Goal: Task Accomplishment & Management: Use online tool/utility

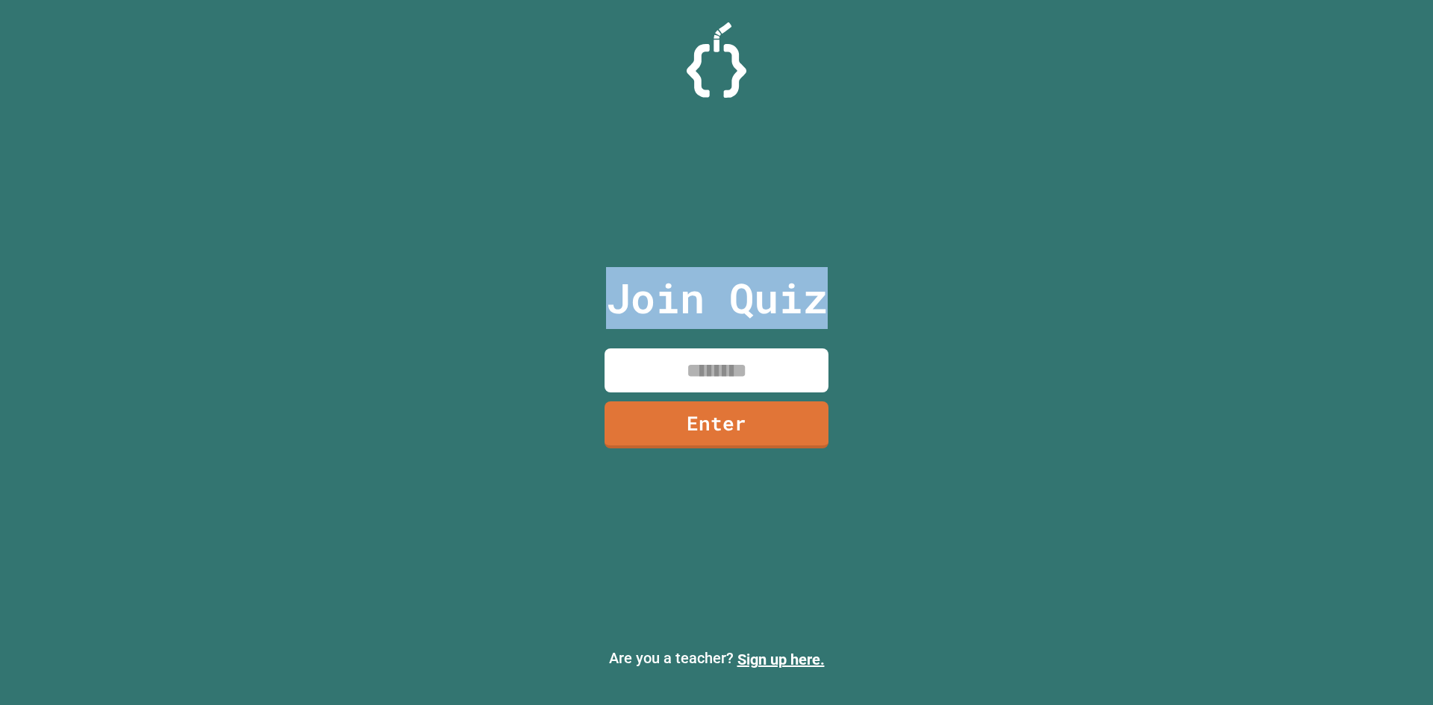
drag, startPoint x: 606, startPoint y: 307, endPoint x: 748, endPoint y: 369, distance: 155.7
click at [748, 369] on div "Join Quiz Enter Are you a teacher? Sign up here." at bounding box center [716, 352] width 1433 height 705
click at [748, 369] on input at bounding box center [716, 370] width 224 height 44
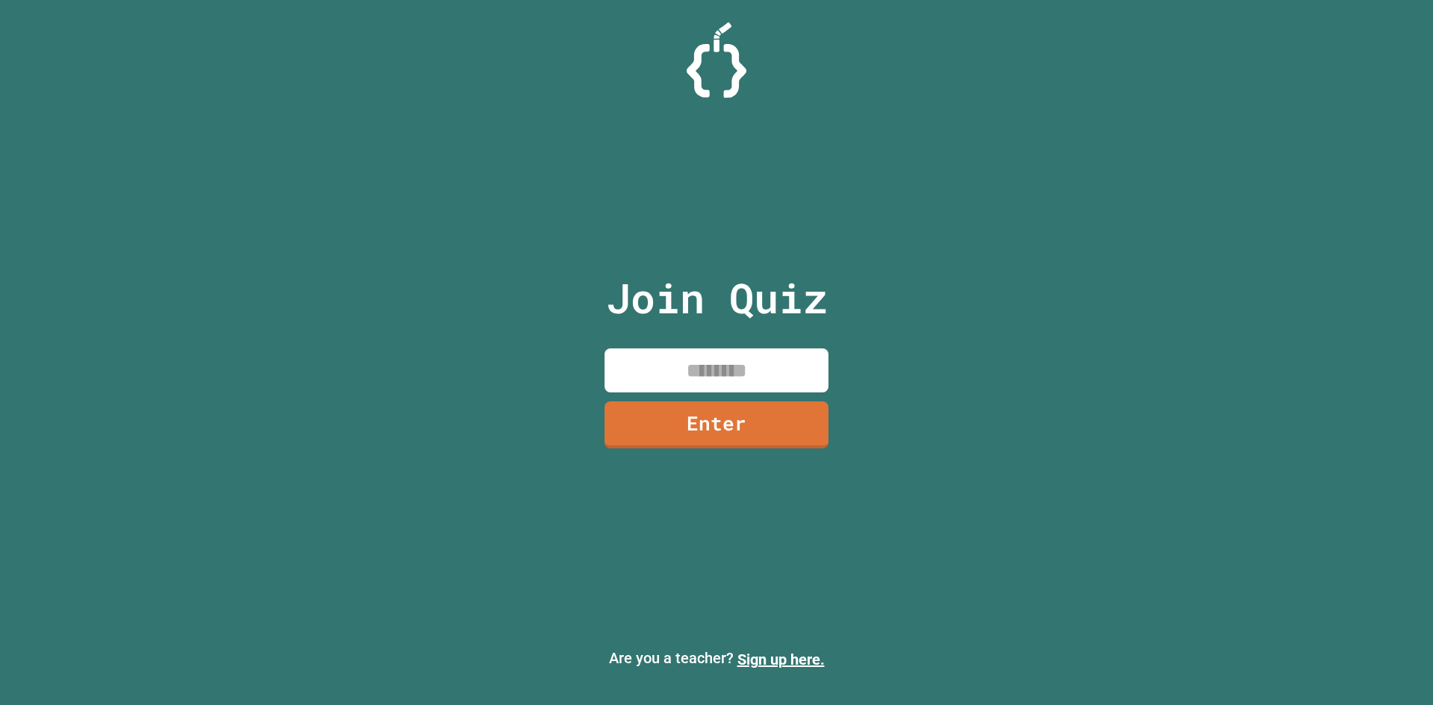
click at [748, 369] on input at bounding box center [716, 370] width 224 height 44
type input "********"
click at [776, 415] on link "Enter" at bounding box center [716, 422] width 213 height 49
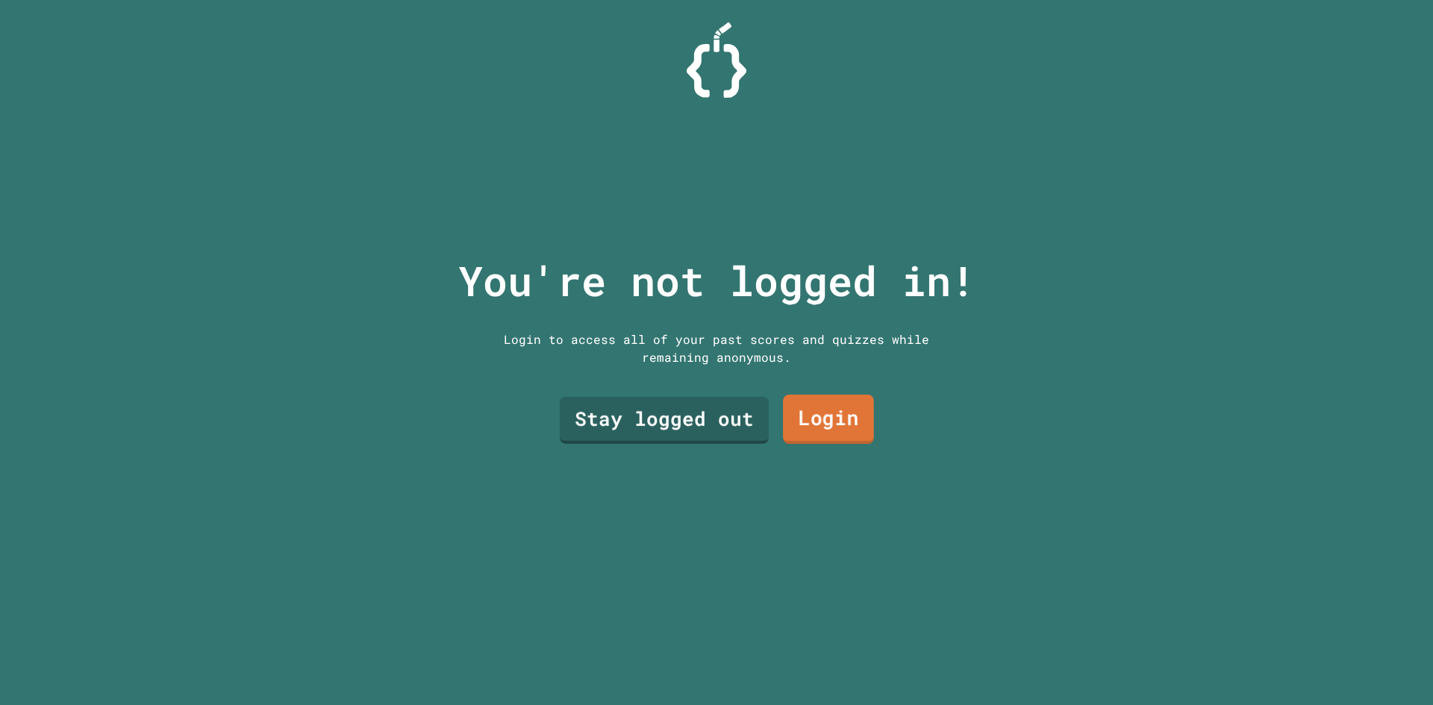
click at [833, 404] on link "Login" at bounding box center [828, 419] width 91 height 49
click at [727, 417] on link "Stay logged out" at bounding box center [664, 418] width 194 height 49
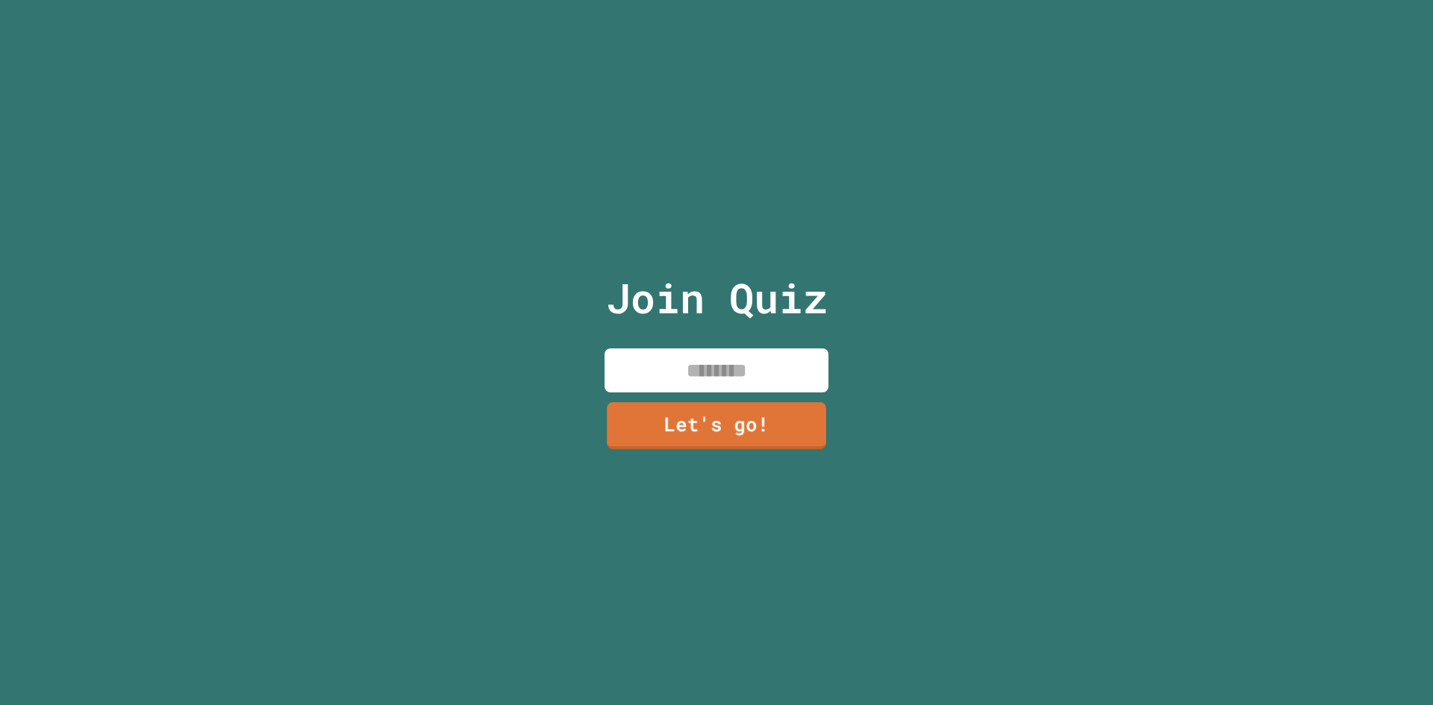
click at [693, 369] on input at bounding box center [716, 370] width 224 height 44
type input "****"
click at [790, 399] on link "Let's go!" at bounding box center [717, 423] width 226 height 49
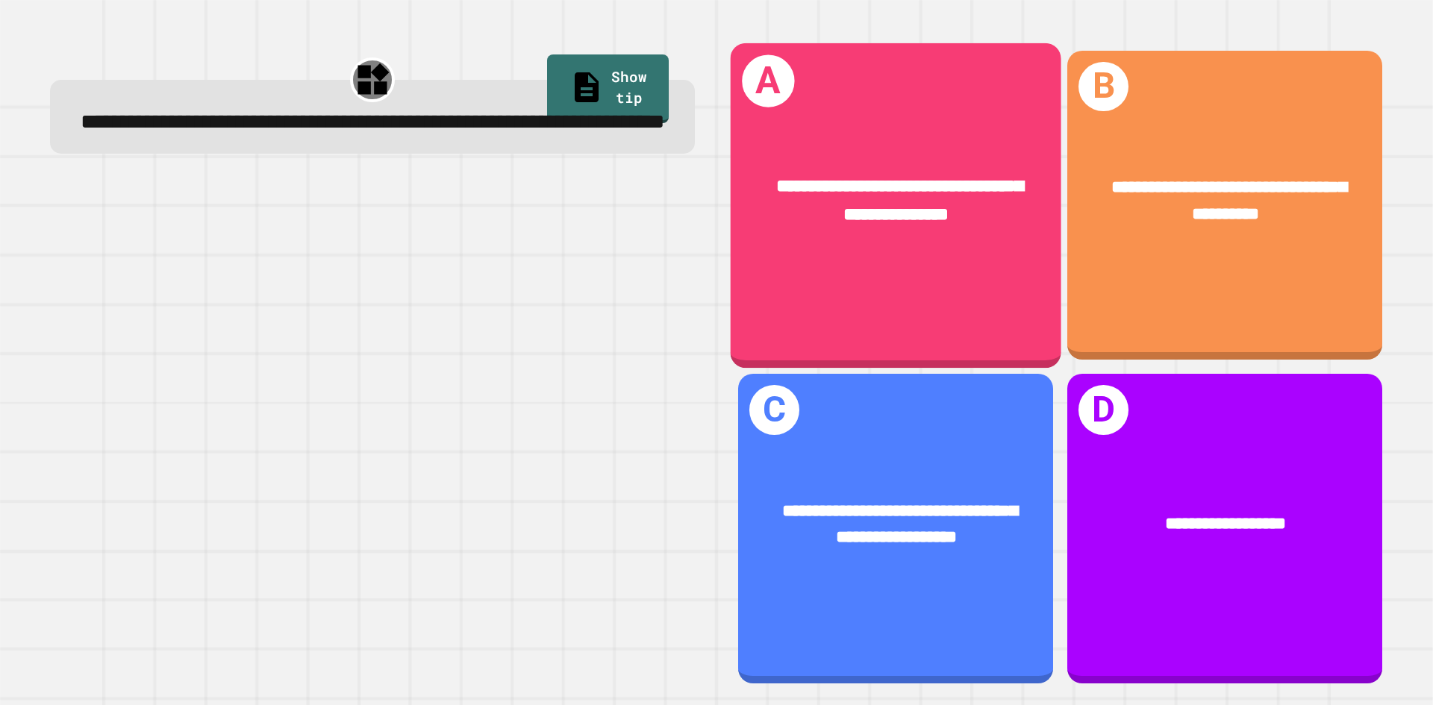
click at [957, 177] on span "**********" at bounding box center [899, 200] width 247 height 46
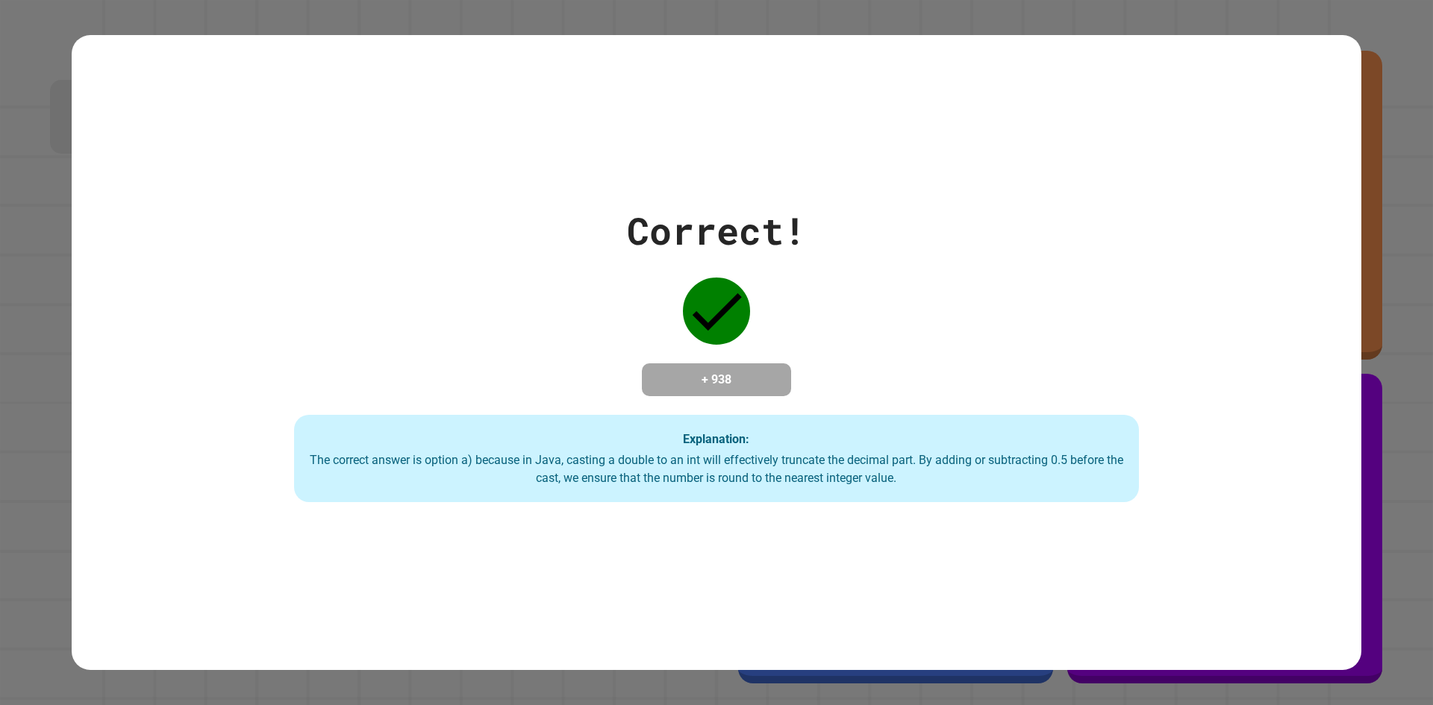
click at [1133, 420] on div "Correct! + 938 Explanation: The correct answer is option a) because in Java, ca…" at bounding box center [716, 353] width 1207 height 300
click at [642, 392] on div "+ 938" at bounding box center [716, 379] width 149 height 33
click at [665, 371] on h4 "+ 938" at bounding box center [716, 380] width 119 height 18
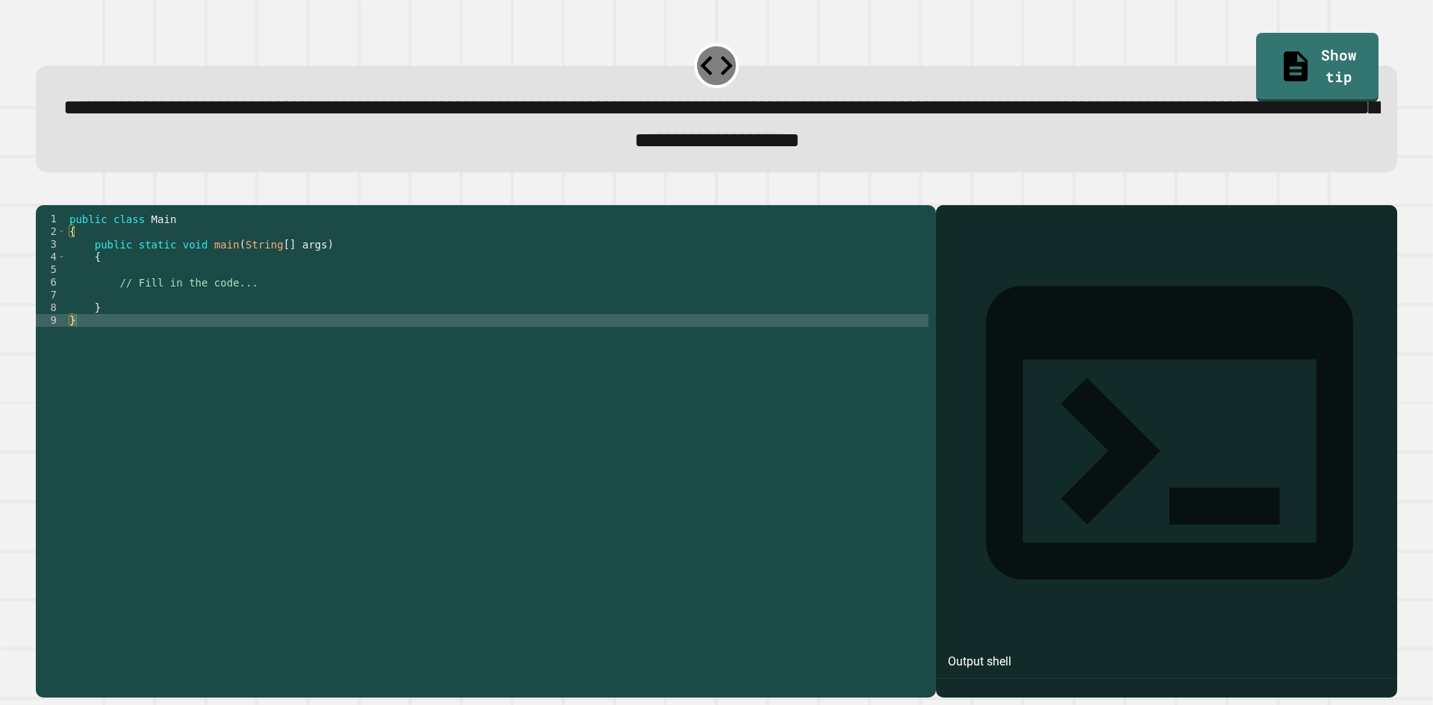
click at [674, 363] on div "public class Main { public static void main ( String [ ] args ) { // Fill in th…" at bounding box center [497, 435] width 862 height 444
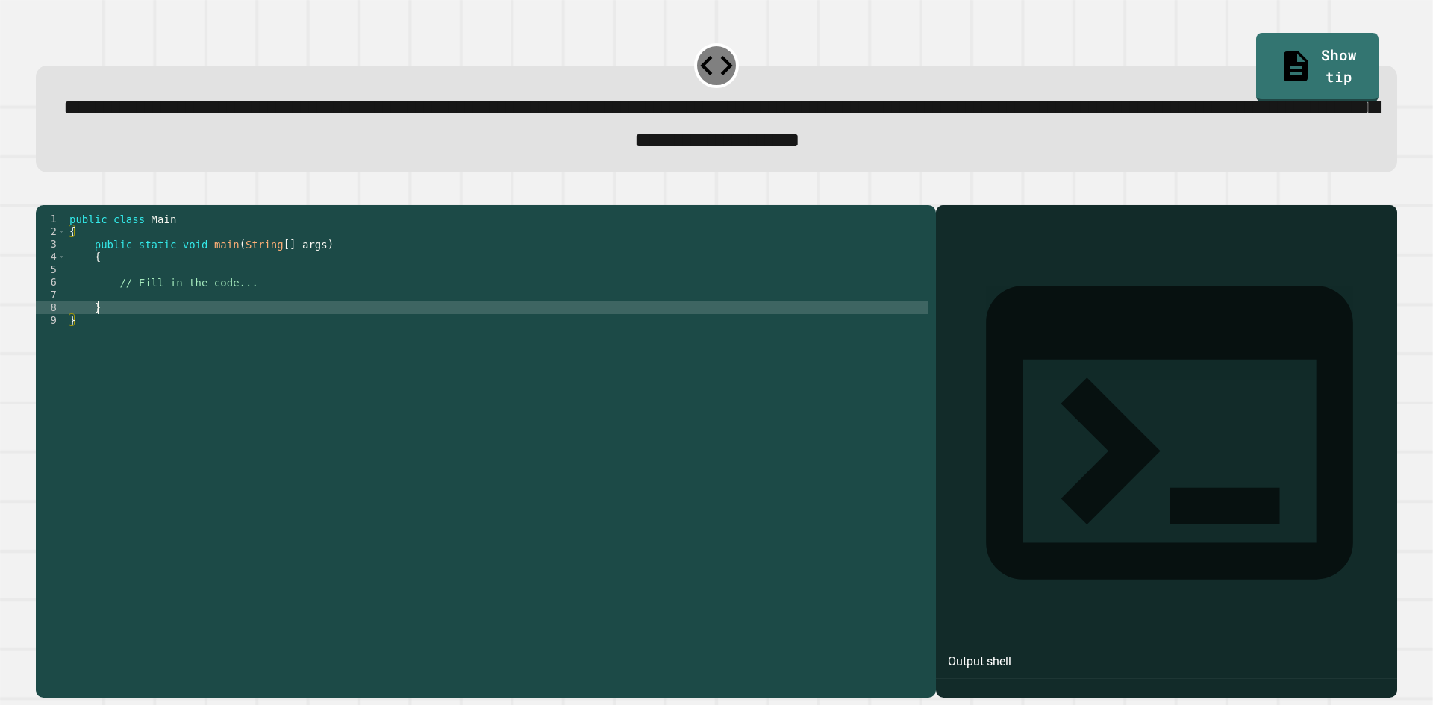
click at [589, 334] on div "public class Main { public static void main ( String [ ] args ) { // Fill in th…" at bounding box center [497, 435] width 862 height 444
click at [539, 314] on div "public class Main { public static void main ( String [ ] args ) { // Fill in th…" at bounding box center [497, 435] width 862 height 444
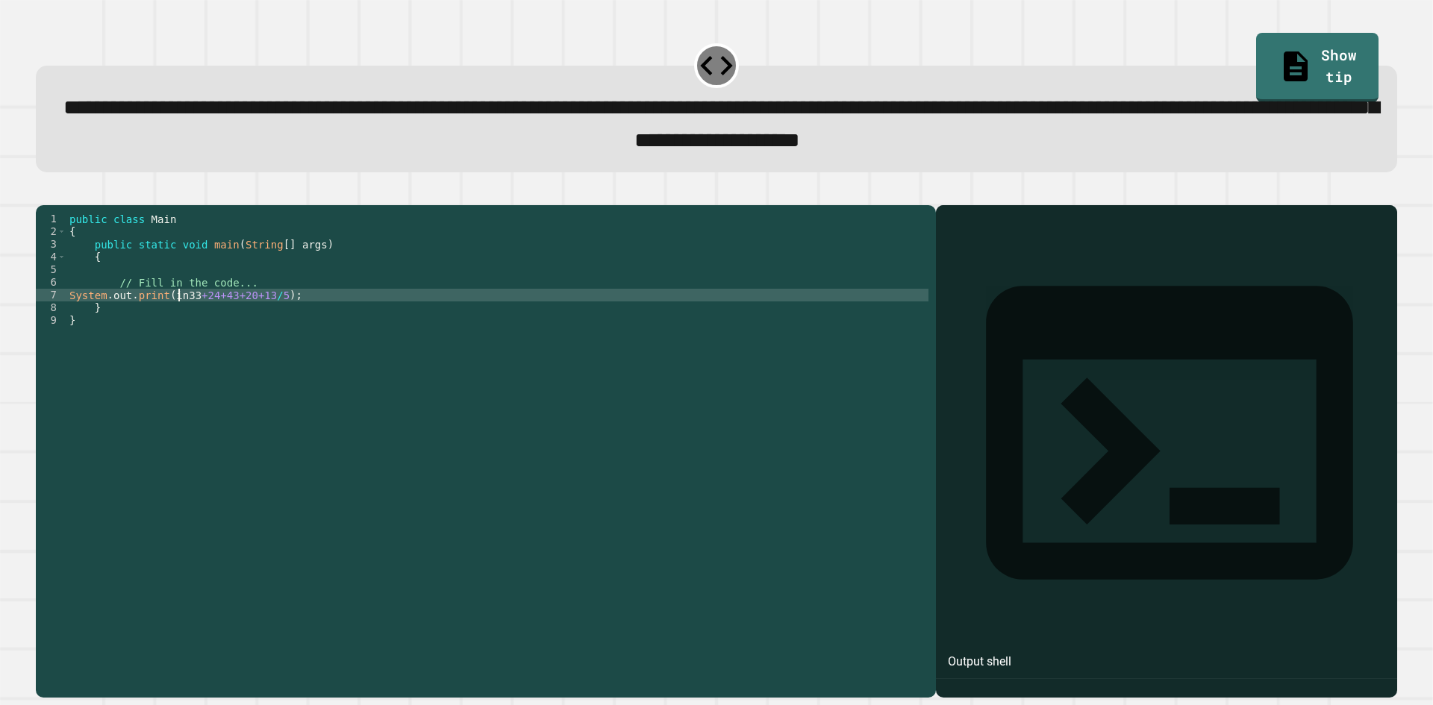
scroll to position [0, 8]
type textarea "**********"
click at [298, 310] on div "public class Main { public static void main ( String [ ] args ) { // Fill in th…" at bounding box center [497, 435] width 862 height 444
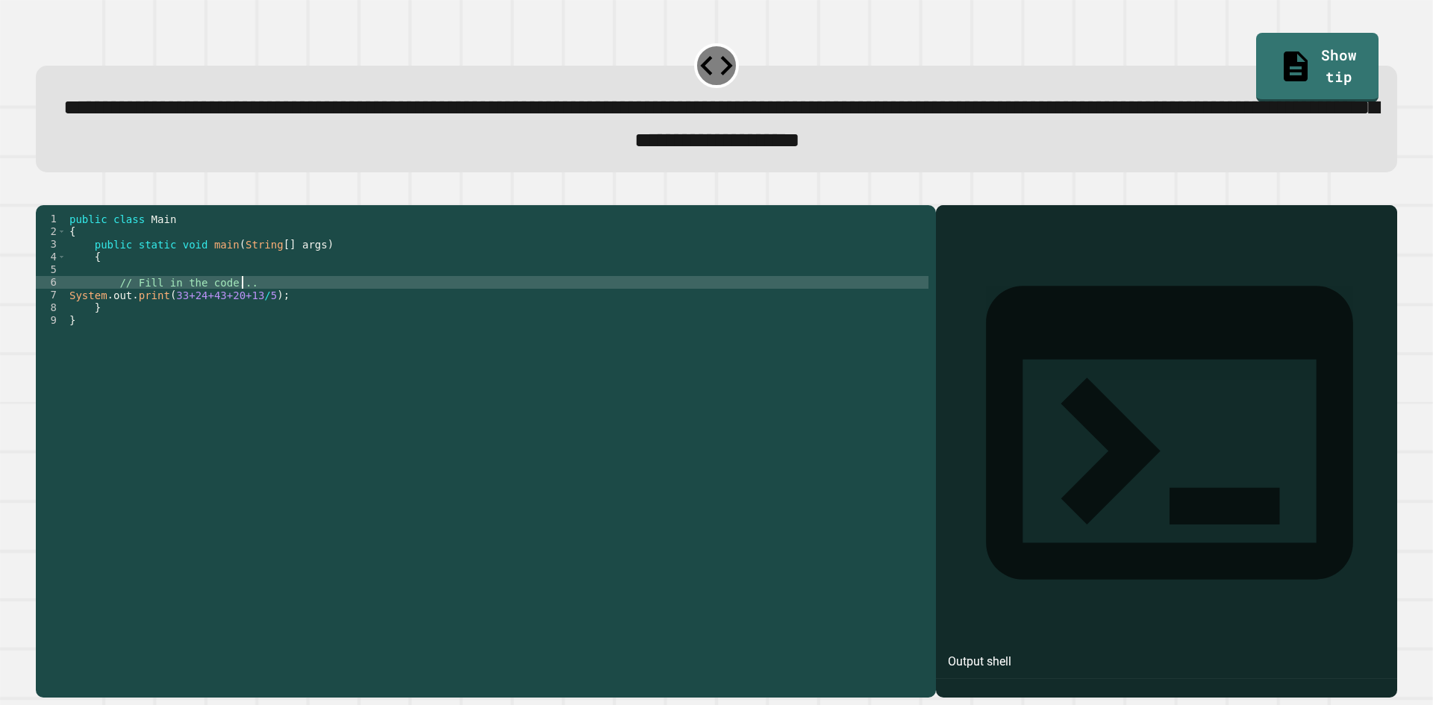
click at [331, 323] on div "public class Main { public static void main ( String [ ] args ) { // Fill in th…" at bounding box center [497, 435] width 862 height 444
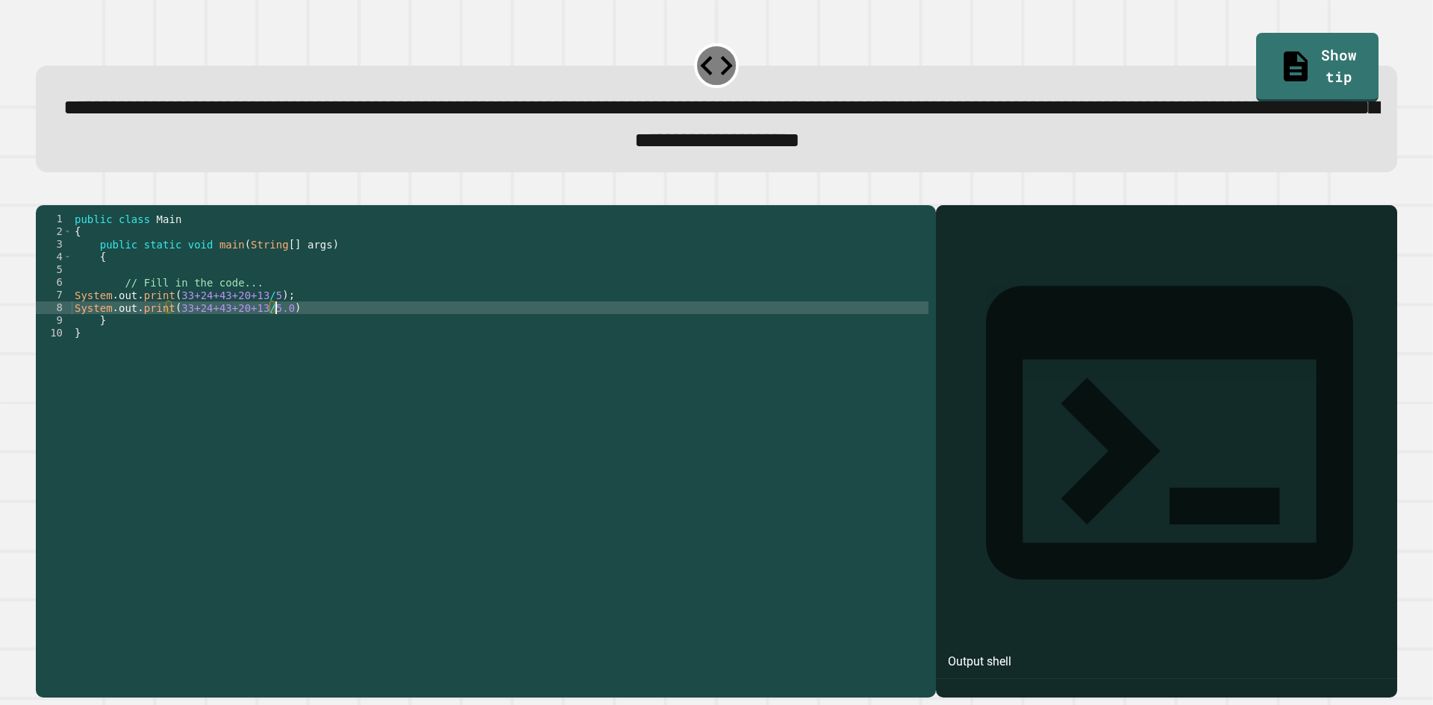
scroll to position [0, 13]
type textarea "**********"
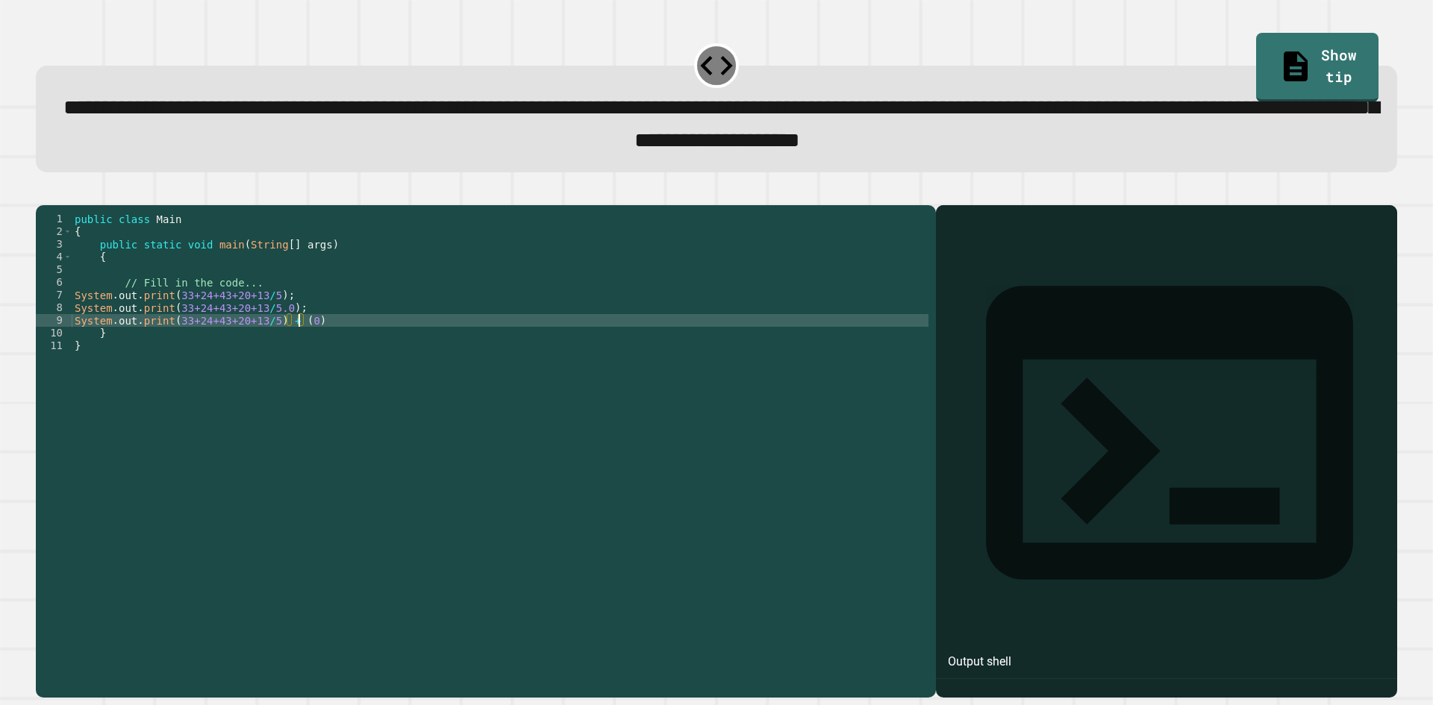
scroll to position [0, 16]
click at [72, 196] on div at bounding box center [716, 196] width 1361 height 18
click at [43, 193] on button "button" at bounding box center [43, 193] width 0 height 0
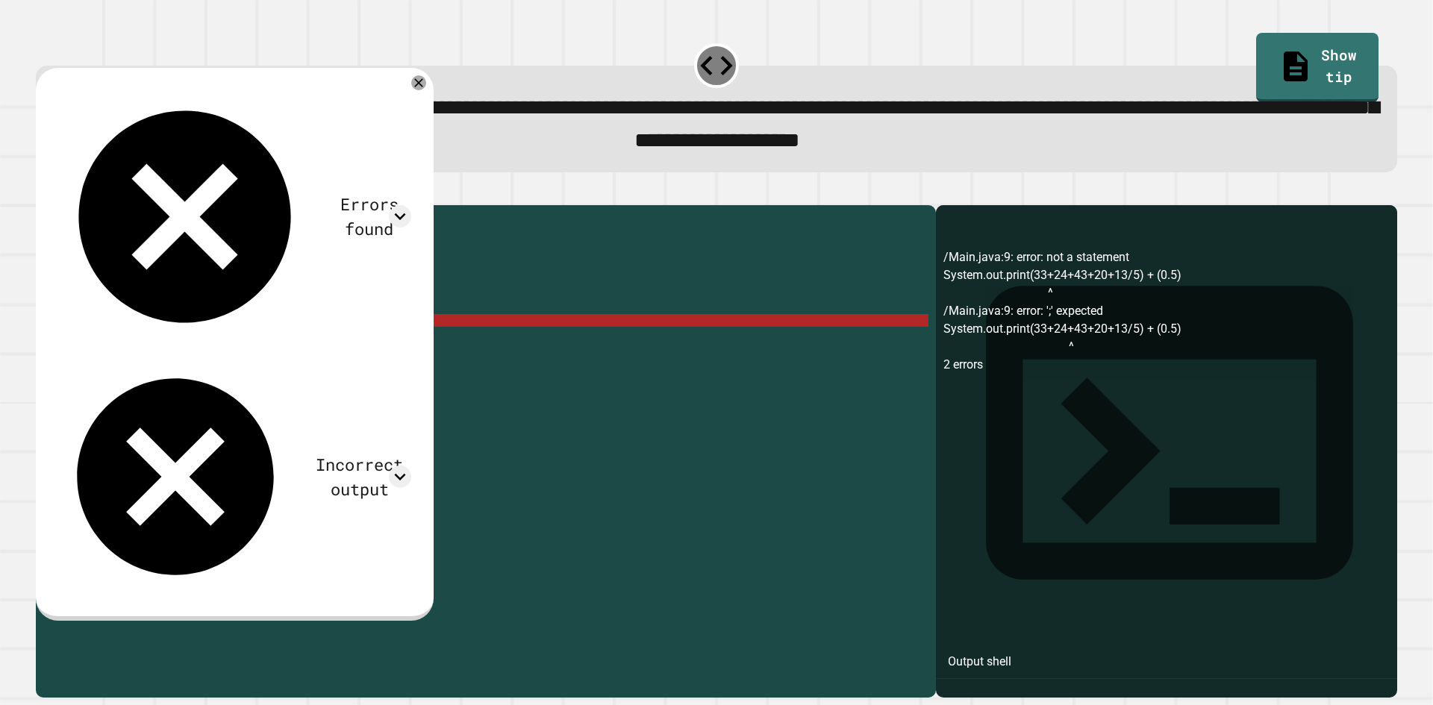
click at [351, 337] on div "public class Main { public static void main ( String [ ] args ) { // Fill in th…" at bounding box center [500, 435] width 857 height 444
click at [368, 344] on div "public class Main { public static void main ( String [ ] args ) { // Fill in th…" at bounding box center [500, 435] width 857 height 444
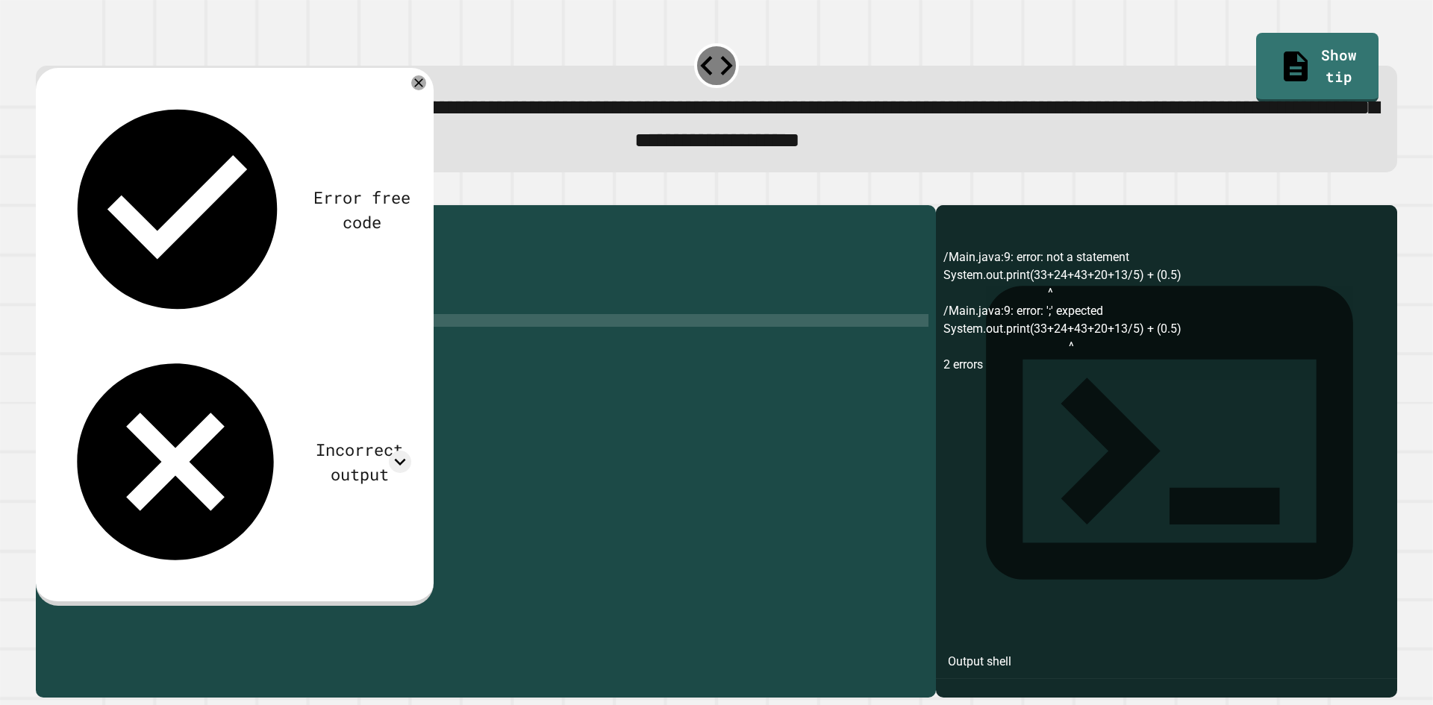
scroll to position [0, 16]
click at [60, 205] on div at bounding box center [716, 196] width 1361 height 18
click at [57, 207] on icon "button" at bounding box center [53, 201] width 8 height 10
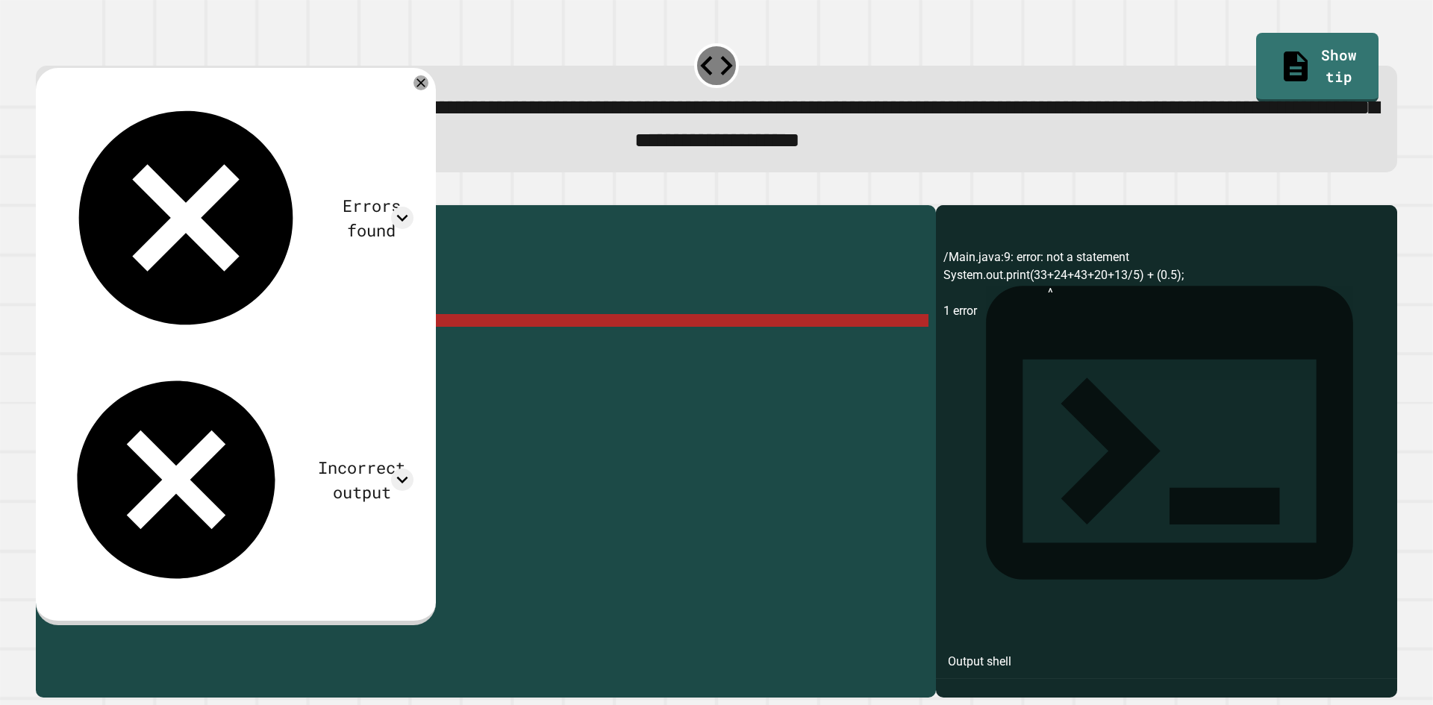
click at [351, 349] on div "public class Main { public static void main ( String [ ] args ) { // Fill in th…" at bounding box center [500, 435] width 857 height 444
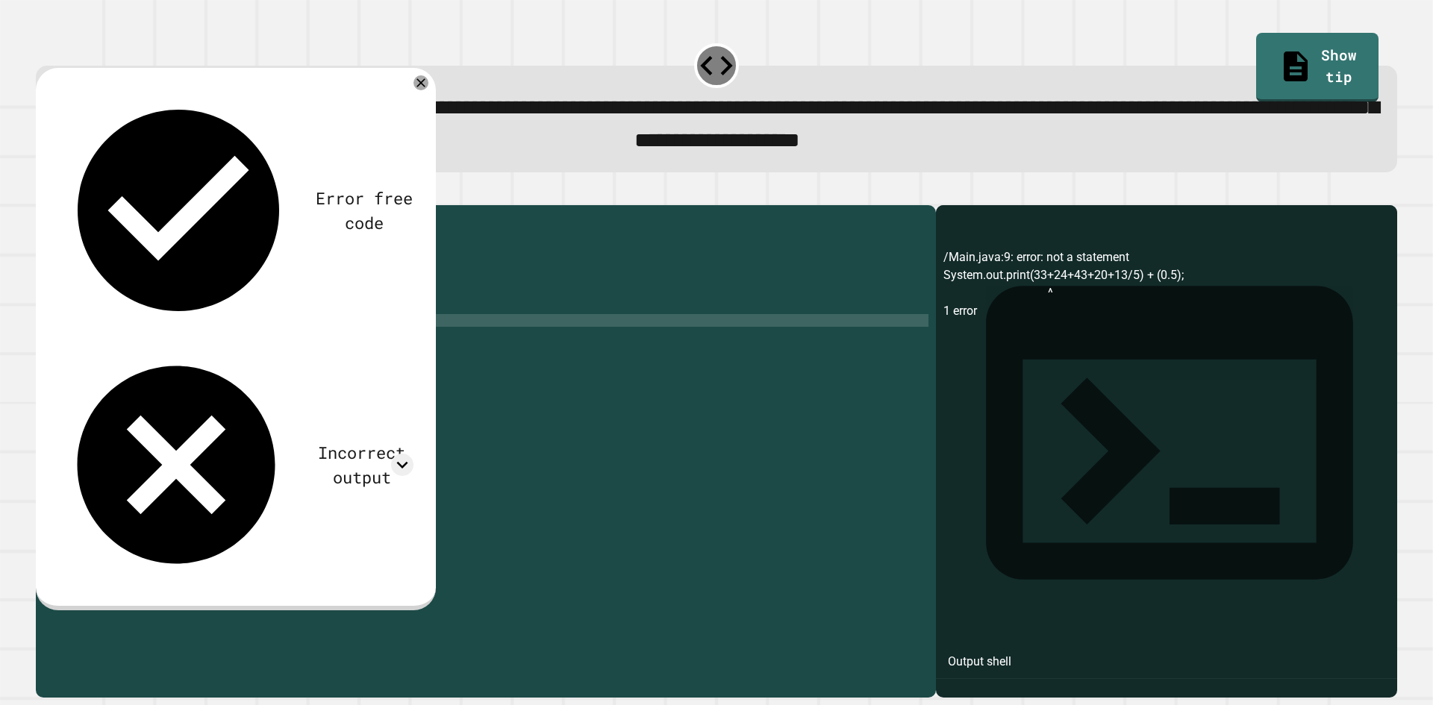
scroll to position [0, 14]
click at [341, 352] on div "public class Main { public static void main ( String [ ] args ) { // Fill in th…" at bounding box center [500, 435] width 857 height 444
click at [317, 345] on div "public class Main { public static void main ( String [ ] args ) { // Fill in th…" at bounding box center [500, 435] width 857 height 444
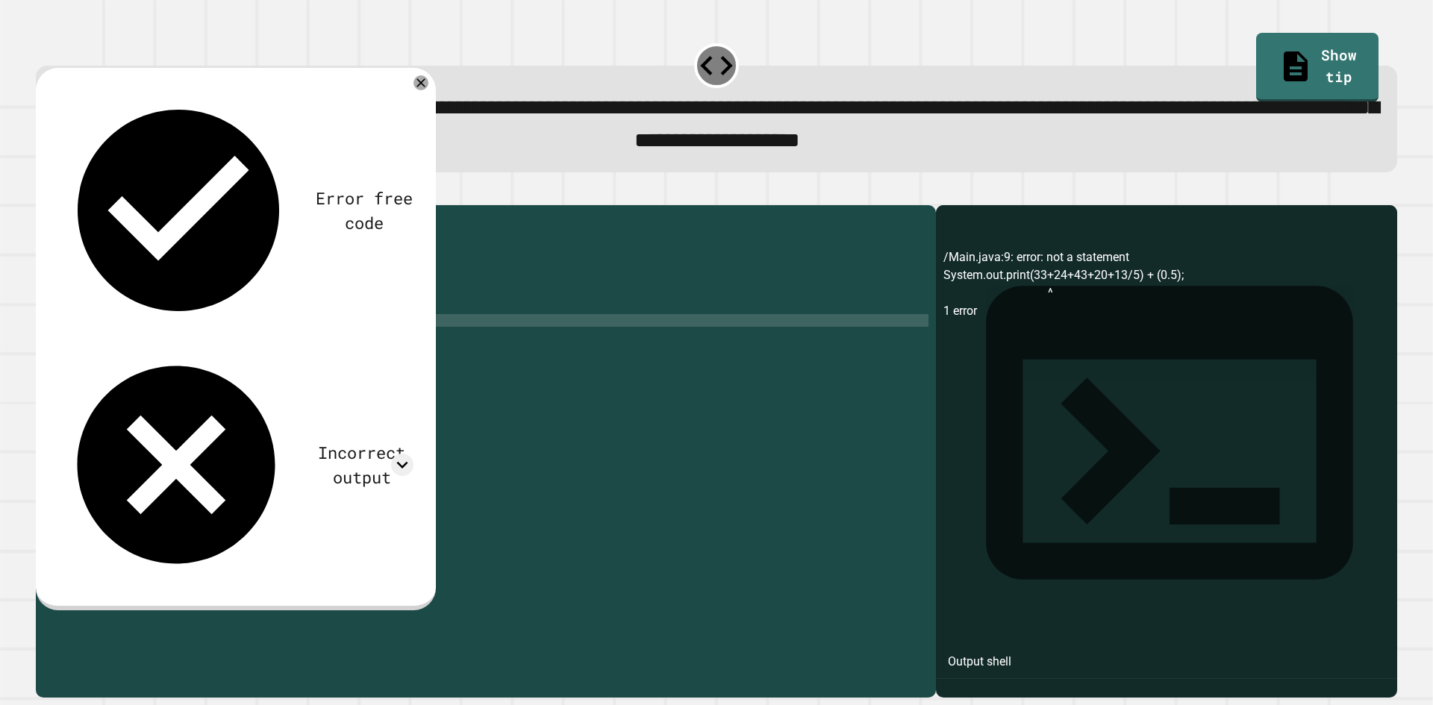
click at [43, 193] on icon "button" at bounding box center [43, 193] width 0 height 0
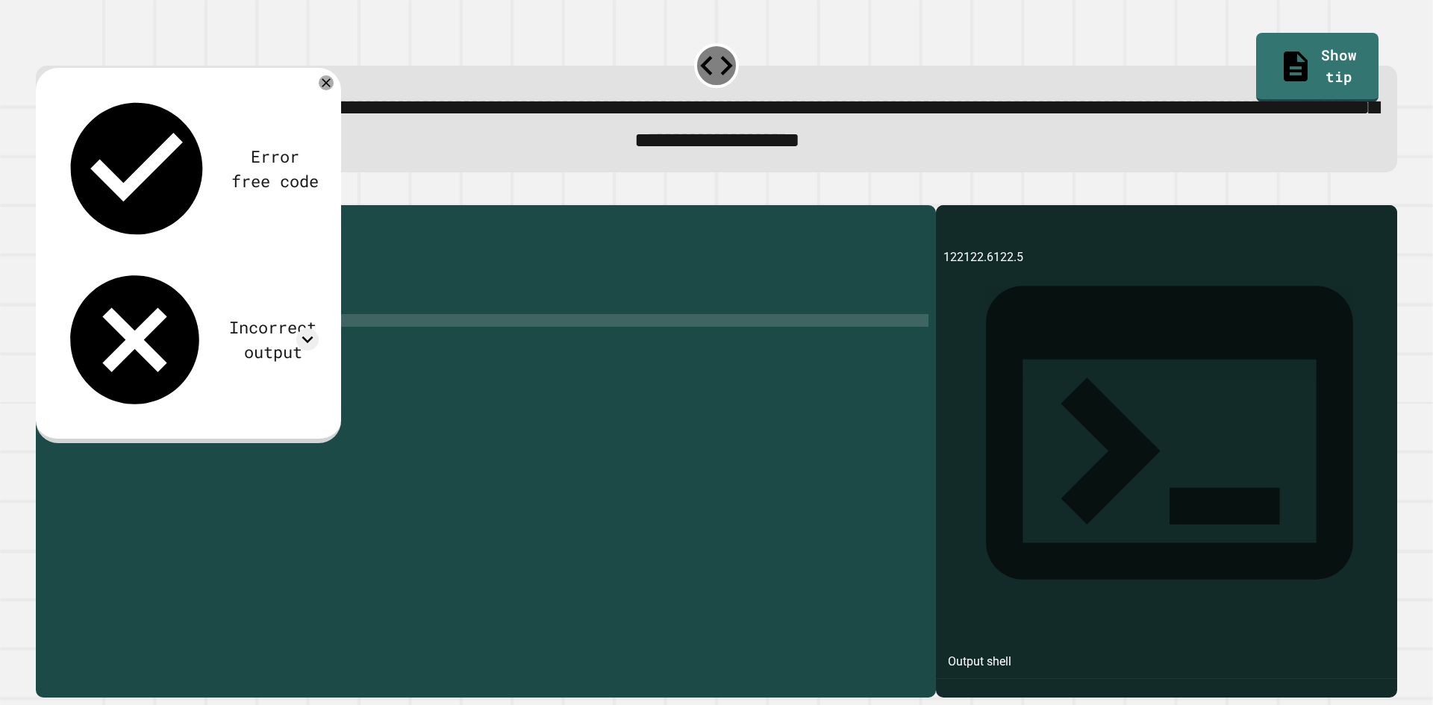
click at [317, 136] on div "Error free code 122122.6122.5 Incorrect output Expected output 26 26.6 27 My ou…" at bounding box center [188, 253] width 276 height 342
click at [315, 328] on icon at bounding box center [307, 339] width 22 height 22
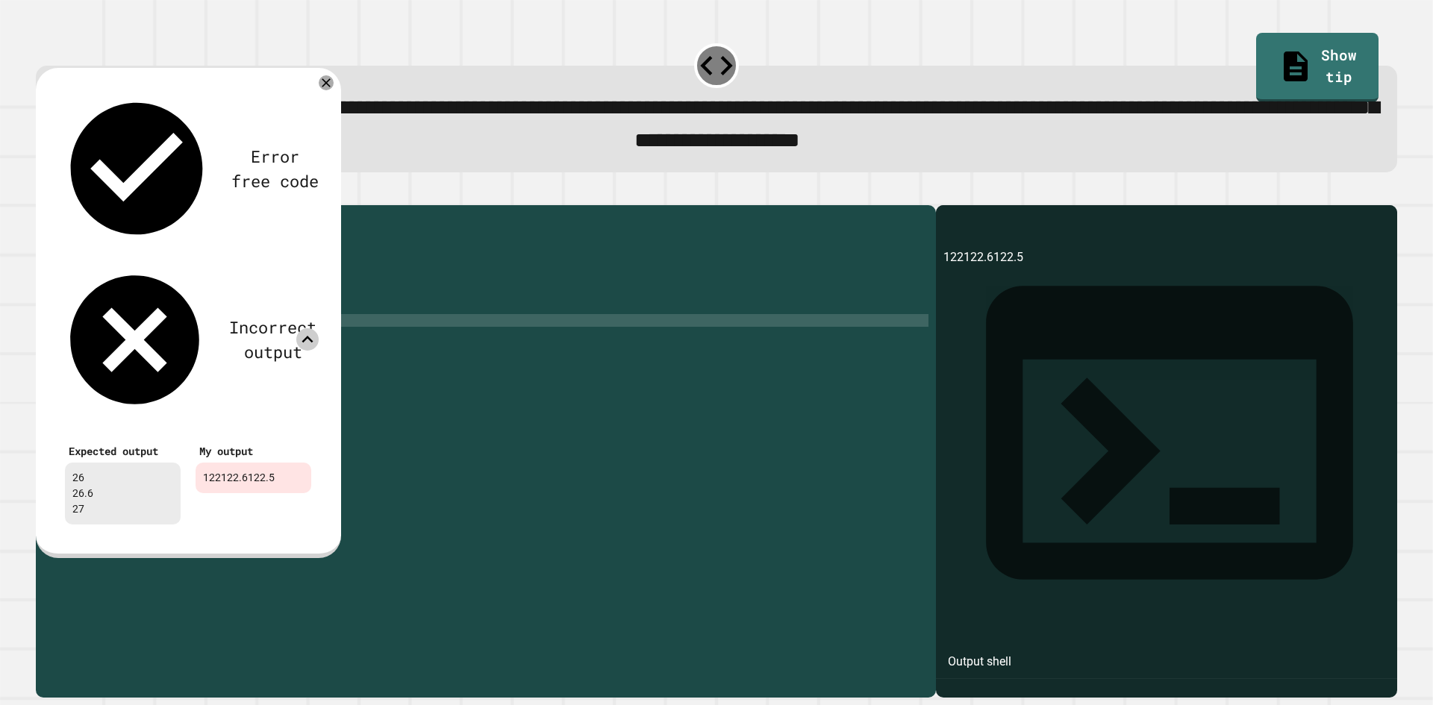
click at [165, 331] on div "public class Main { public static void main ( String [ ] args ) { // Fill in th…" at bounding box center [500, 435] width 857 height 444
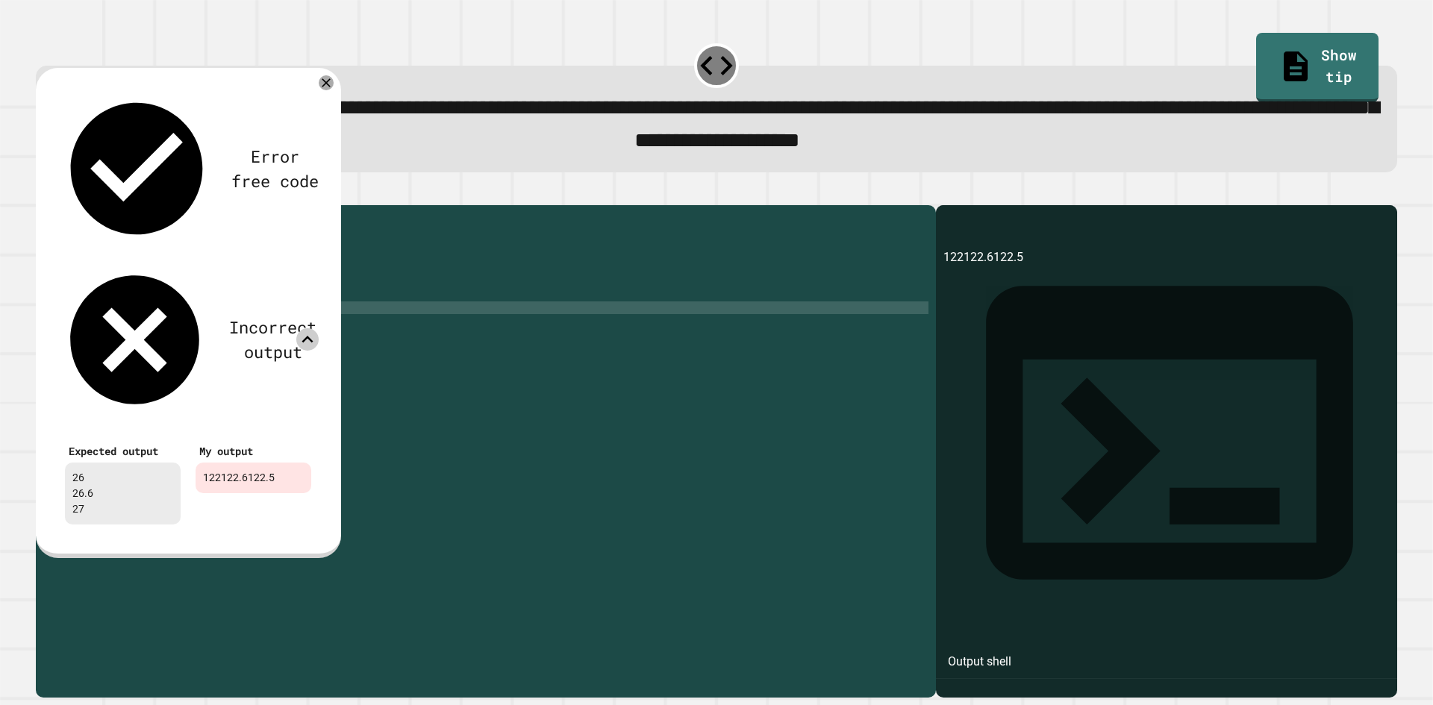
click at [165, 322] on div "public class Main { public static void main ( String [ ] args ) { // Fill in th…" at bounding box center [500, 435] width 857 height 444
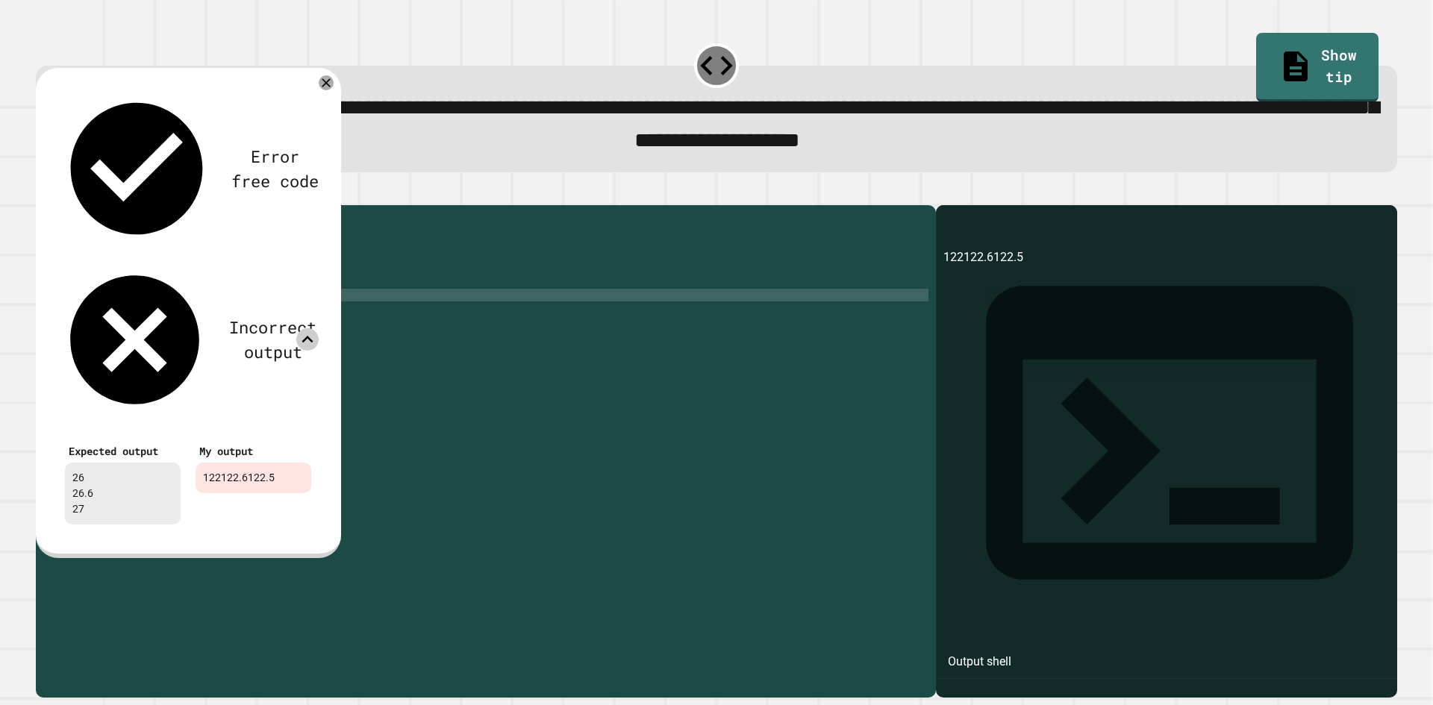
scroll to position [0, 7]
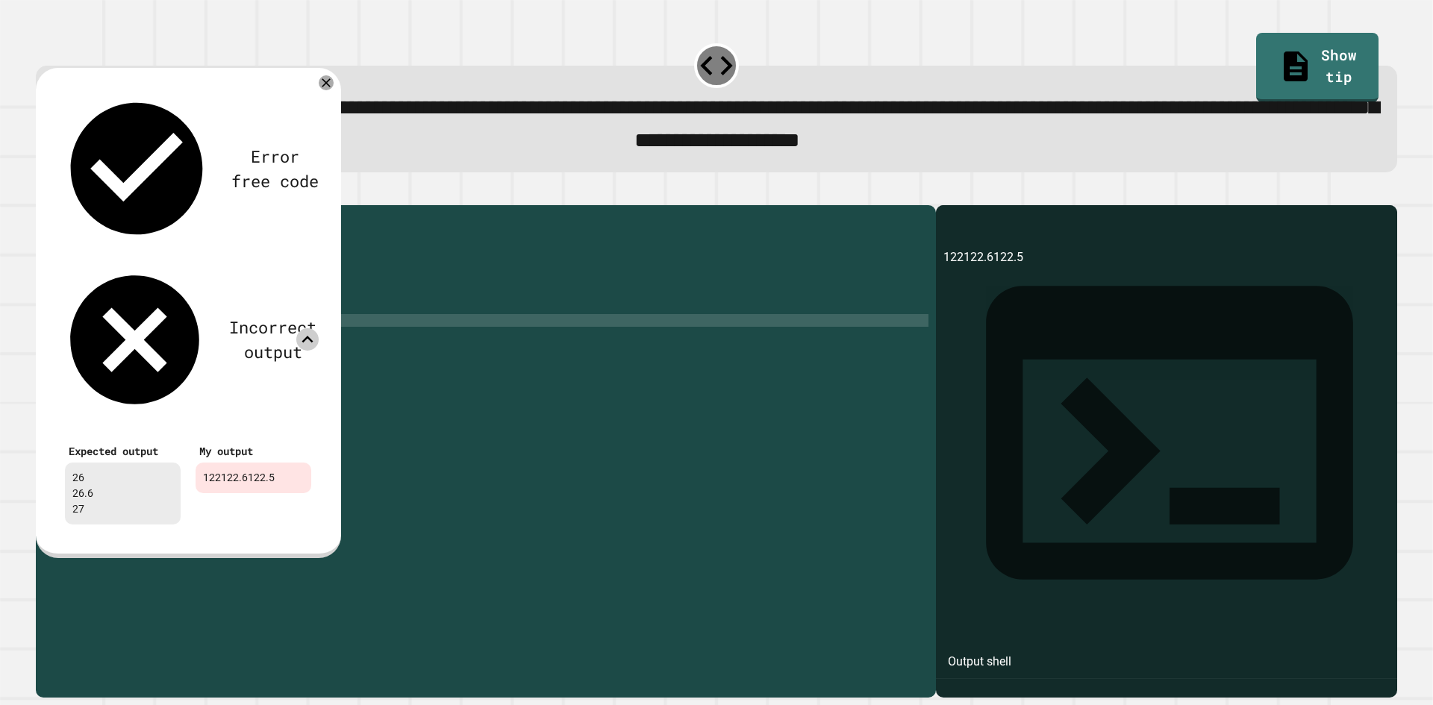
drag, startPoint x: 516, startPoint y: 278, endPoint x: 442, endPoint y: 193, distance: 112.7
click at [519, 278] on div "public class Main { public static void main ( String [ ] args ) { // Fill in th…" at bounding box center [500, 435] width 857 height 444
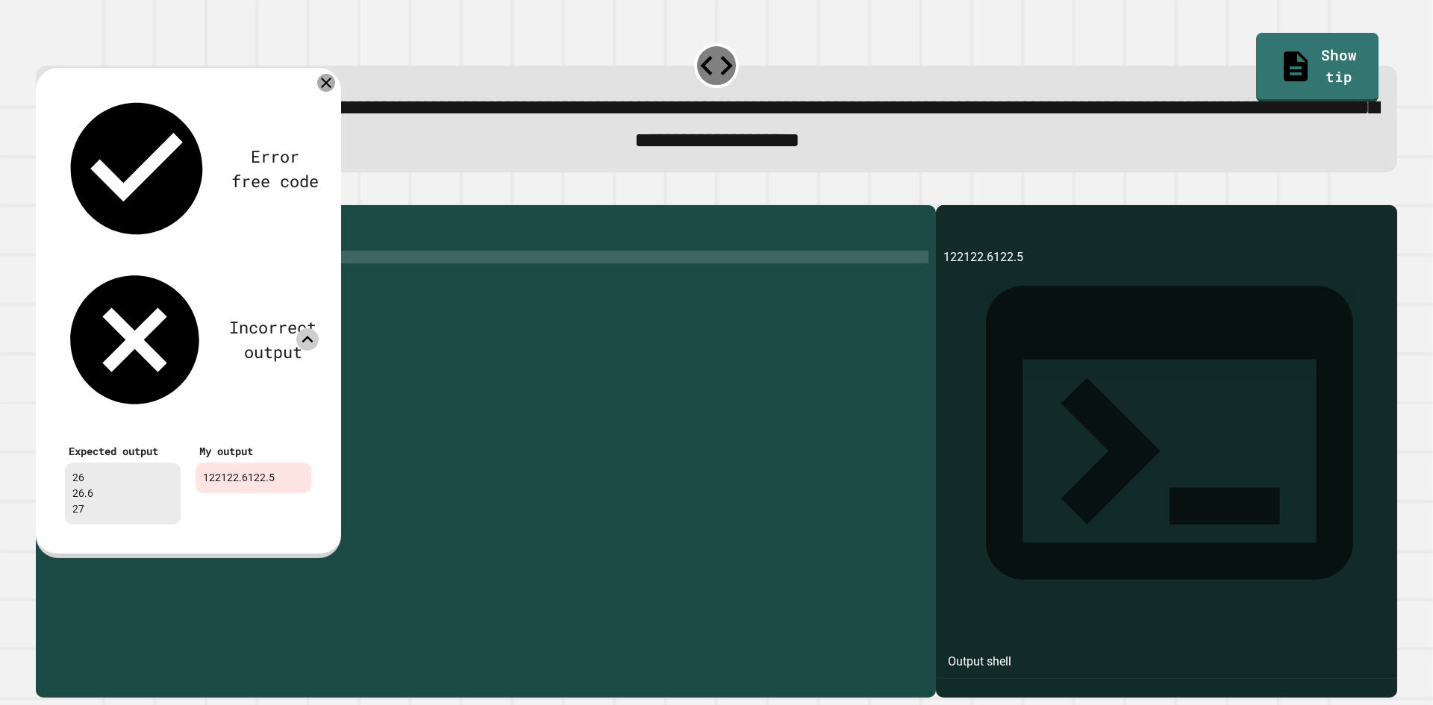
click at [319, 81] on icon at bounding box center [326, 83] width 18 height 18
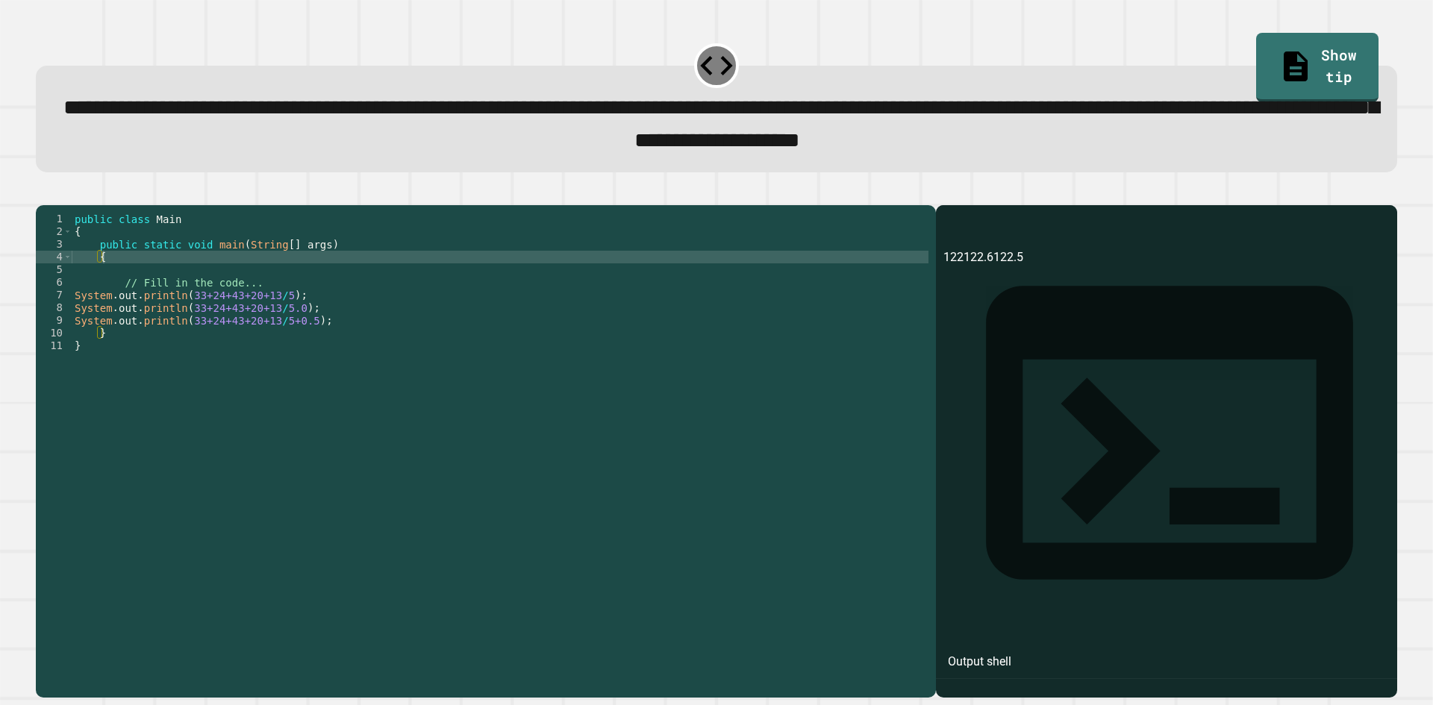
click at [43, 193] on icon "button" at bounding box center [43, 193] width 0 height 0
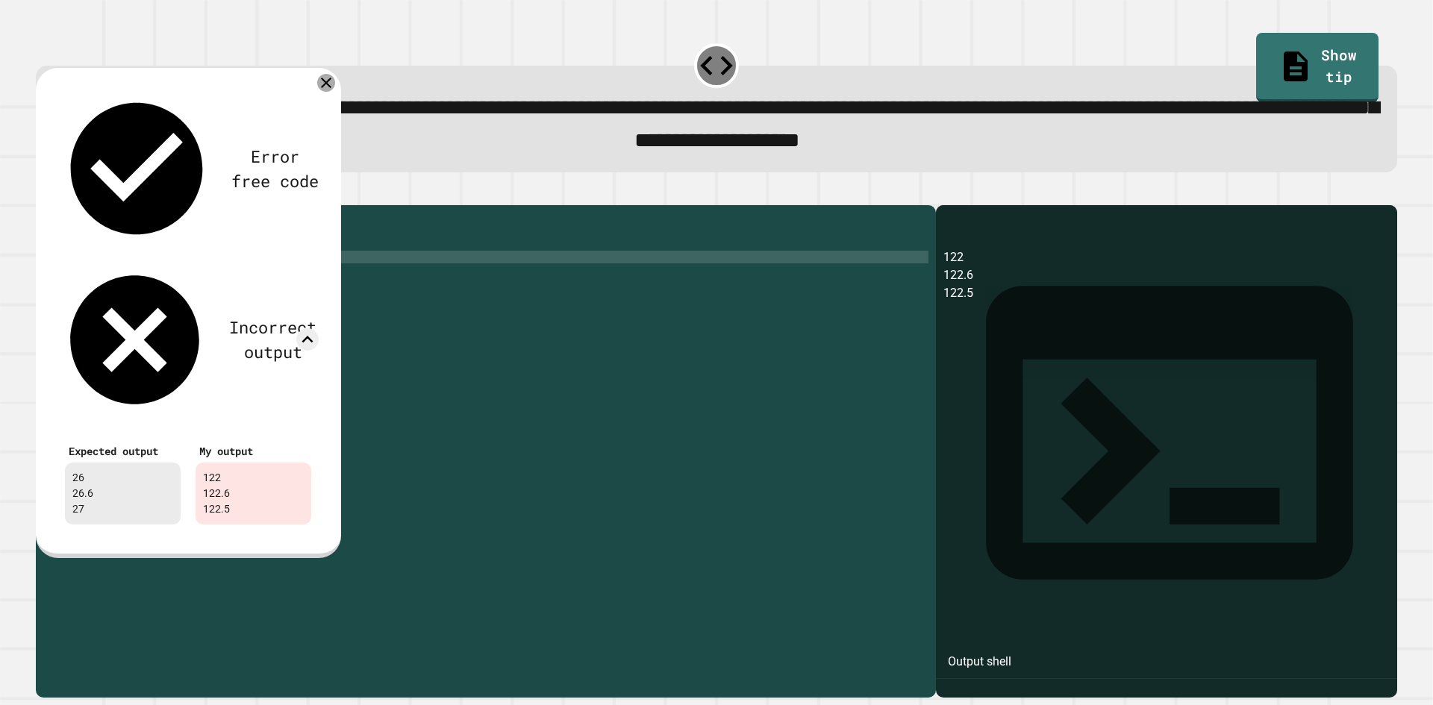
click at [322, 92] on icon at bounding box center [326, 83] width 18 height 18
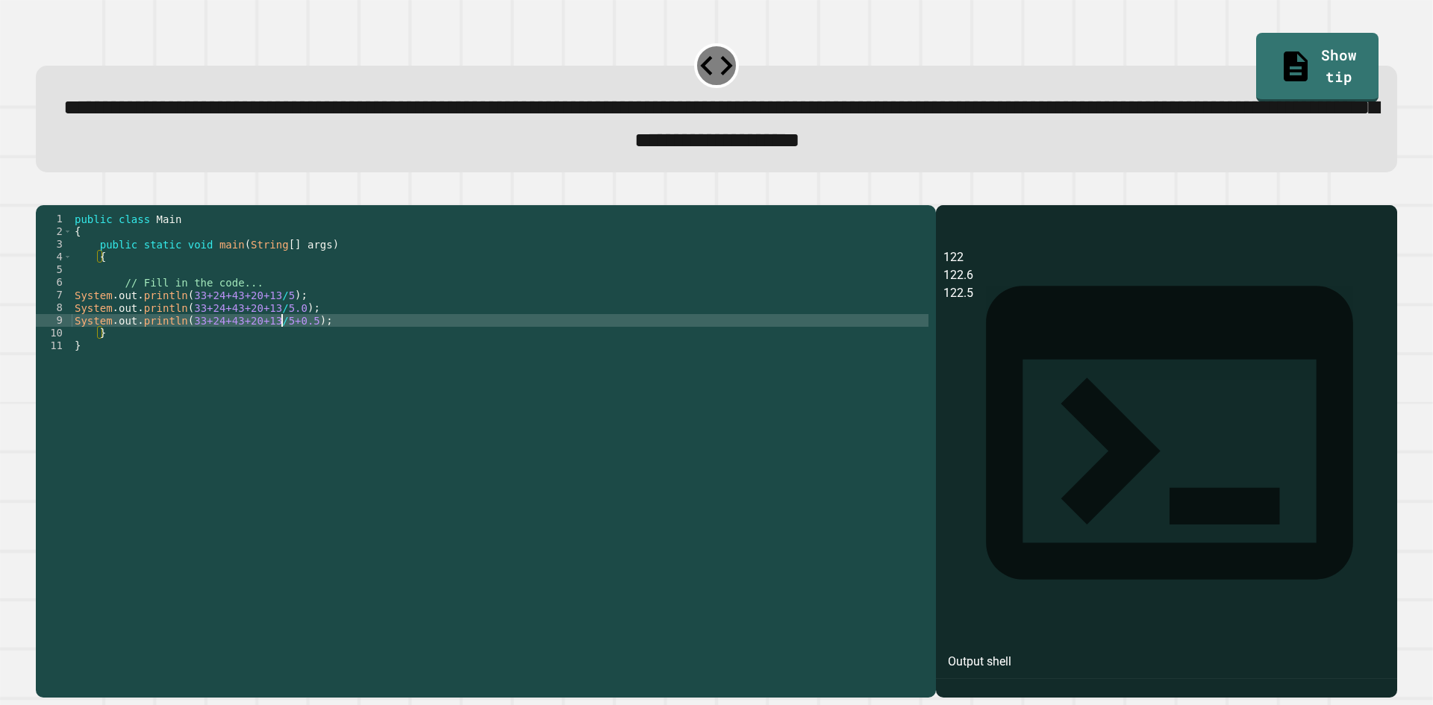
click at [284, 342] on div "public class Main { public static void main ( String [ ] args ) { // Fill in th…" at bounding box center [500, 435] width 857 height 444
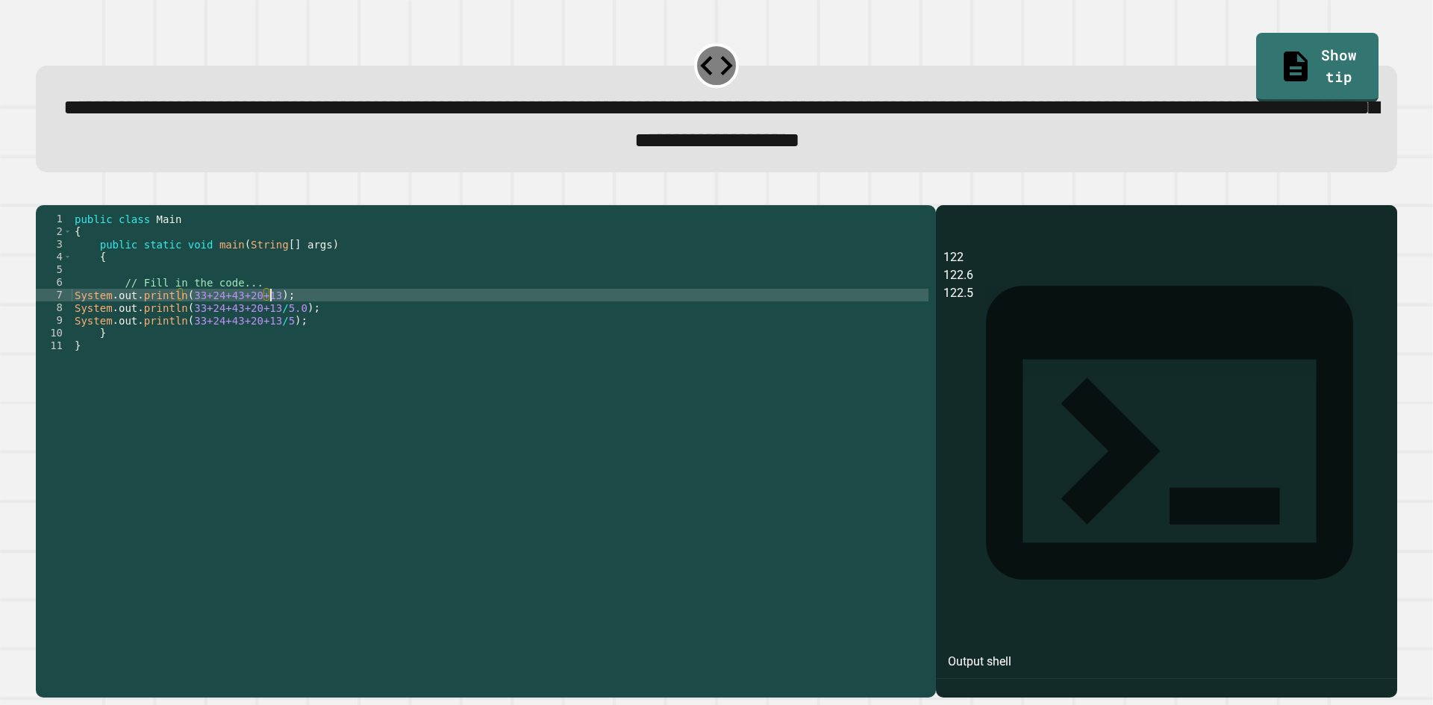
scroll to position [0, 13]
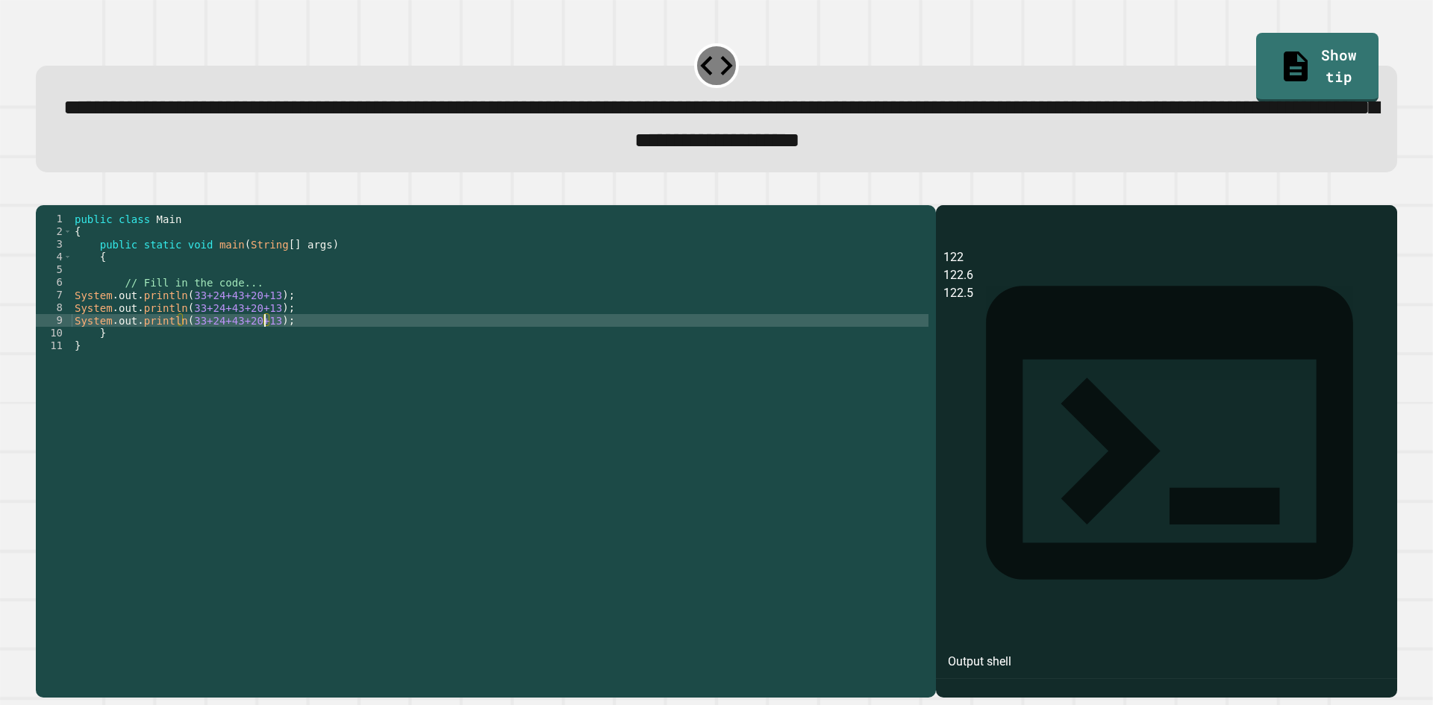
click at [177, 322] on div "public class Main { public static void main ( String [ ] args ) { // Fill in th…" at bounding box center [500, 435] width 857 height 444
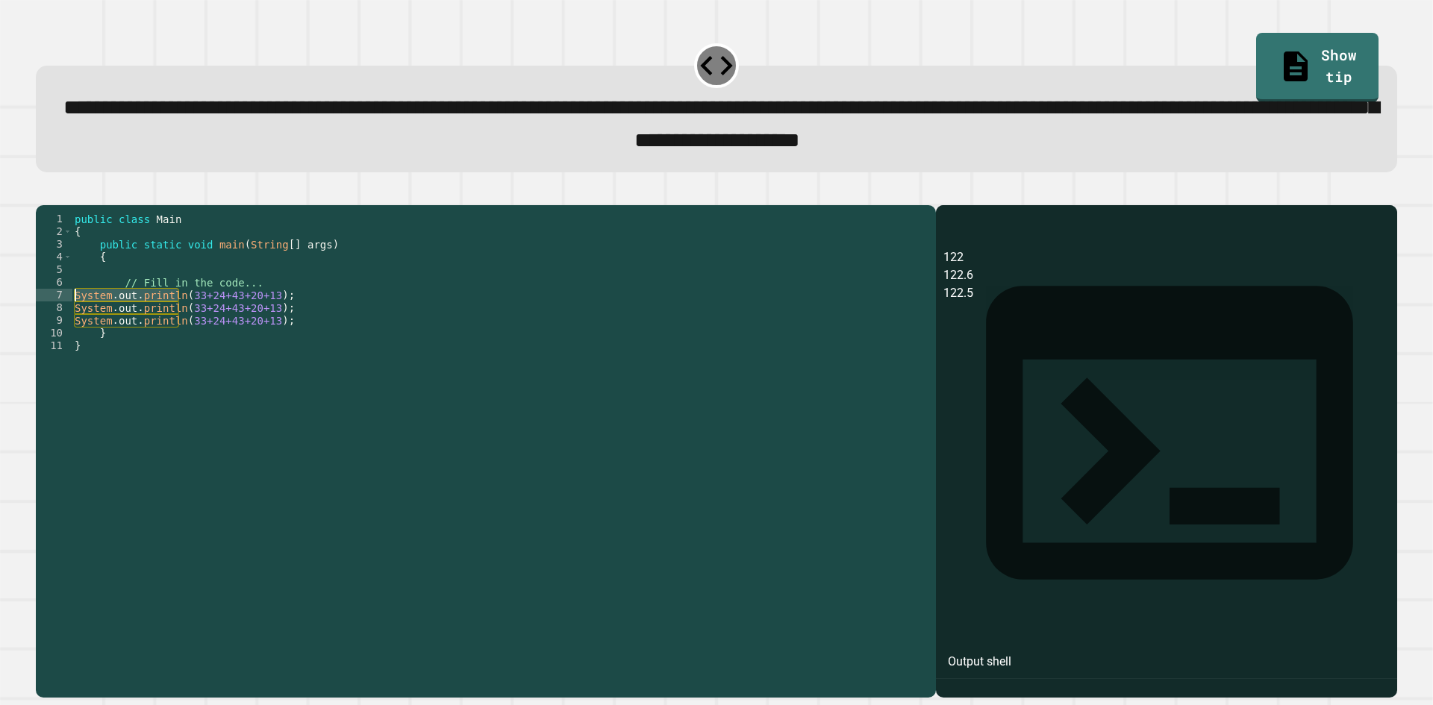
drag, startPoint x: 177, startPoint y: 322, endPoint x: 65, endPoint y: 319, distance: 111.9
click at [65, 319] on div "**********" at bounding box center [482, 422] width 892 height 419
click at [65, 301] on div "7" at bounding box center [54, 295] width 37 height 13
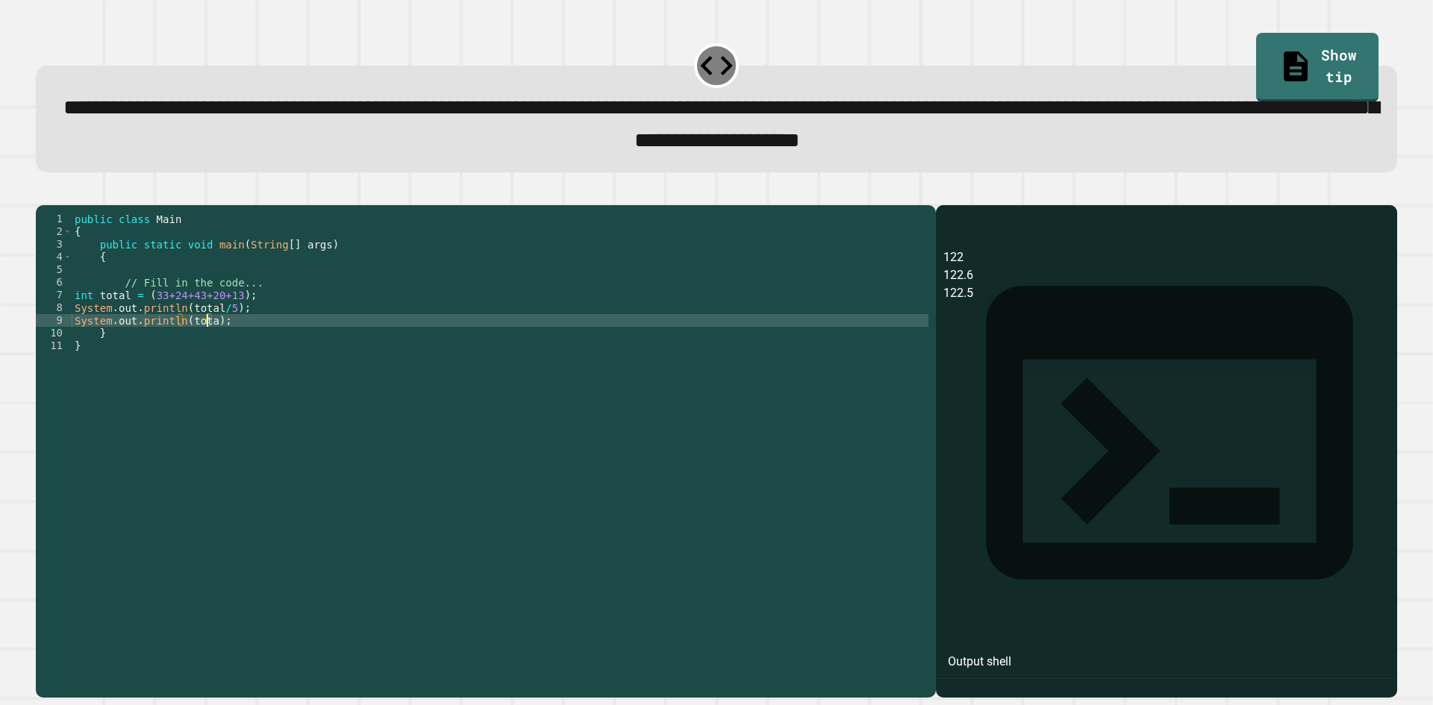
scroll to position [0, 10]
type textarea "**********"
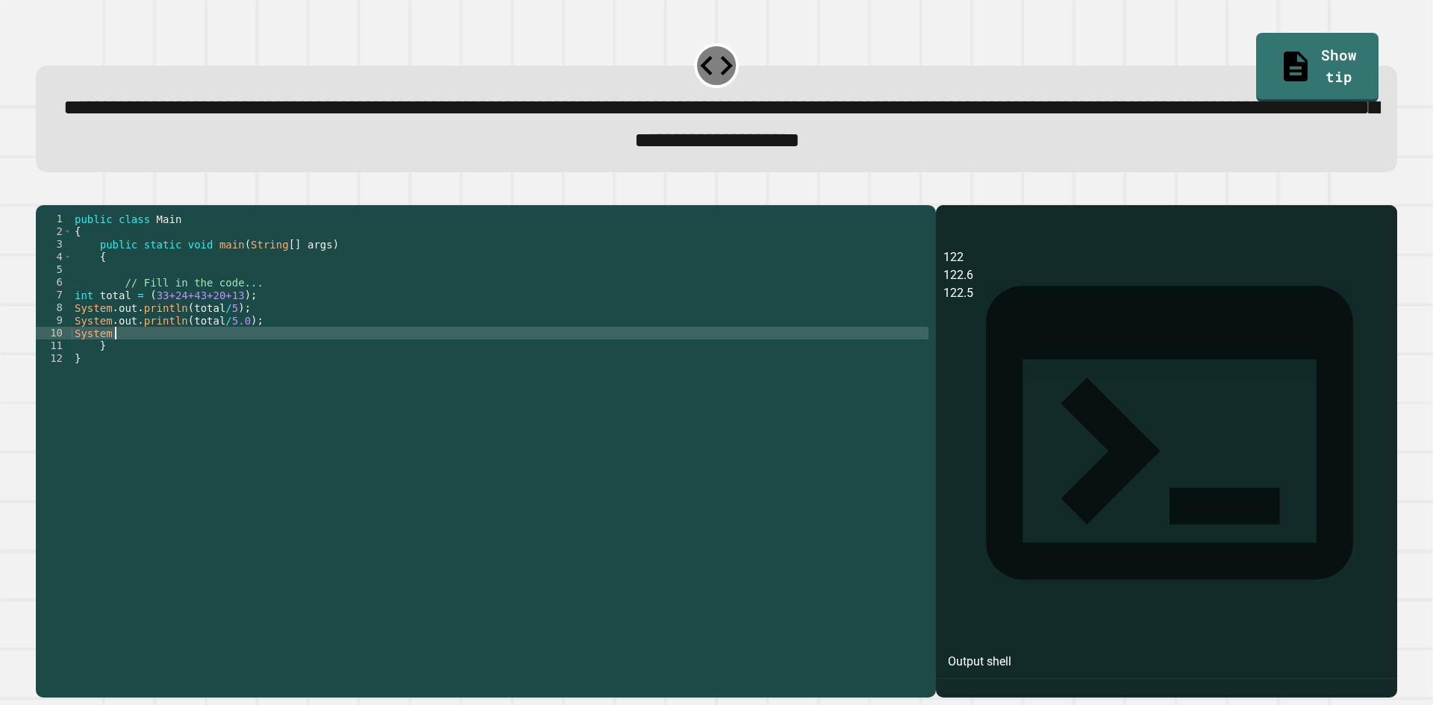
scroll to position [0, 2]
click at [43, 193] on icon "button" at bounding box center [43, 193] width 0 height 0
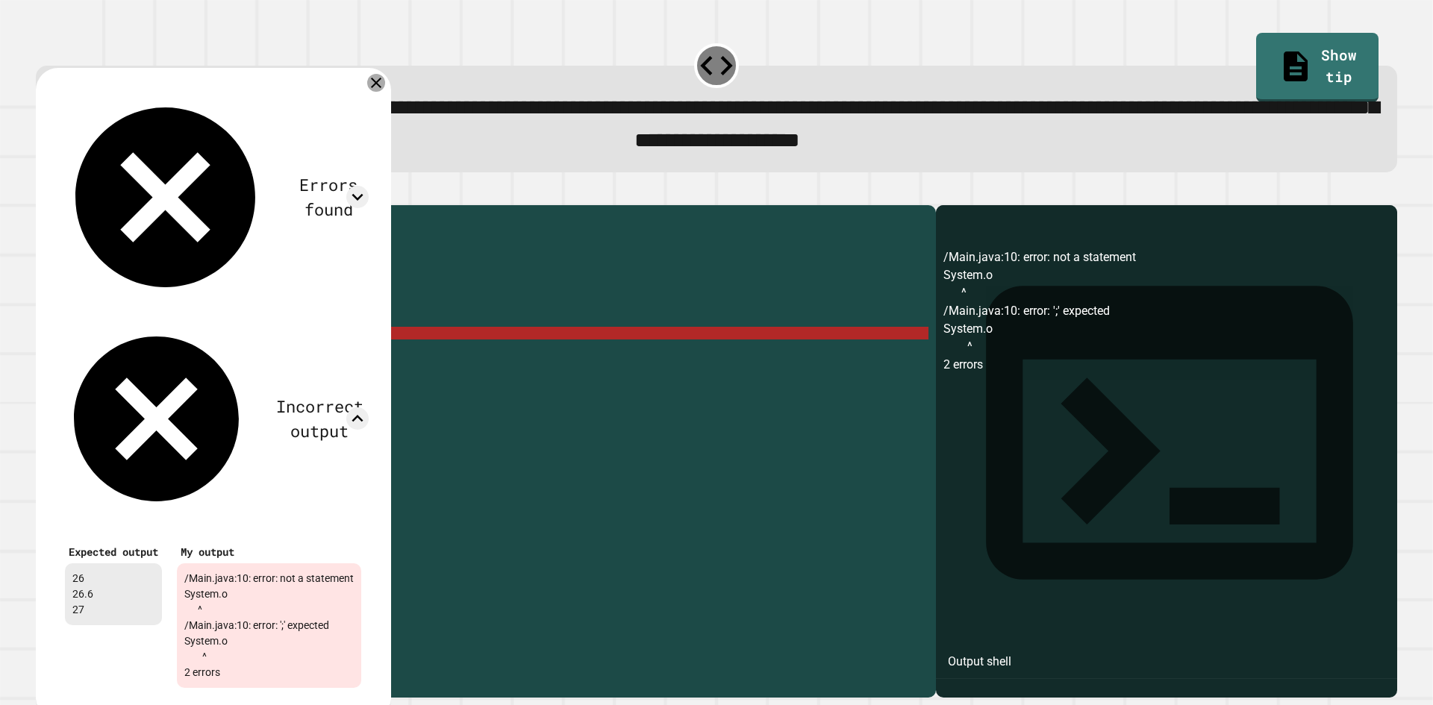
click at [385, 91] on icon at bounding box center [376, 83] width 18 height 18
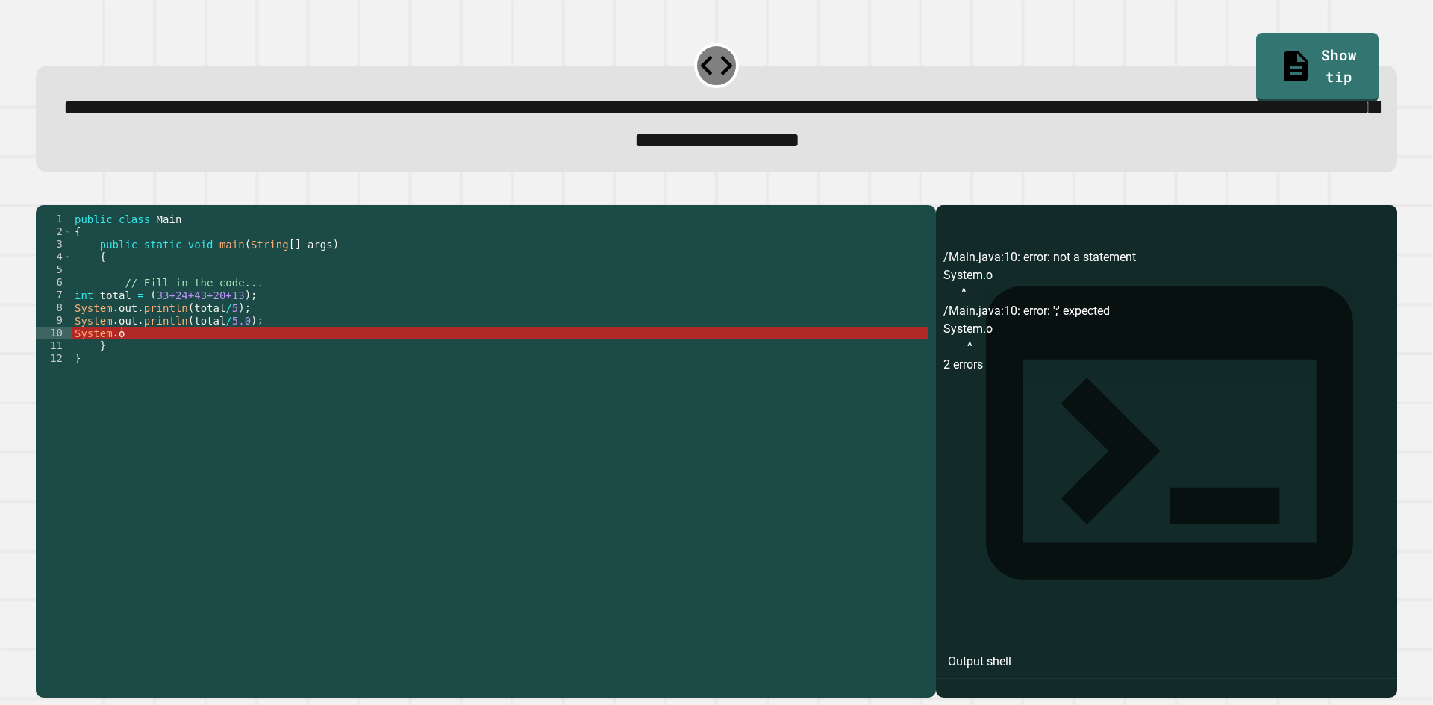
click at [152, 353] on div "public class Main { public static void main ( String [ ] args ) { // Fill in th…" at bounding box center [500, 435] width 857 height 444
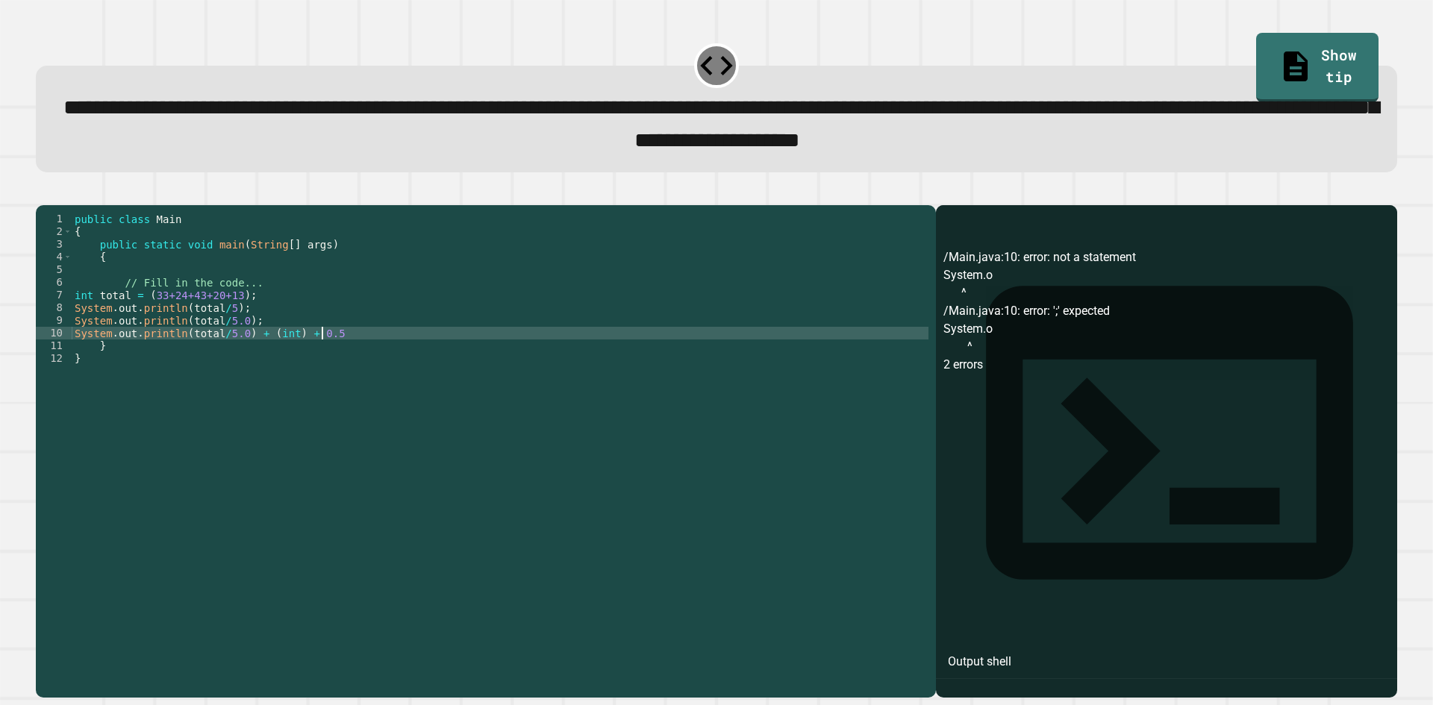
scroll to position [0, 17]
click at [43, 193] on button "button" at bounding box center [43, 193] width 0 height 0
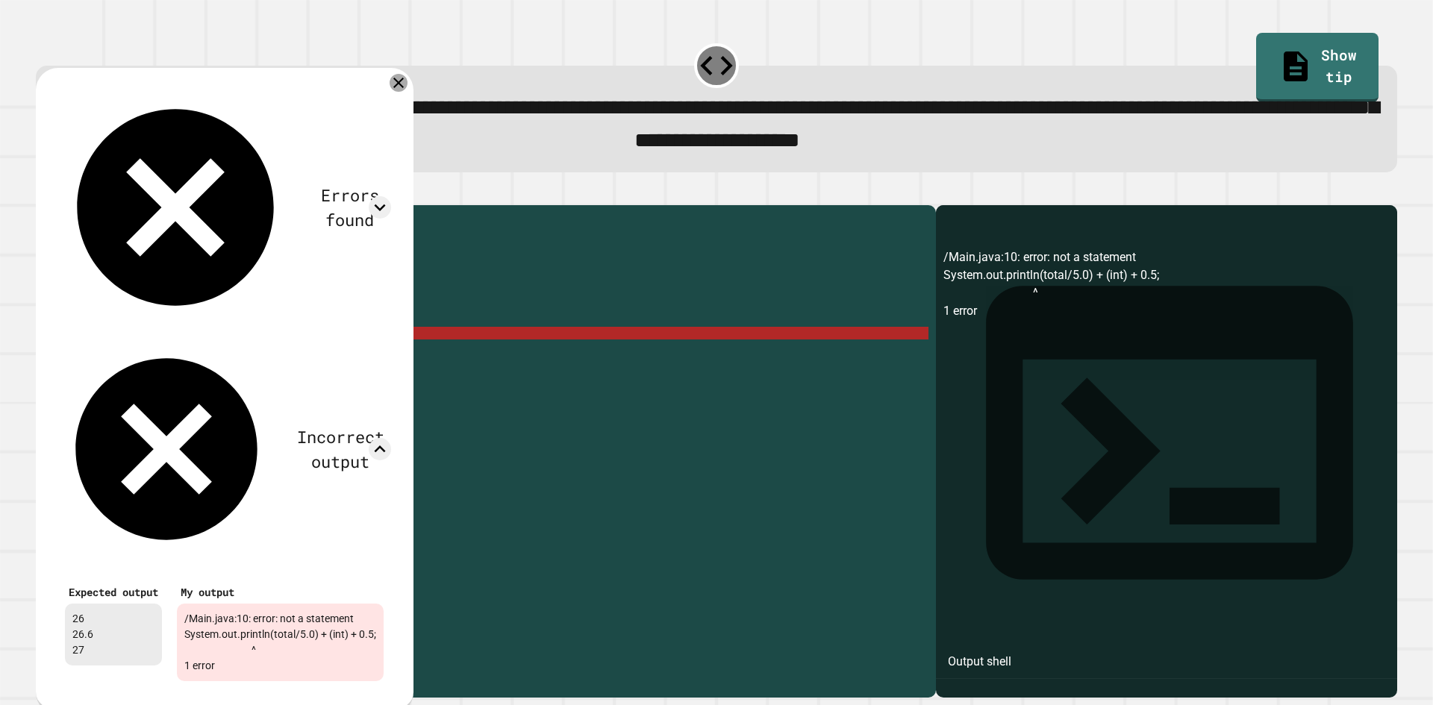
click at [407, 87] on icon at bounding box center [398, 83] width 18 height 18
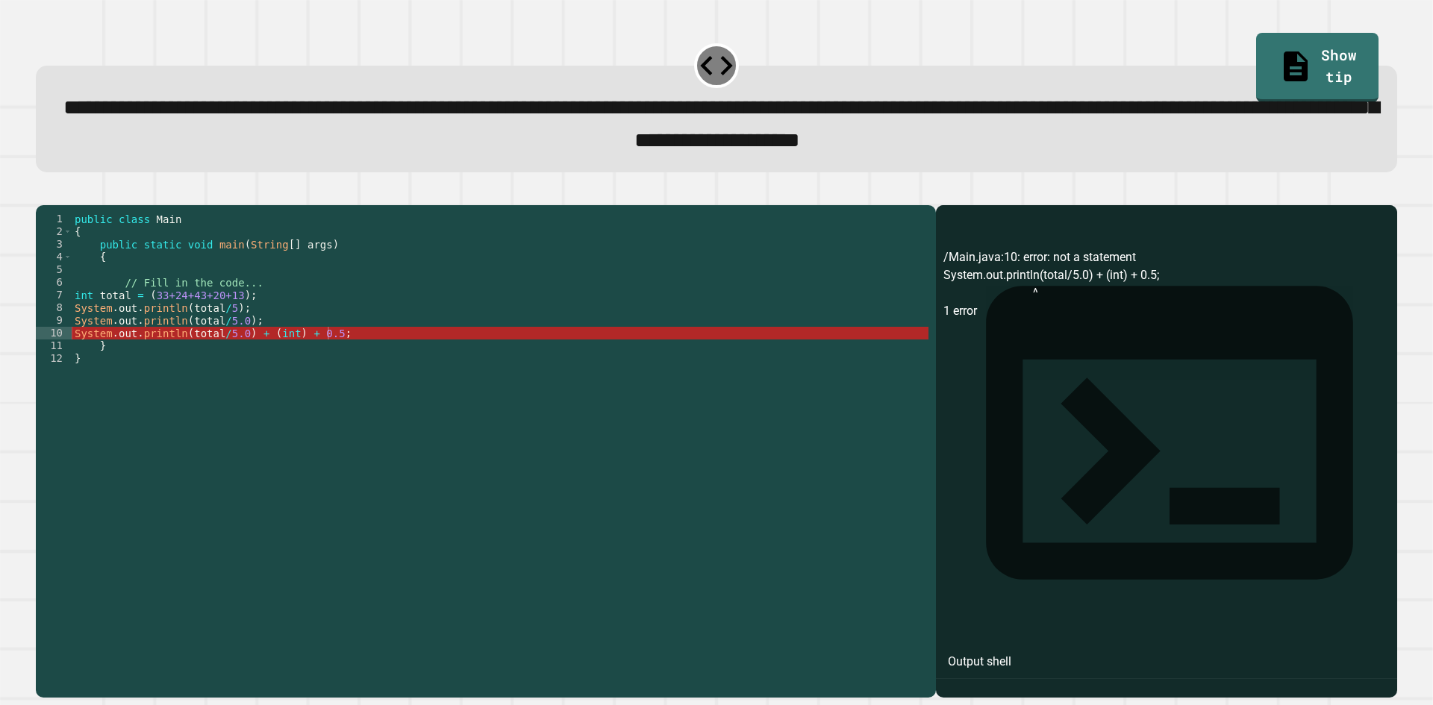
scroll to position [0, 11]
click at [150, 316] on div "public class Main { public static void main ( String [ ] args ) { // Fill in th…" at bounding box center [500, 435] width 857 height 444
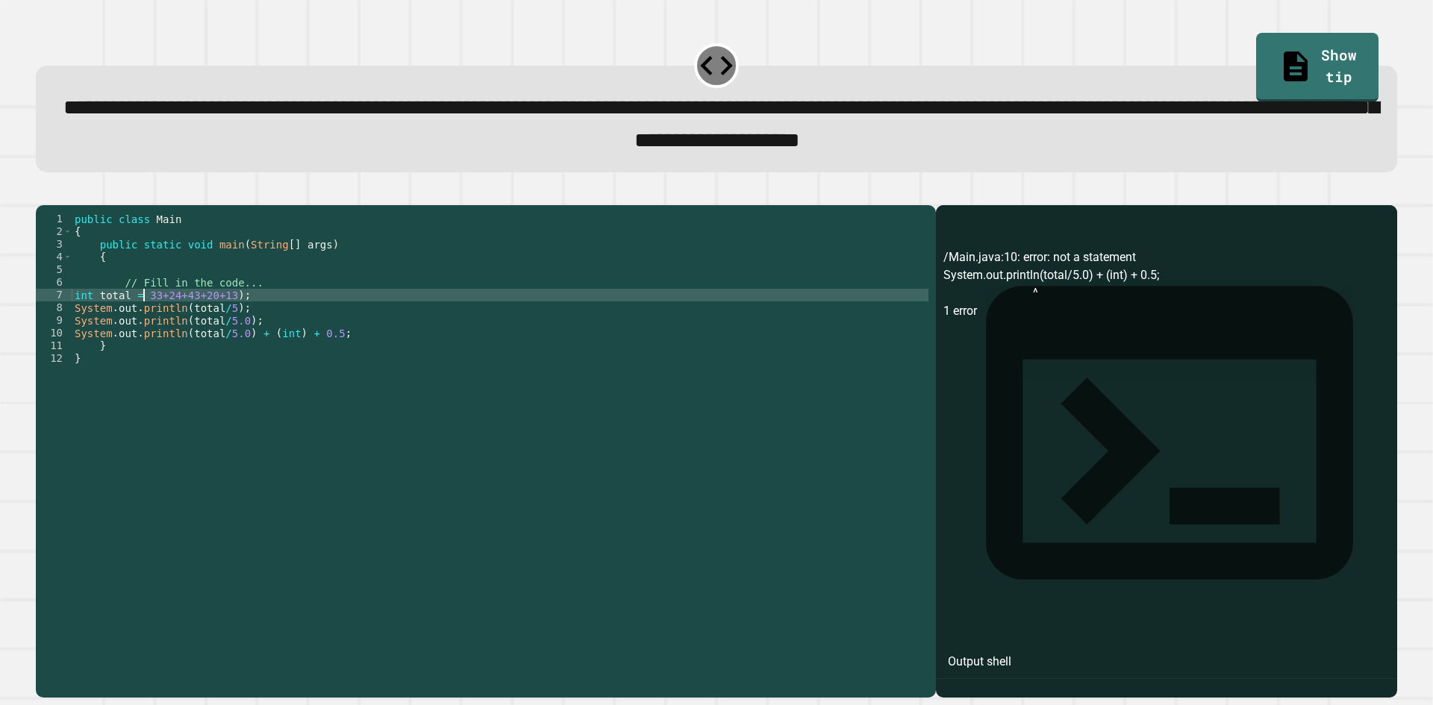
scroll to position [0, 10]
click at [57, 205] on icon "button" at bounding box center [53, 201] width 8 height 10
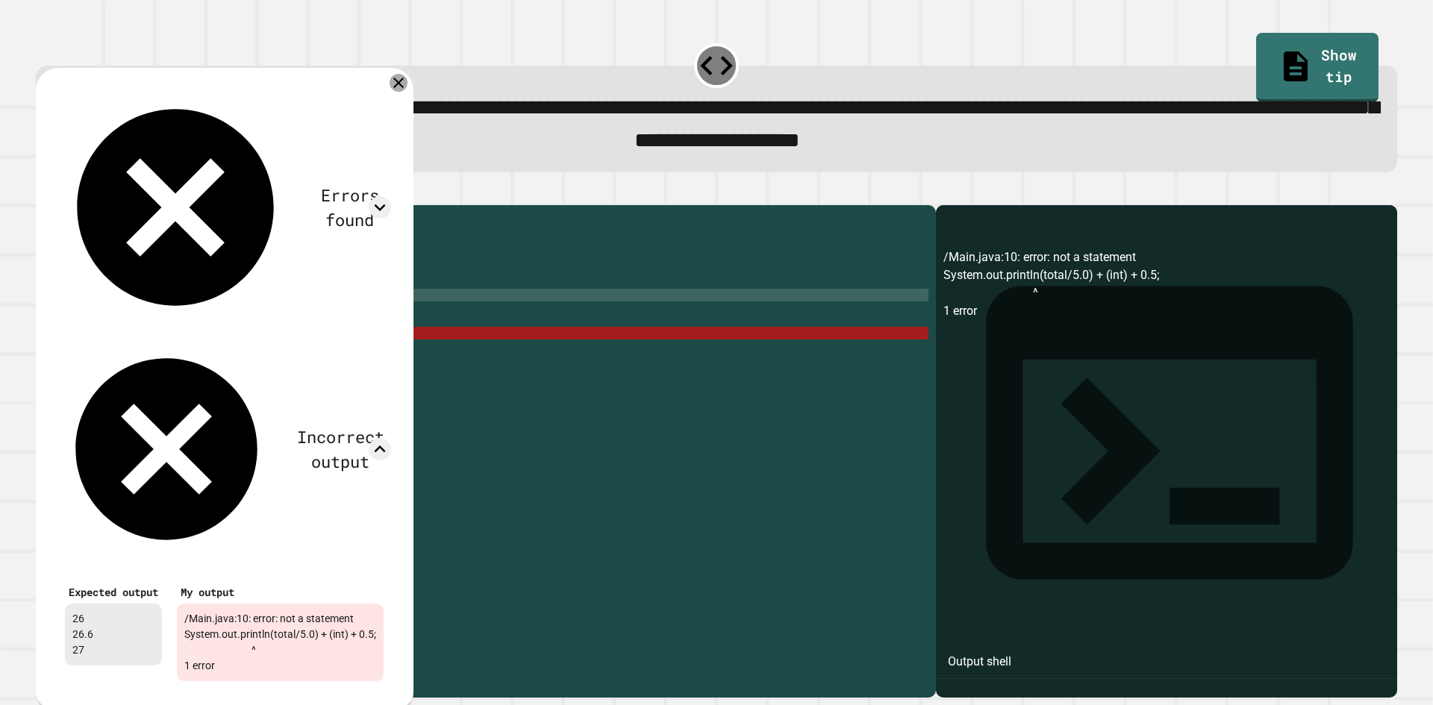
click at [407, 92] on icon at bounding box center [398, 83] width 18 height 18
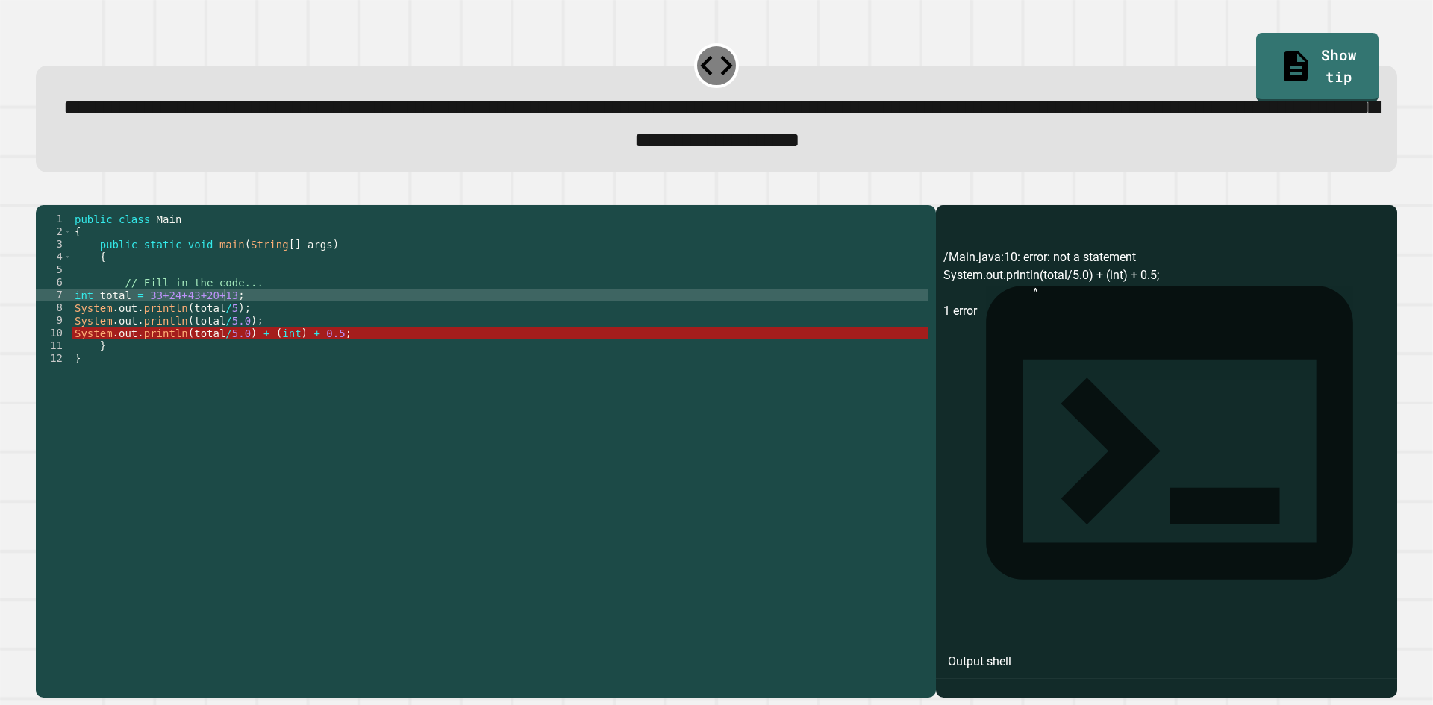
click at [231, 316] on div "public class Main { public static void main ( String [ ] args ) { // Fill in th…" at bounding box center [500, 435] width 857 height 444
click at [1337, 54] on link "Show tip" at bounding box center [1316, 65] width 113 height 72
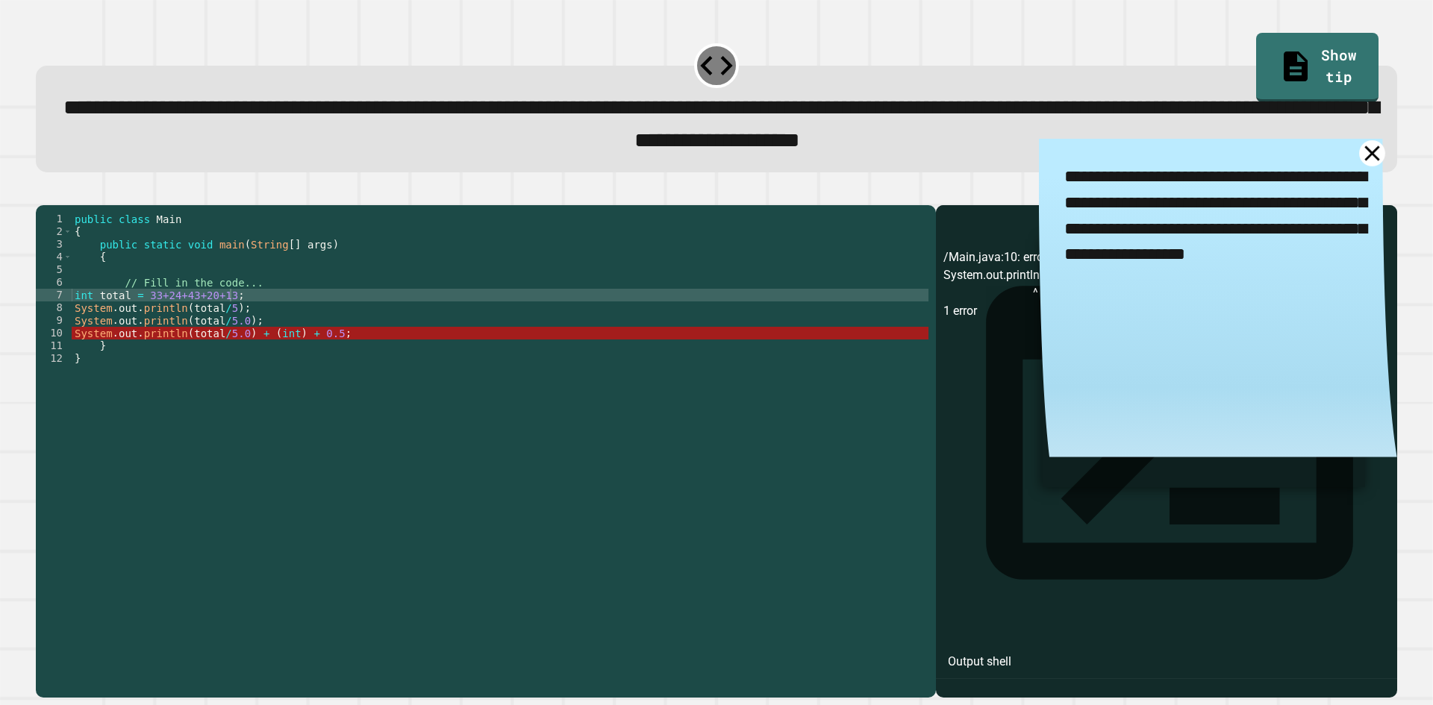
click at [1359, 166] on icon at bounding box center [1372, 153] width 26 height 26
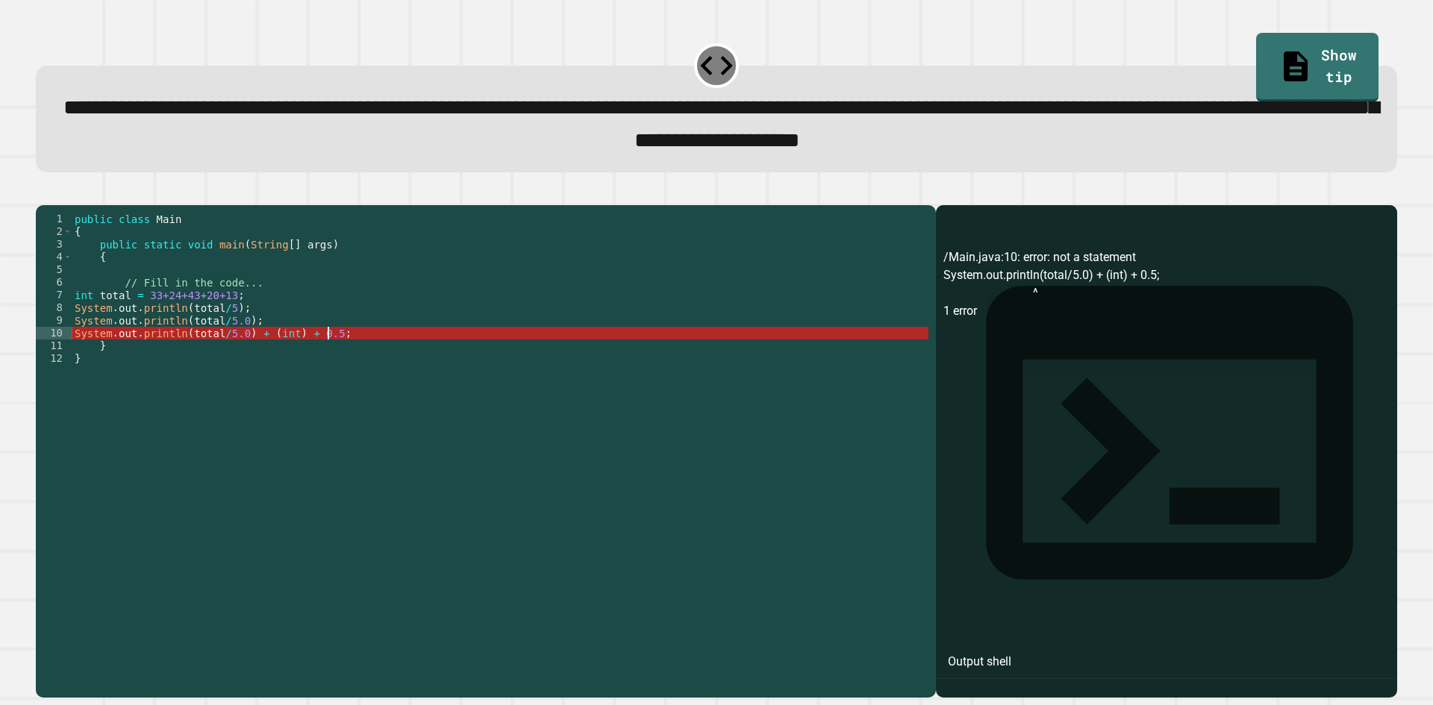
drag, startPoint x: 360, startPoint y: 355, endPoint x: 154, endPoint y: 324, distance: 207.6
click at [234, 335] on div "public class Main { public static void main ( String [ ] args ) { // Fill in th…" at bounding box center [500, 435] width 857 height 444
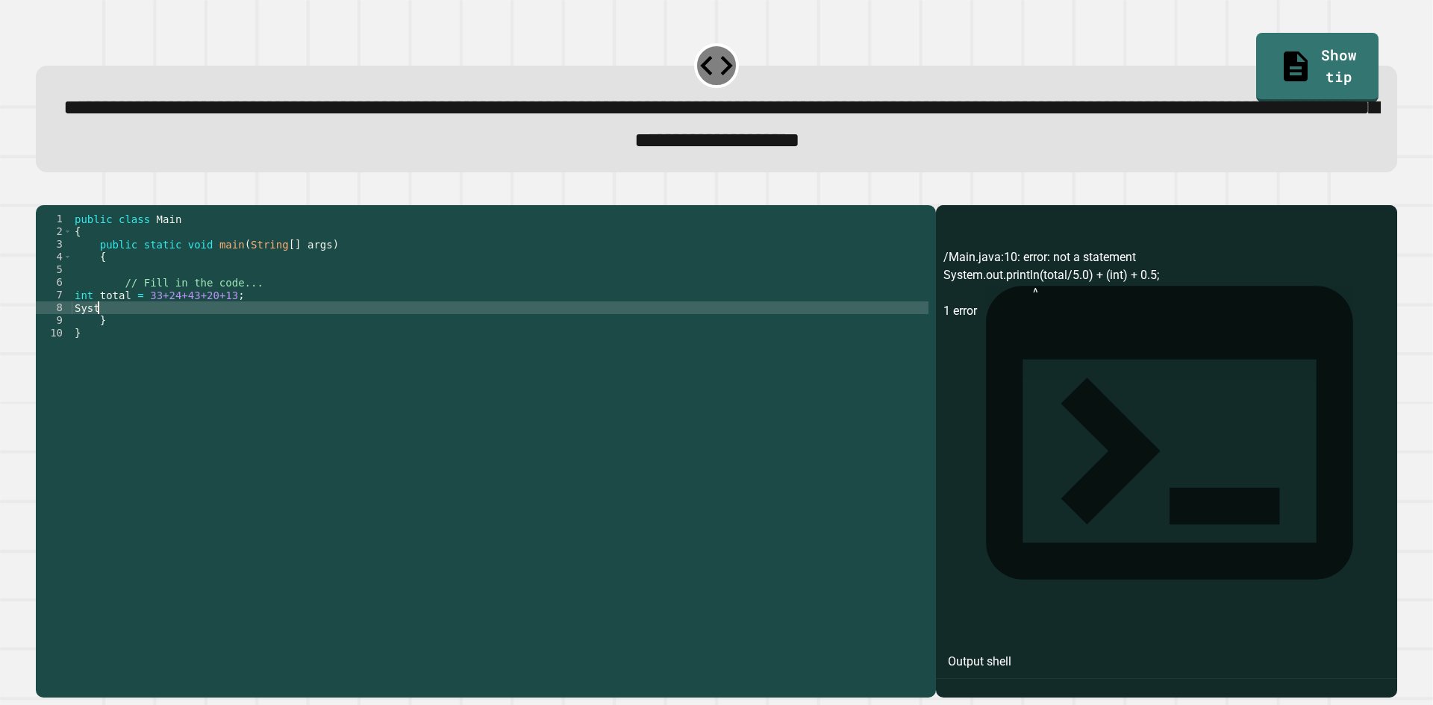
scroll to position [0, 0]
type textarea "*"
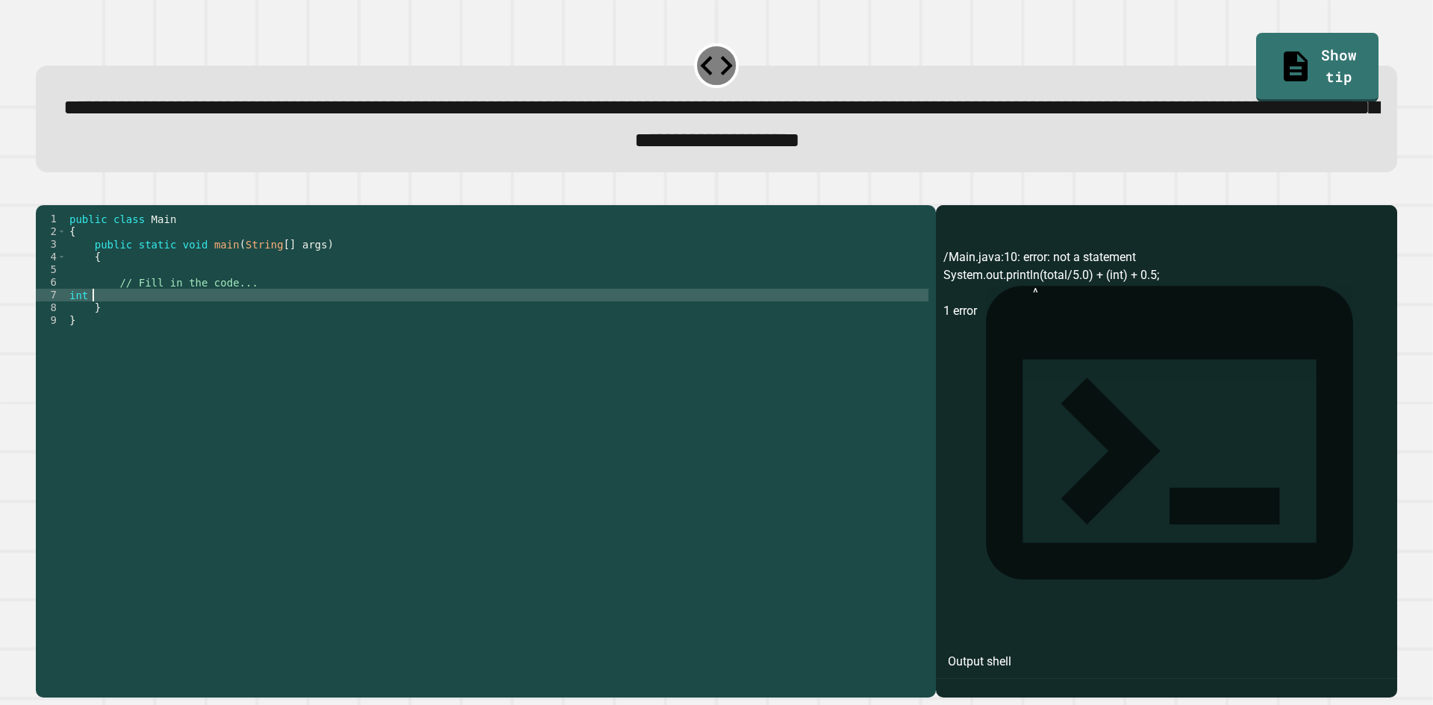
type textarea "*"
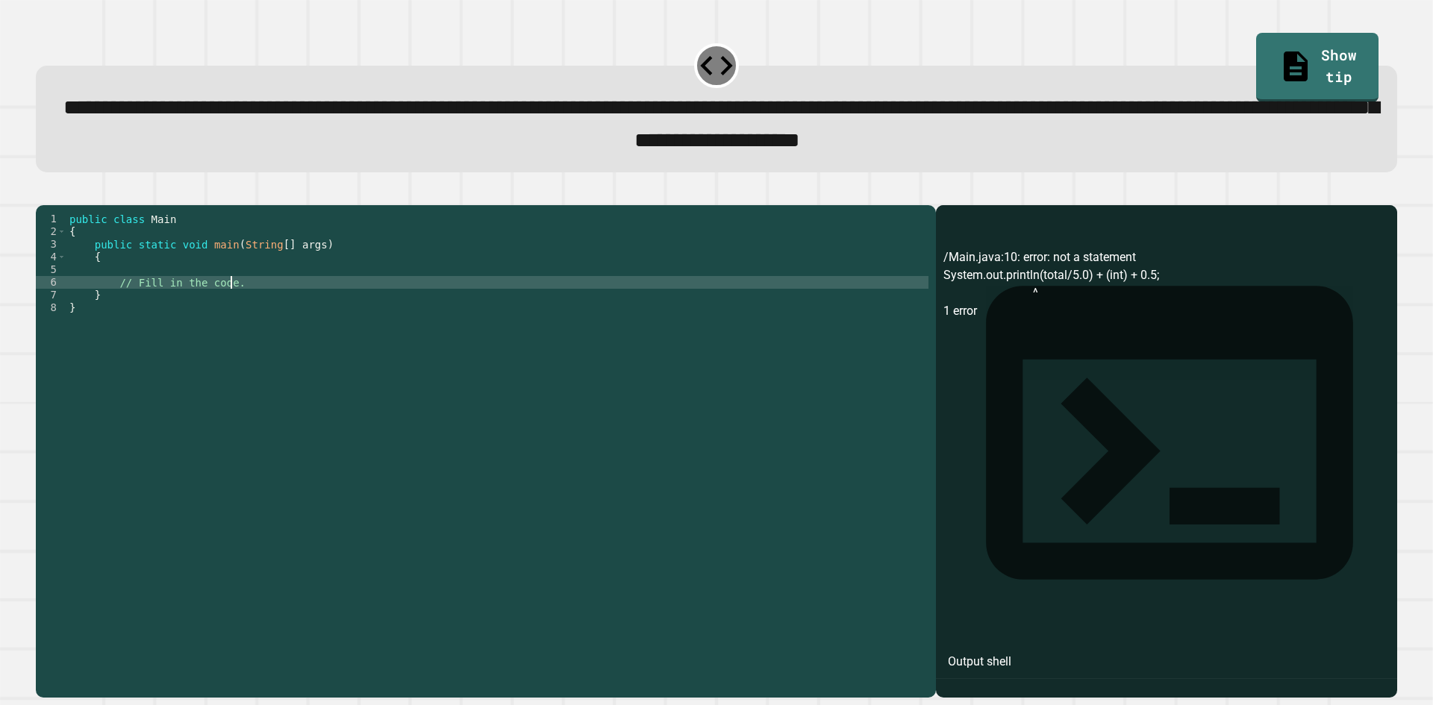
type textarea "**********"
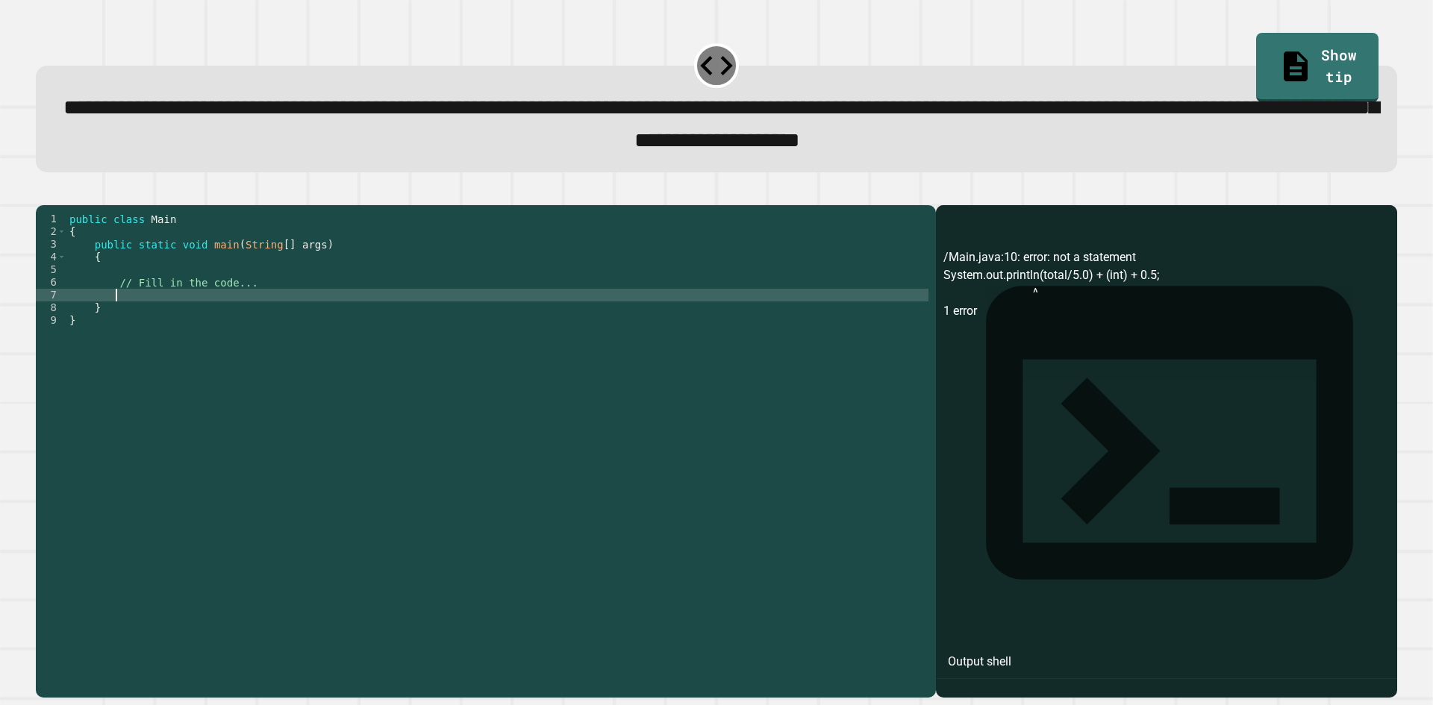
scroll to position [0, 2]
click at [1307, 67] on link "Show tip" at bounding box center [1317, 67] width 124 height 72
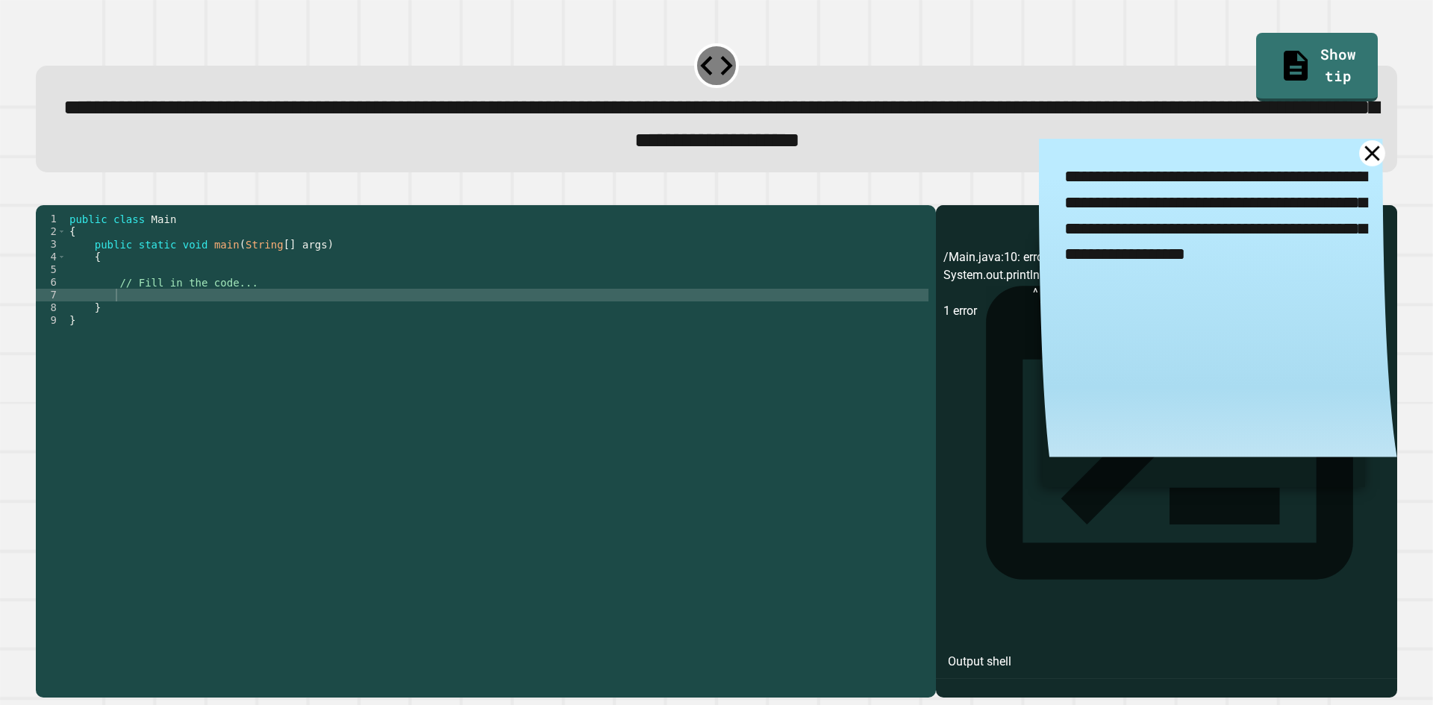
click at [1359, 155] on icon at bounding box center [1372, 153] width 26 height 26
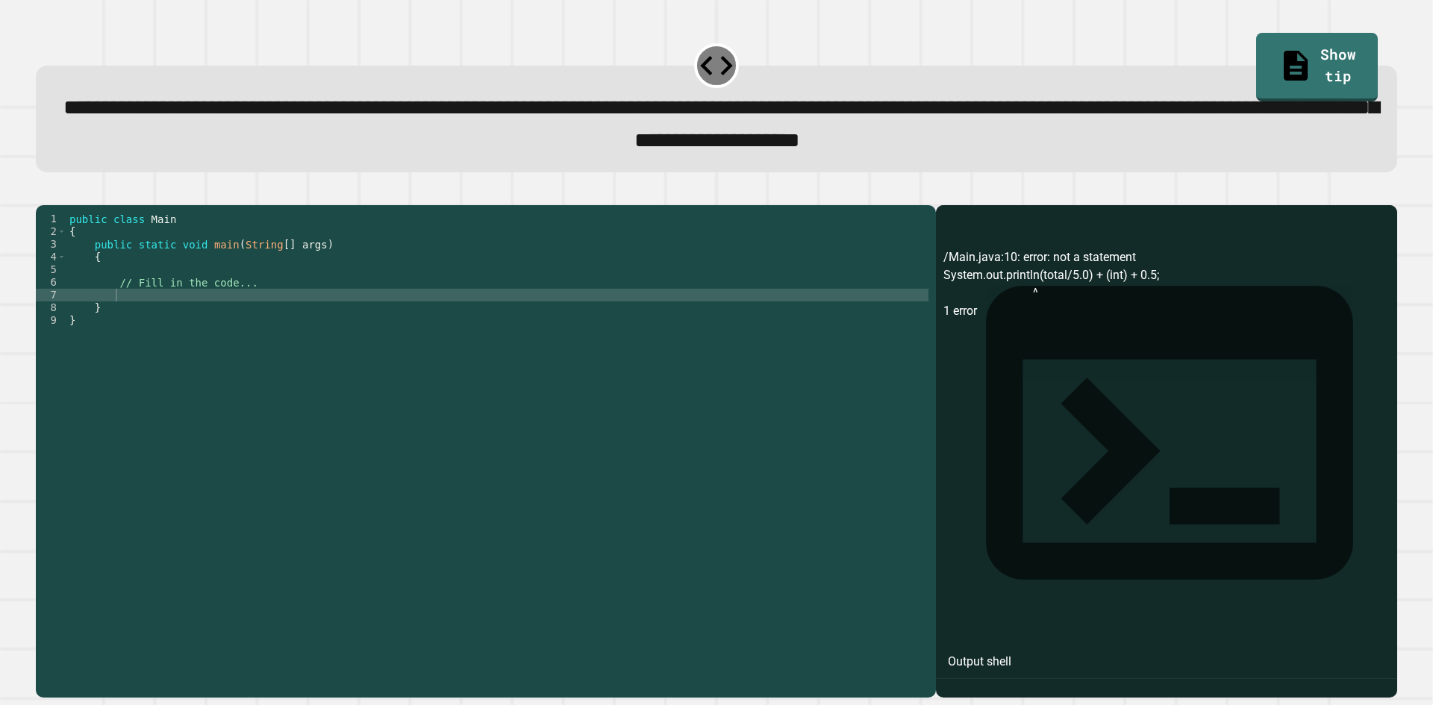
click at [159, 319] on div "public class Main { public static void main ( String [ ] args ) { // Fill in th…" at bounding box center [497, 435] width 862 height 444
type textarea "**********"
click at [63, 205] on div at bounding box center [716, 196] width 1361 height 18
click at [43, 193] on icon "button" at bounding box center [43, 193] width 0 height 0
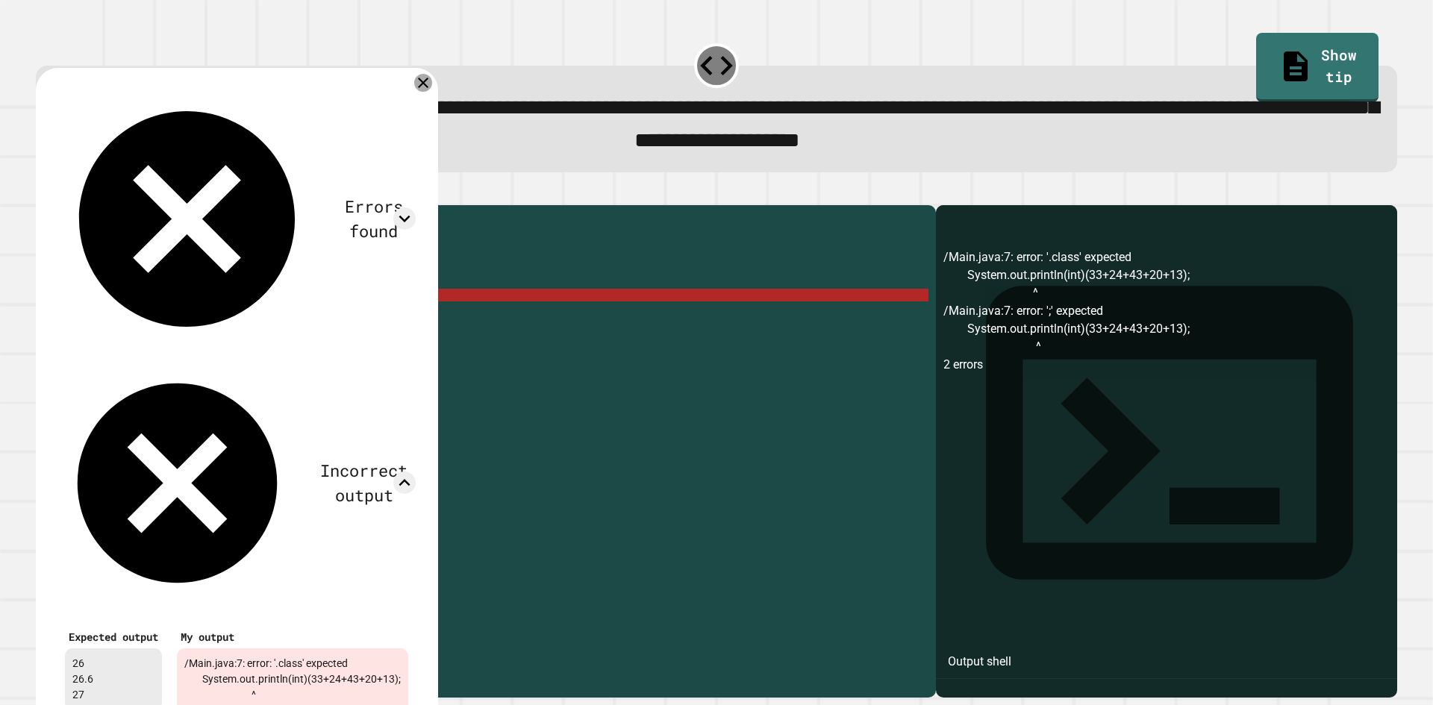
click at [432, 84] on icon at bounding box center [423, 83] width 18 height 18
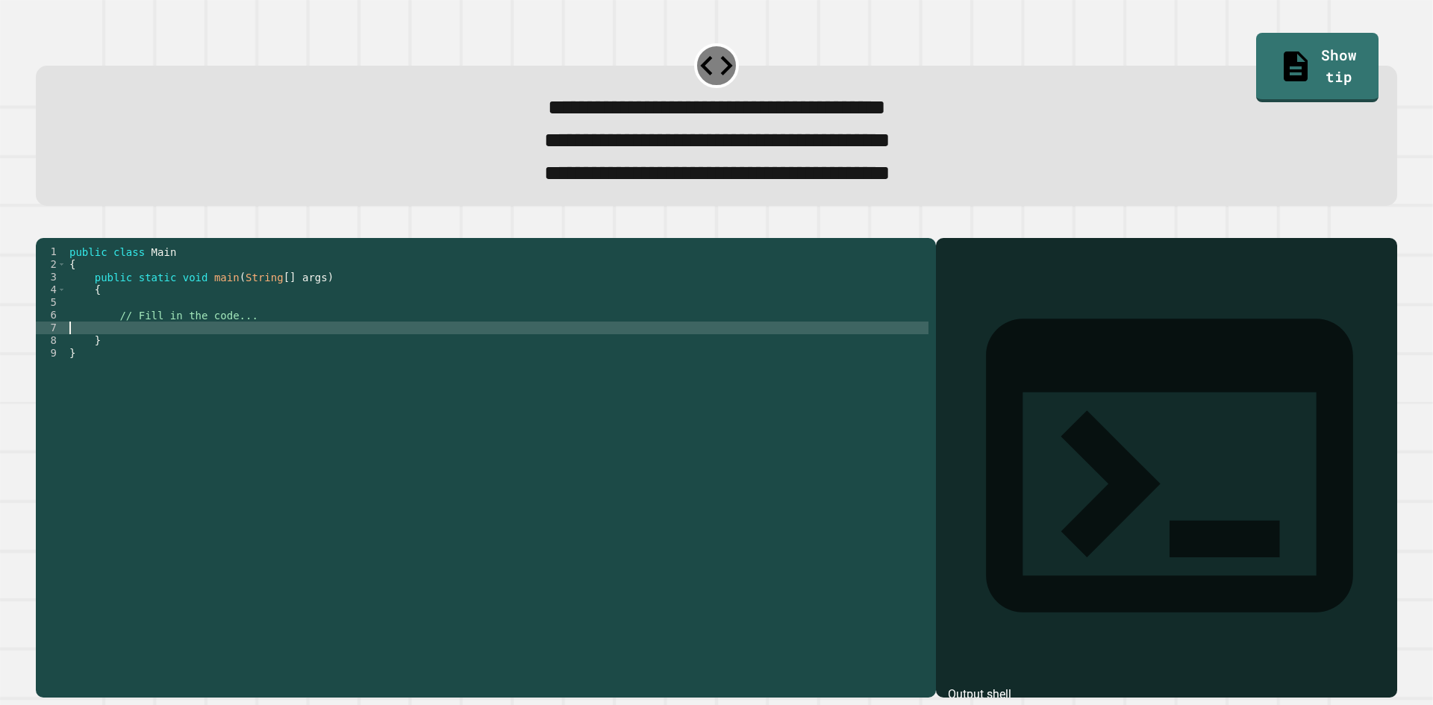
click at [103, 357] on div "public class Main { public static void main ( String [ ] args ) { // Fill in th…" at bounding box center [497, 448] width 862 height 406
click at [178, 355] on div "public class Main { public static void main ( String [ ] args ) { // Fill in th…" at bounding box center [497, 448] width 862 height 406
type textarea "**********"
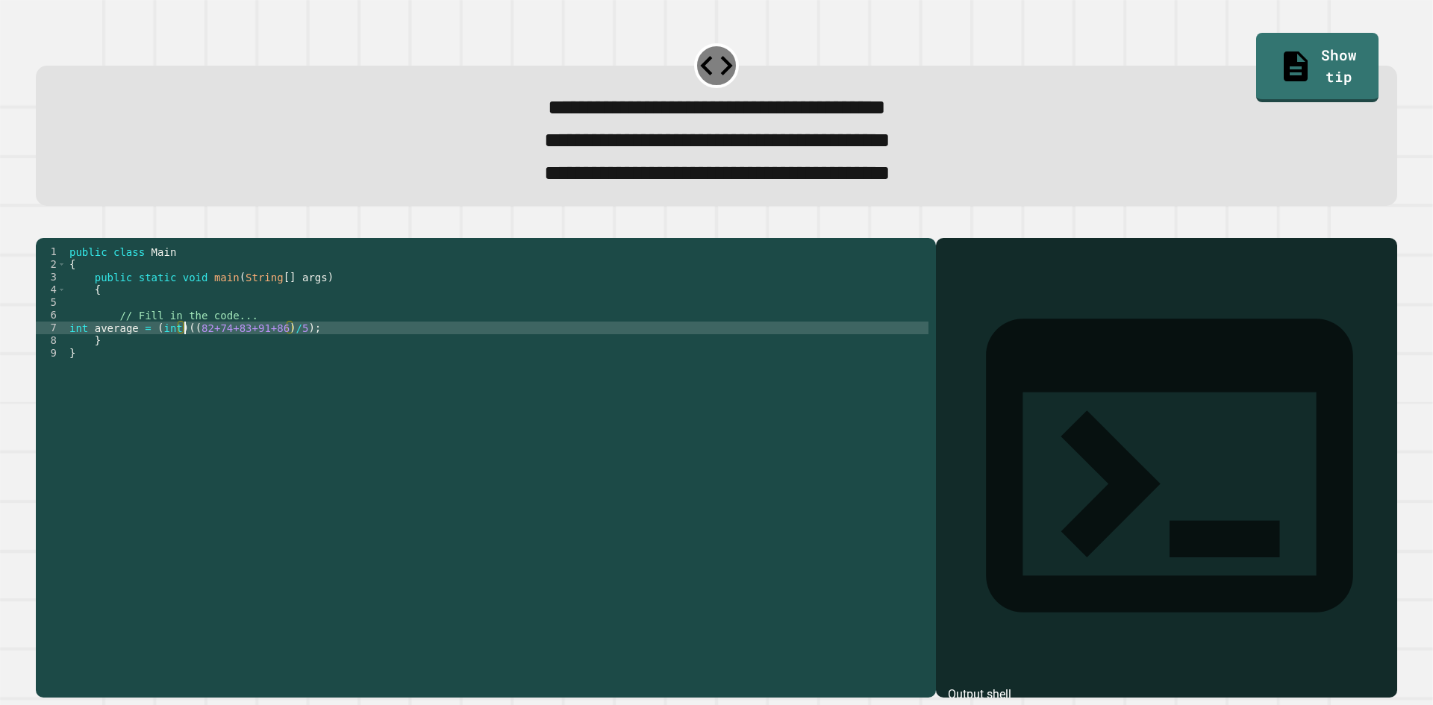
click at [367, 357] on div "public class Main { public static void main ( String [ ] args ) { // Fill in th…" at bounding box center [497, 448] width 862 height 406
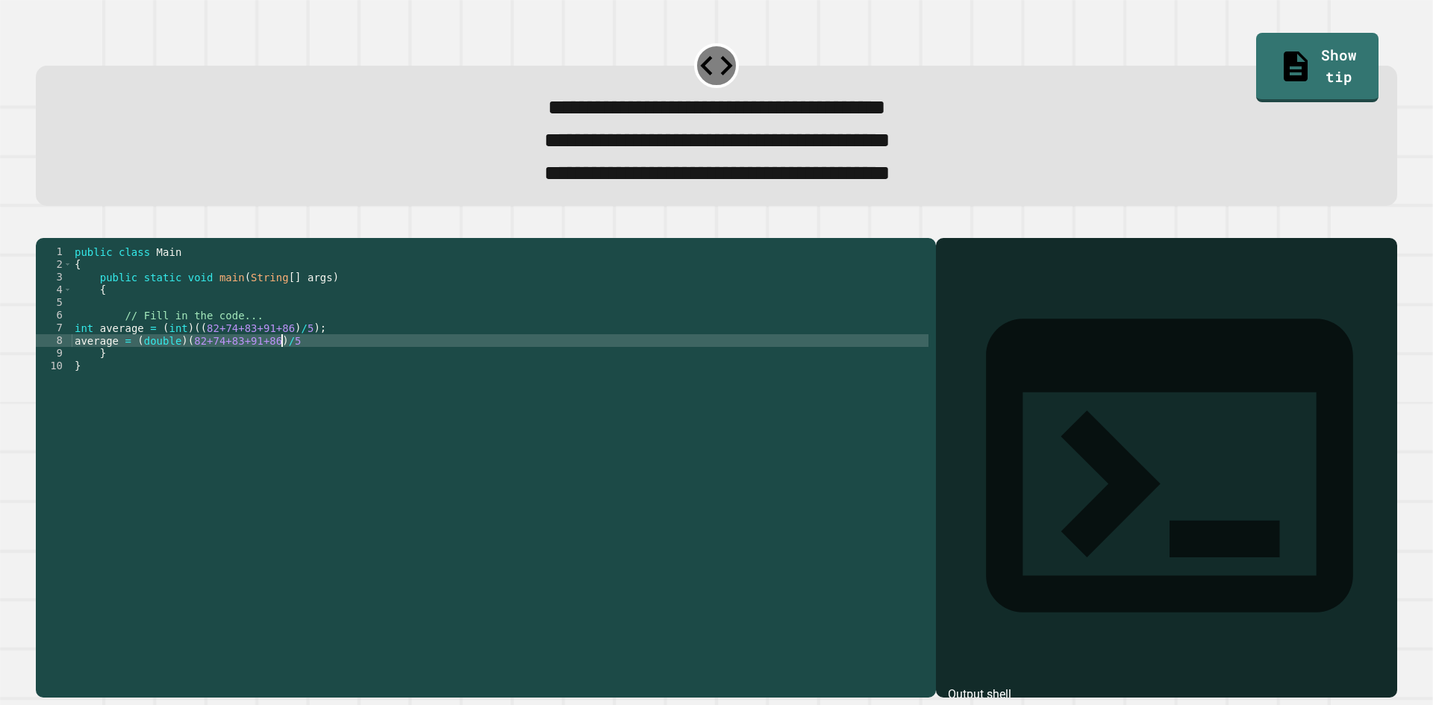
scroll to position [0, 14]
type textarea "**********"
click at [43, 225] on button "button" at bounding box center [43, 225] width 0 height 0
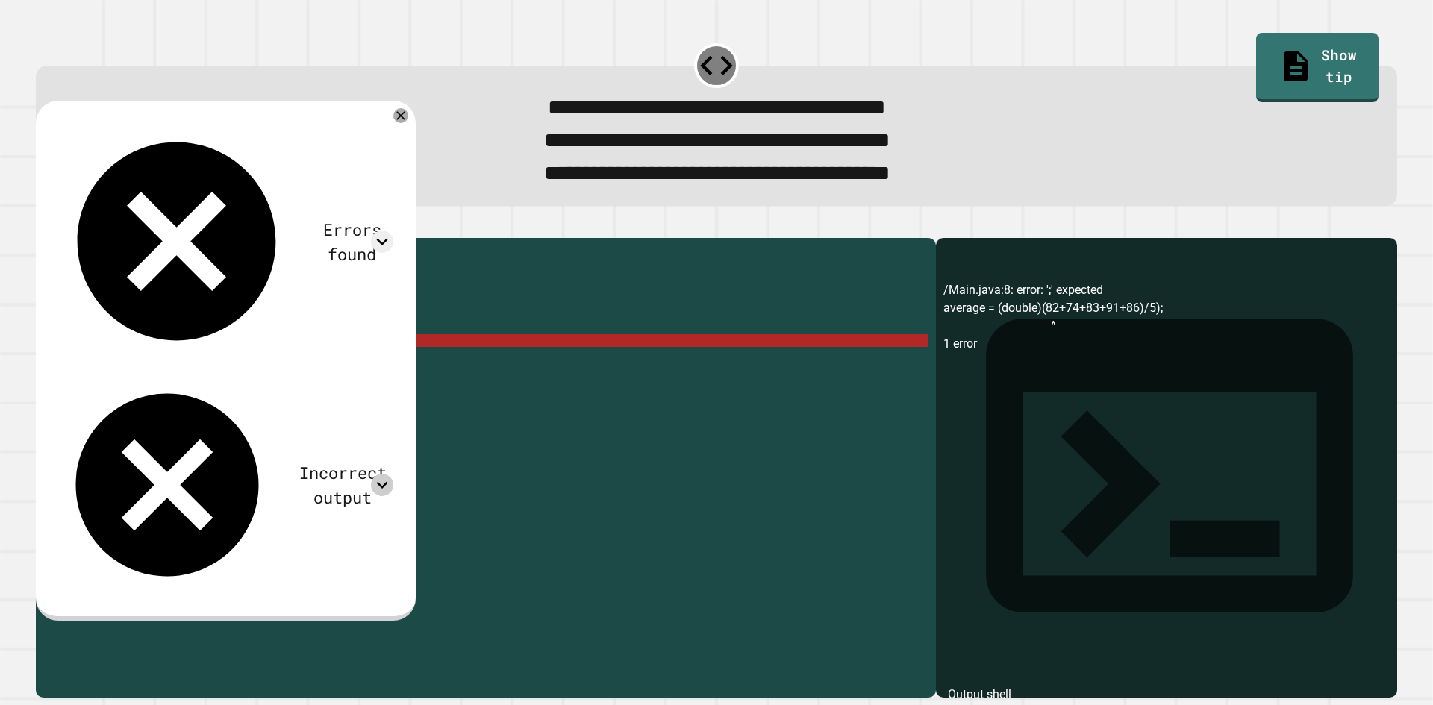
click at [393, 474] on icon at bounding box center [382, 485] width 22 height 22
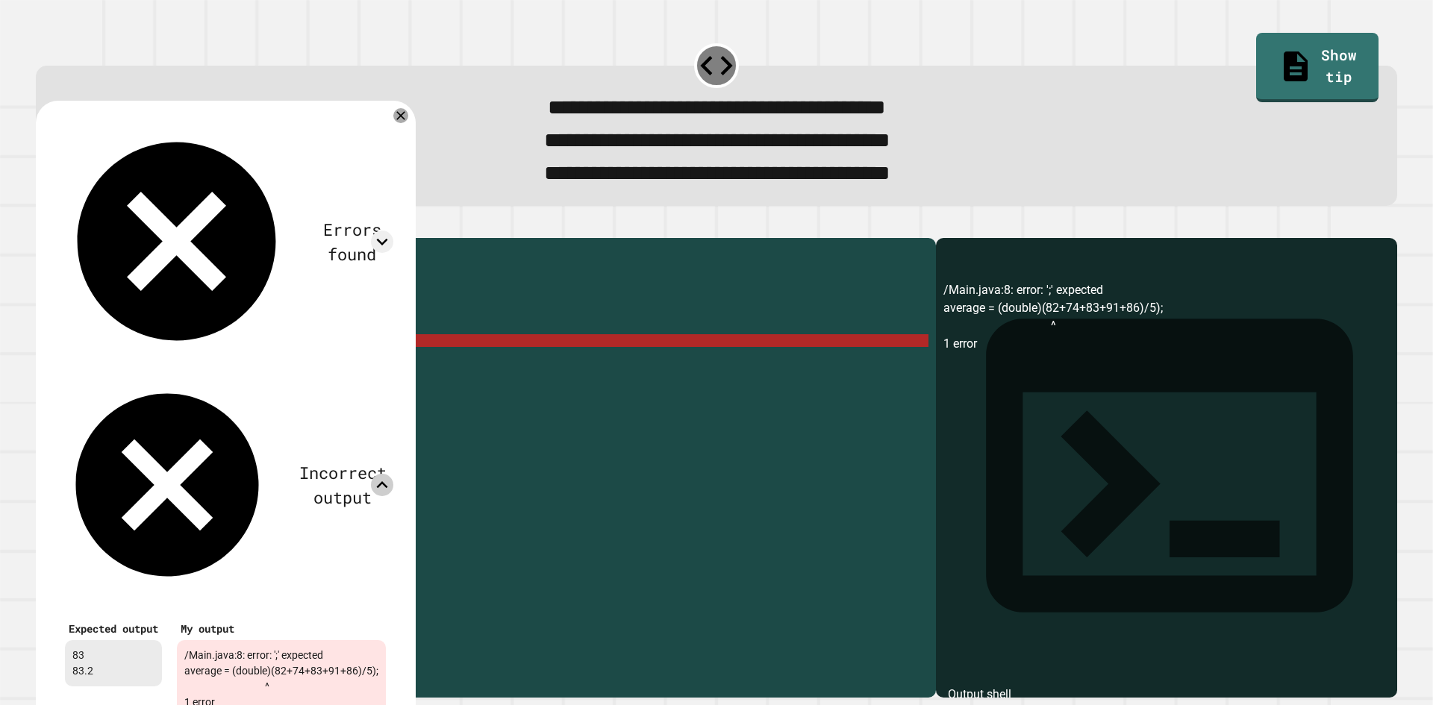
click at [393, 474] on icon at bounding box center [382, 485] width 22 height 22
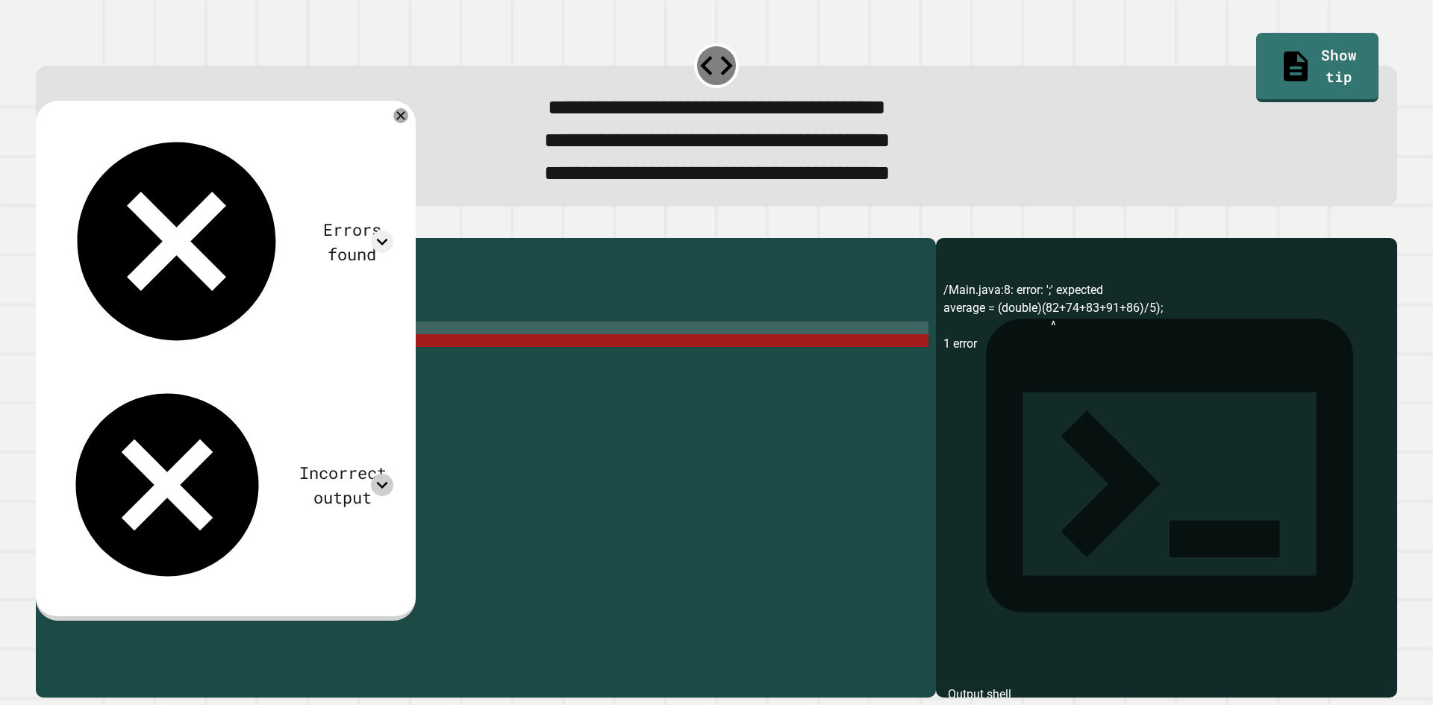
click at [290, 350] on div "public class Main { public static void main ( String [ ] args ) { // Fill in th…" at bounding box center [500, 448] width 857 height 406
click at [298, 366] on div "public class Main { public static void main ( String [ ] args ) { // Fill in th…" at bounding box center [500, 448] width 857 height 406
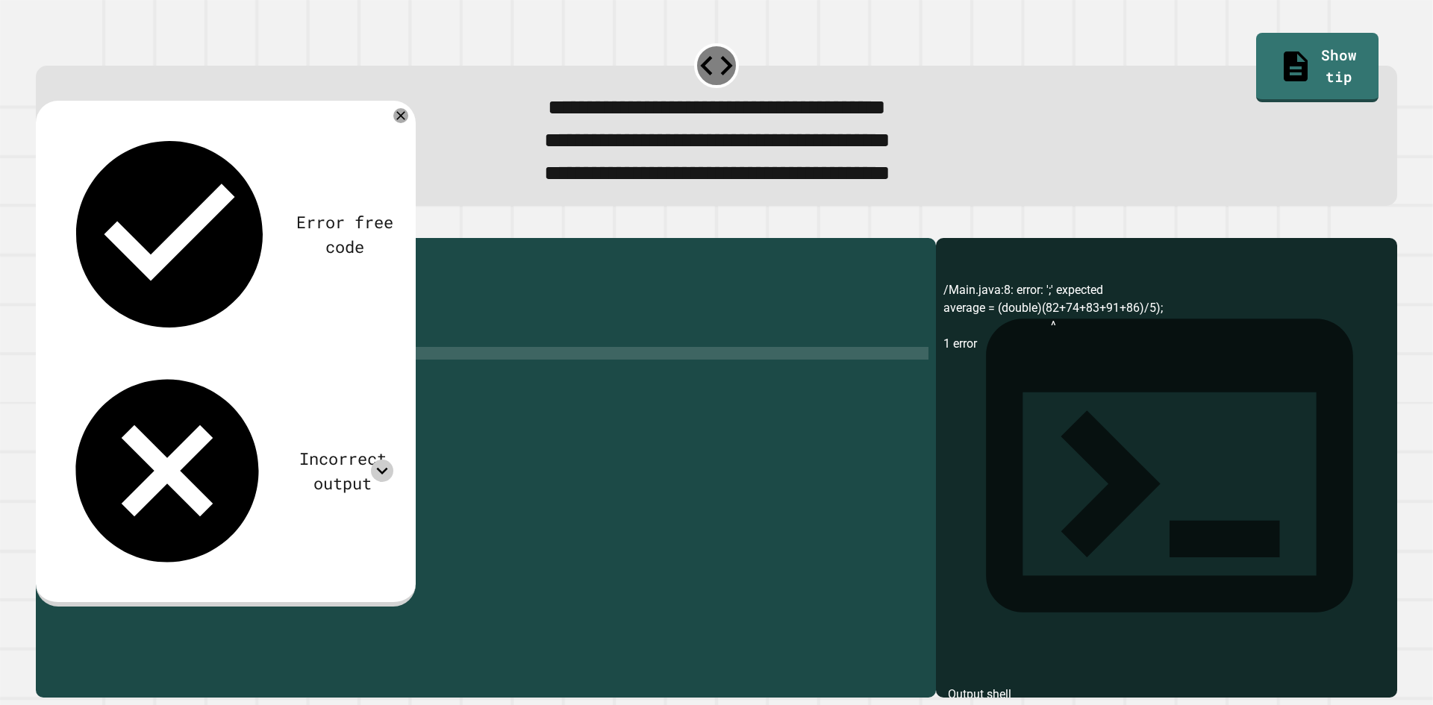
scroll to position [0, 7]
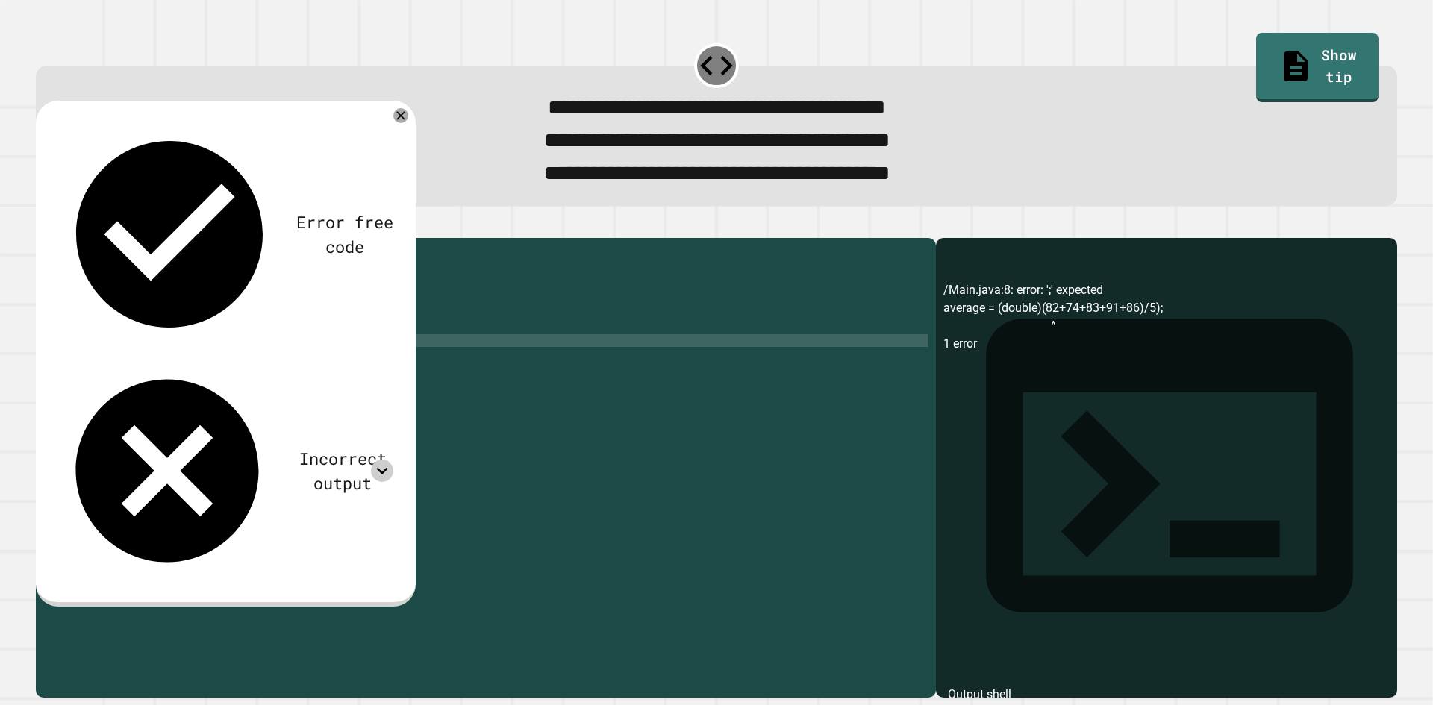
click at [326, 365] on div "public class Main { public static void main ( String [ ] args ) { // Fill in th…" at bounding box center [500, 448] width 857 height 406
click at [92, 350] on div "public class Main { public static void main ( String [ ] args ) { // Fill in th…" at bounding box center [500, 448] width 857 height 406
click at [175, 360] on div "public class Main { public static void main ( String [ ] args ) { // Fill in th…" at bounding box center [500, 448] width 857 height 406
drag, startPoint x: 137, startPoint y: 351, endPoint x: 280, endPoint y: 350, distance: 143.3
click at [280, 350] on div "public class Main { public static void main ( String [ ] args ) { // Fill in th…" at bounding box center [500, 448] width 857 height 406
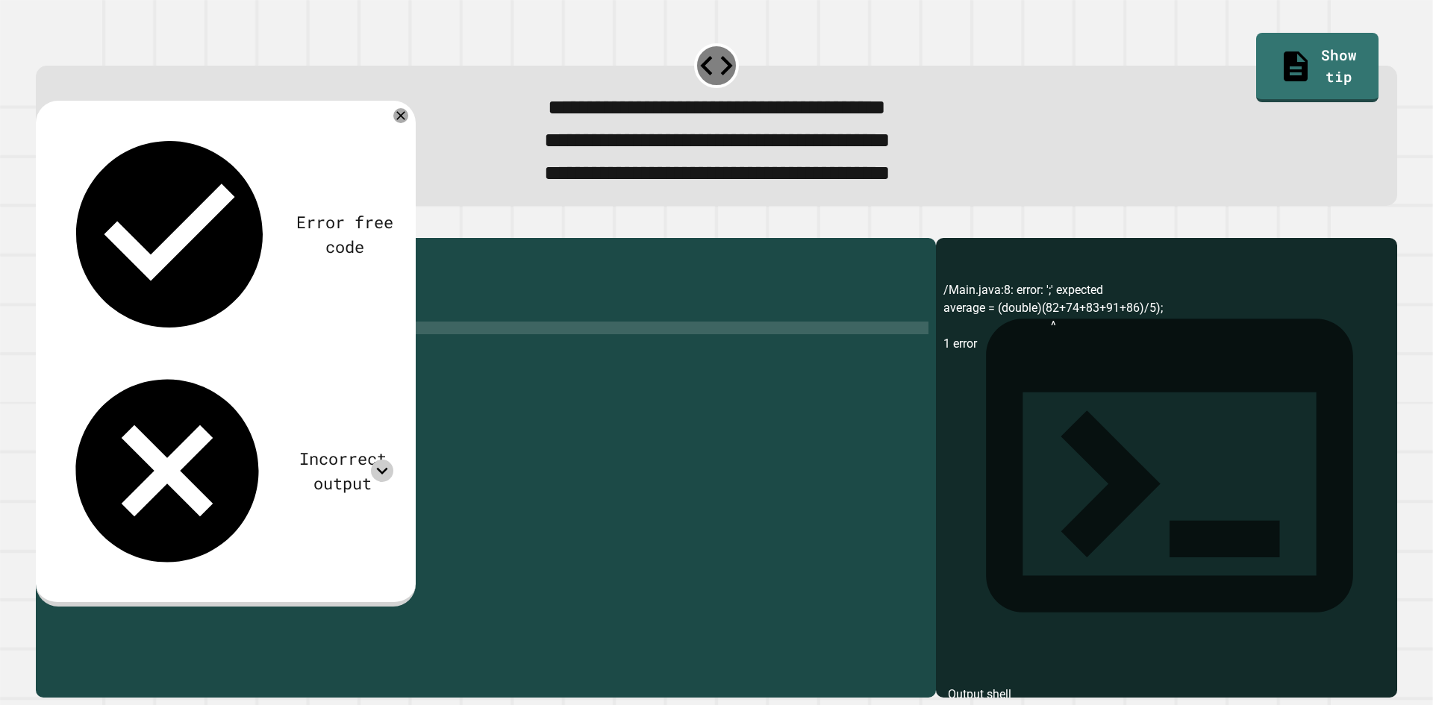
scroll to position [0, 5]
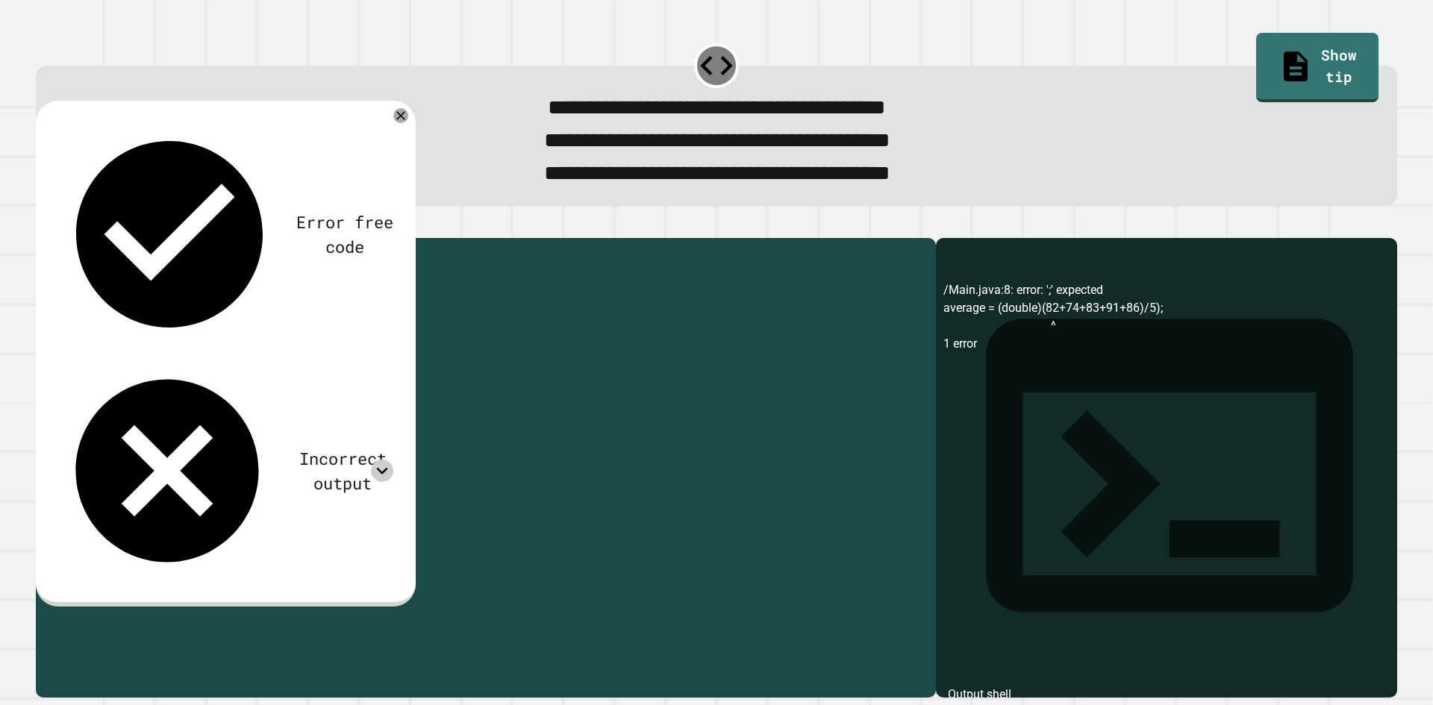
drag, startPoint x: 298, startPoint y: 371, endPoint x: 54, endPoint y: 365, distance: 243.3
click at [54, 365] on div "**********" at bounding box center [482, 435] width 892 height 381
type textarea "*"
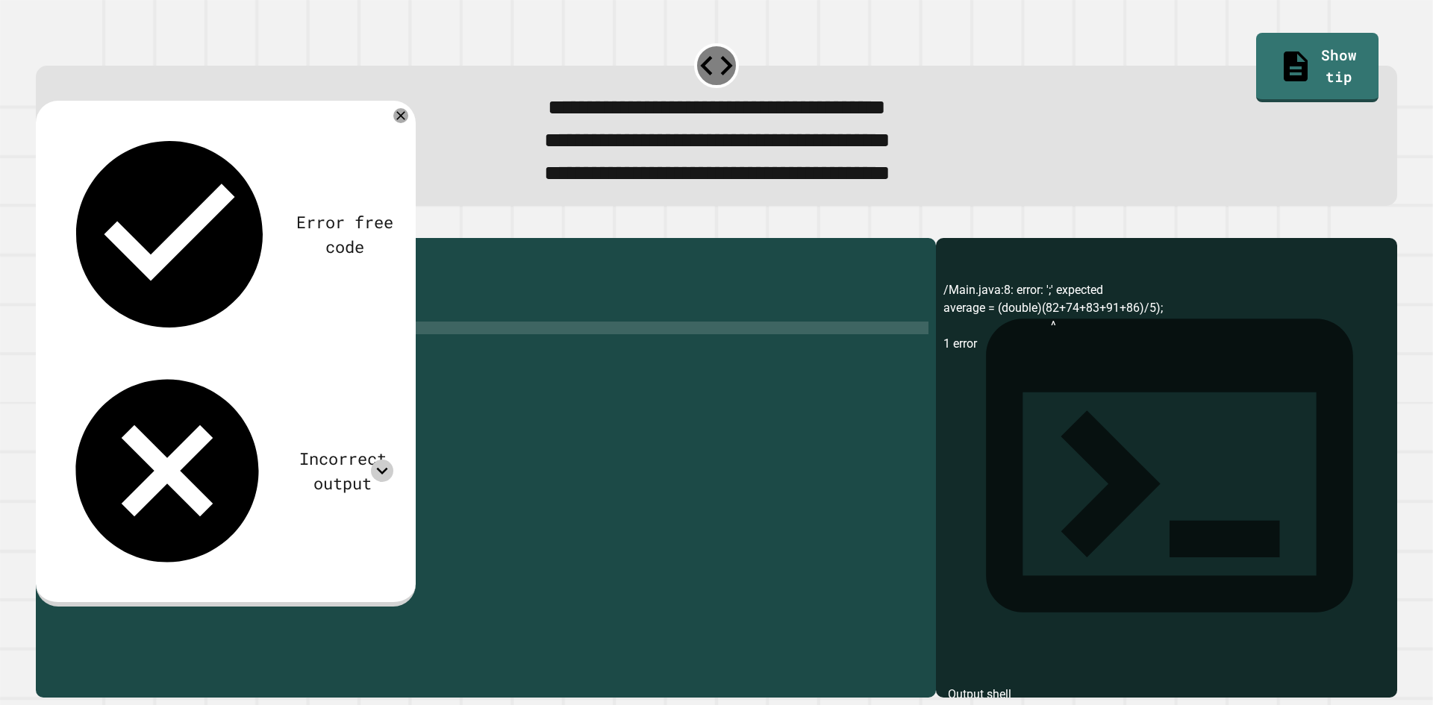
click at [182, 371] on div "public class Main { public static void main ( String [ ] args ) { // Fill in th…" at bounding box center [500, 448] width 857 height 406
click at [204, 372] on div "public class Main { public static void main ( String [ ] args ) { // Fill in th…" at bounding box center [500, 448] width 857 height 406
type textarea "**********"
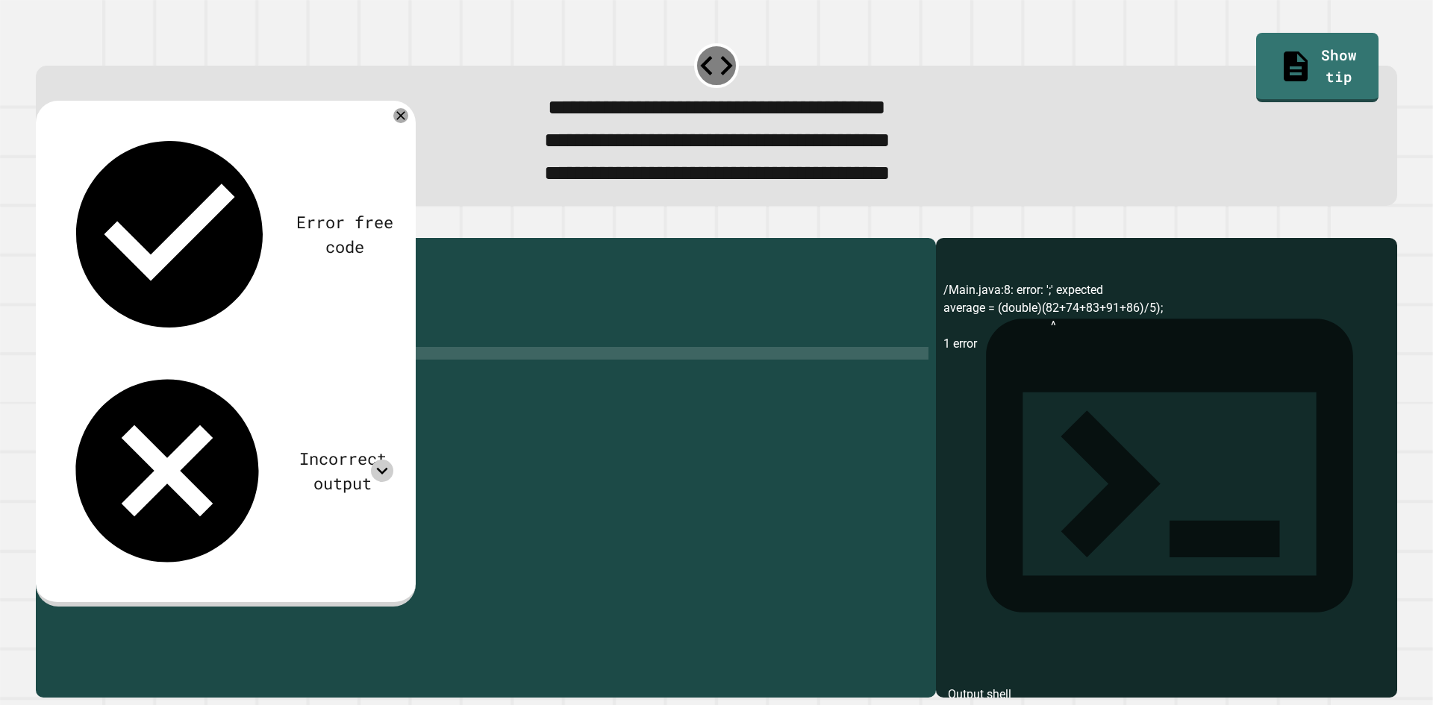
scroll to position [0, 12]
click at [42, 238] on div at bounding box center [716, 229] width 1361 height 18
click at [57, 240] on icon "button" at bounding box center [53, 234] width 8 height 10
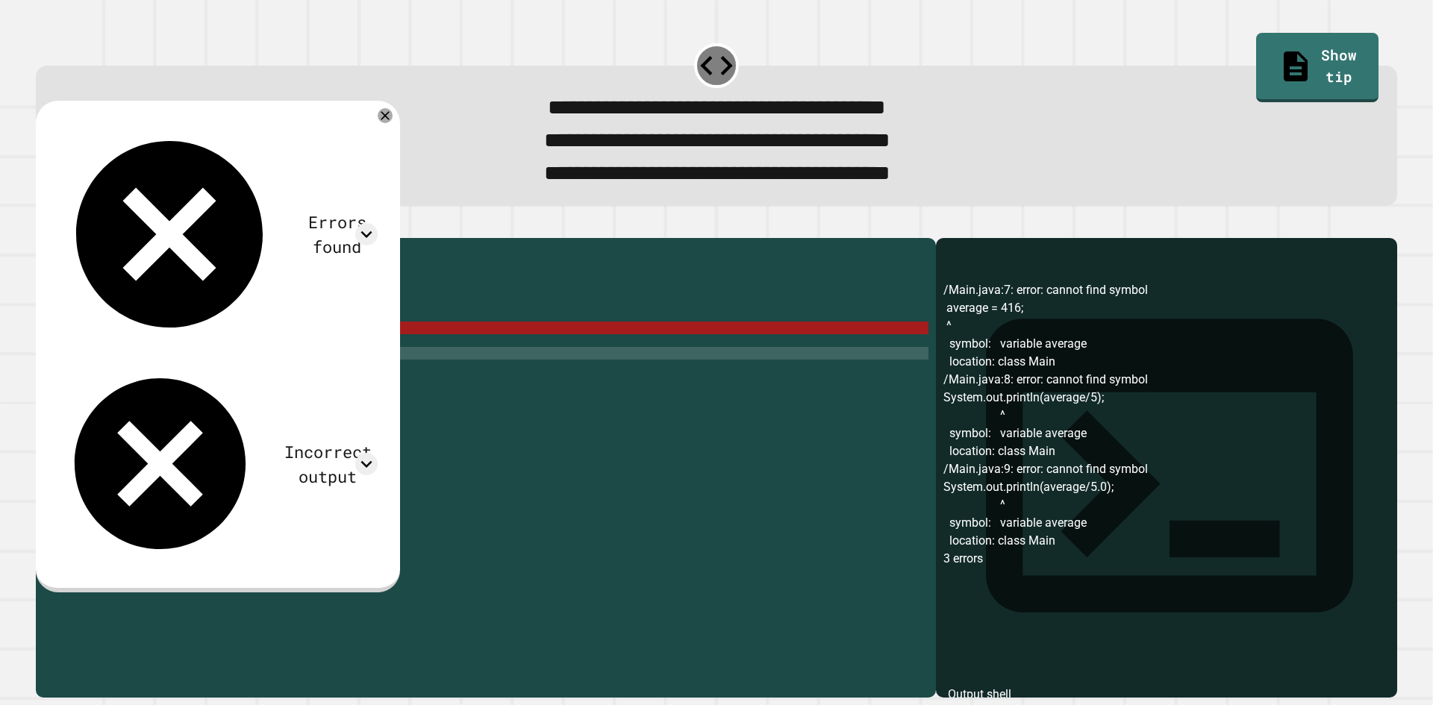
click at [81, 356] on div "public class Main { public static void main ( String [ ] args ) { // Fill in th…" at bounding box center [500, 448] width 857 height 406
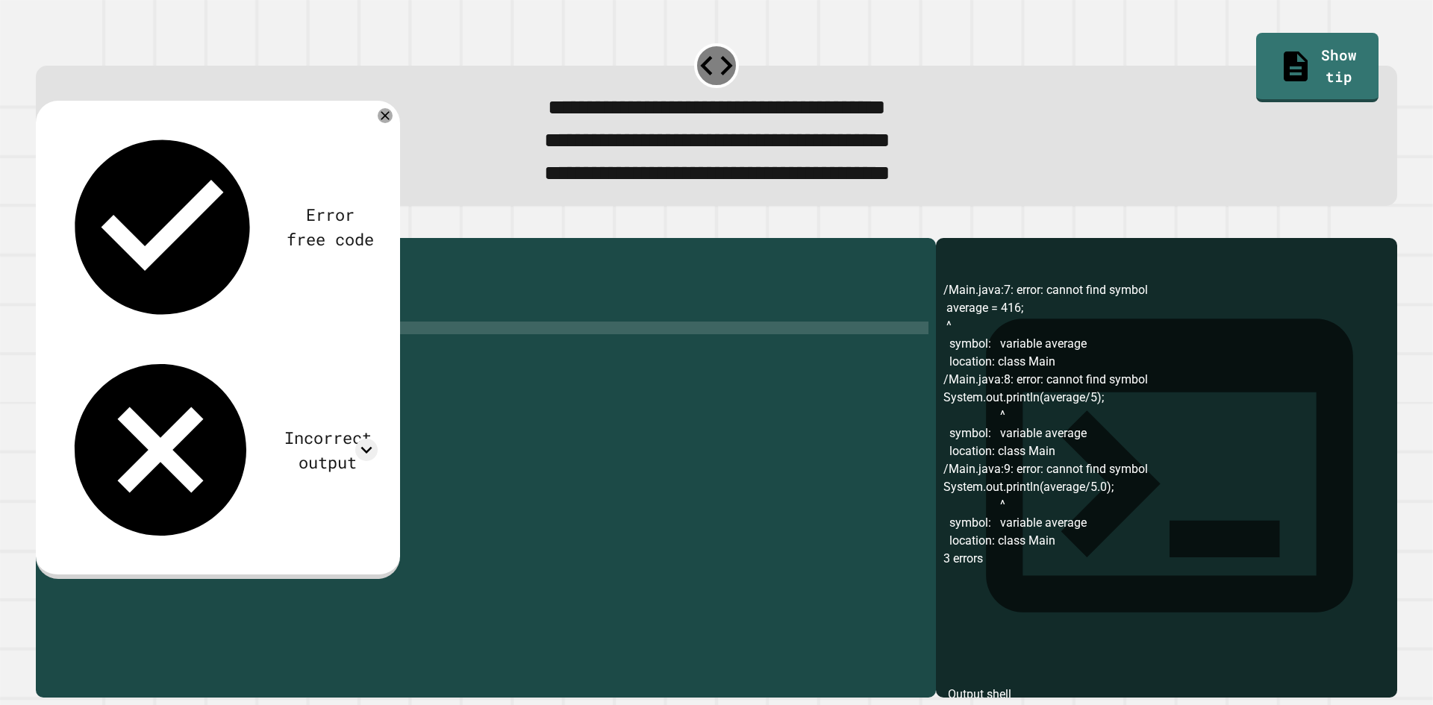
scroll to position [0, 6]
type textarea "**********"
click at [57, 240] on icon "button" at bounding box center [53, 234] width 8 height 10
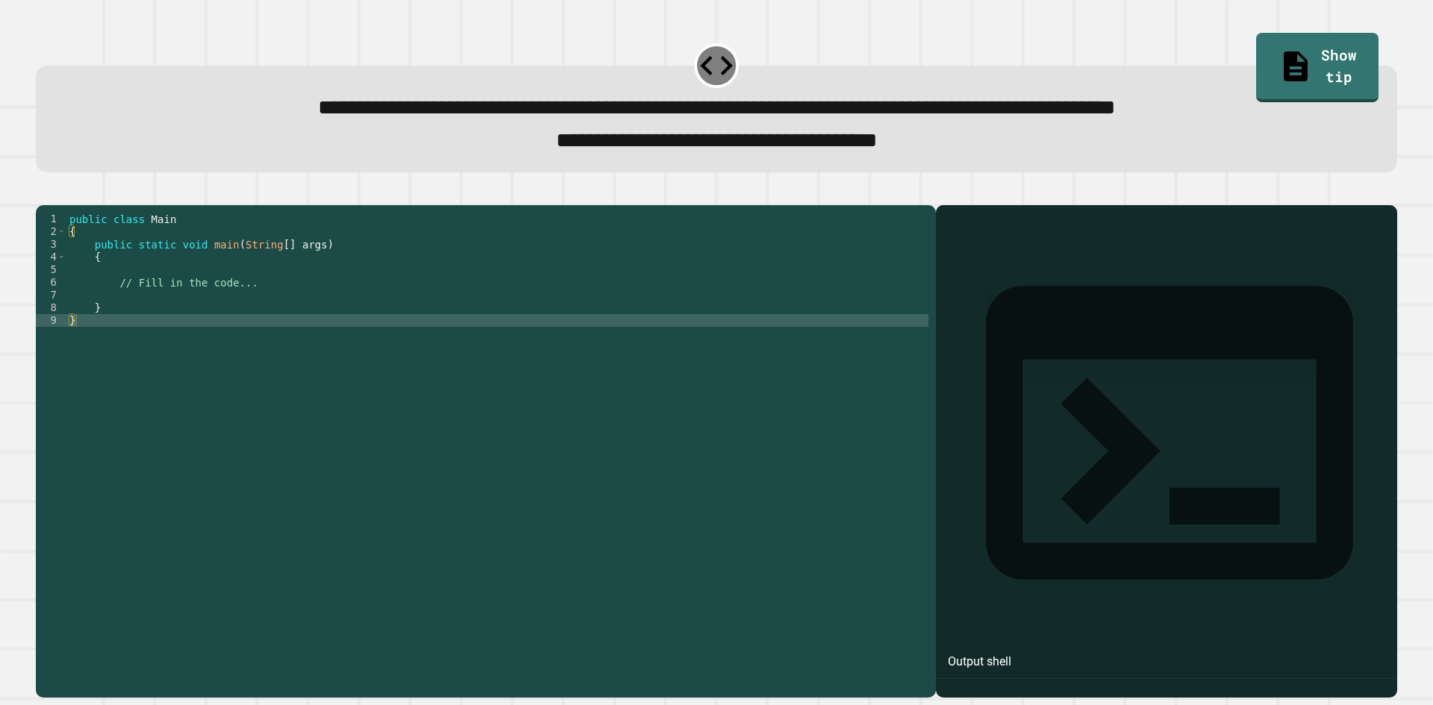
click at [127, 313] on div "public class Main { public static void main ( String [ ] args ) { // Fill in th…" at bounding box center [497, 435] width 862 height 444
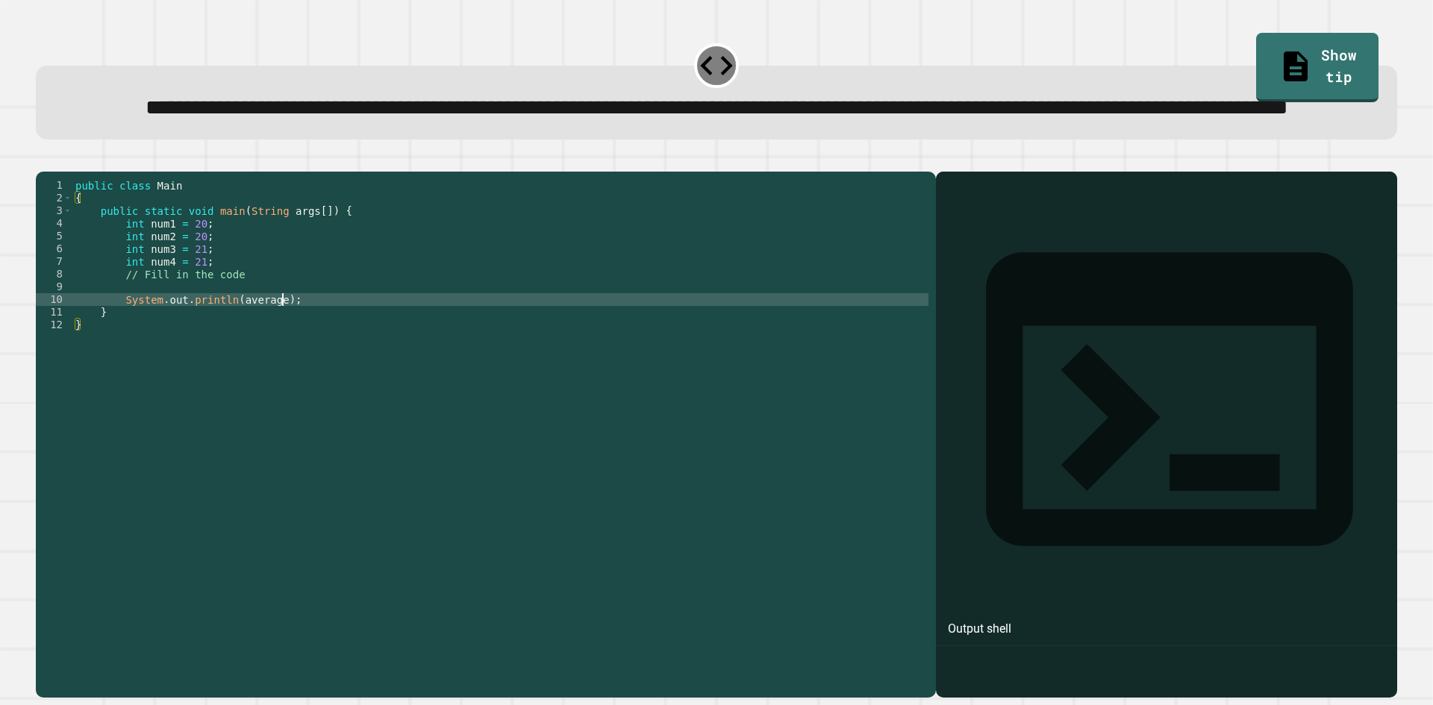
click at [390, 354] on div "public class Main { public static void main ( String args [ ]) { int num1 = 20 …" at bounding box center [500, 401] width 856 height 444
click at [382, 342] on div "public class Main { public static void main ( String args [ ]) { int num1 = 20 …" at bounding box center [500, 401] width 856 height 444
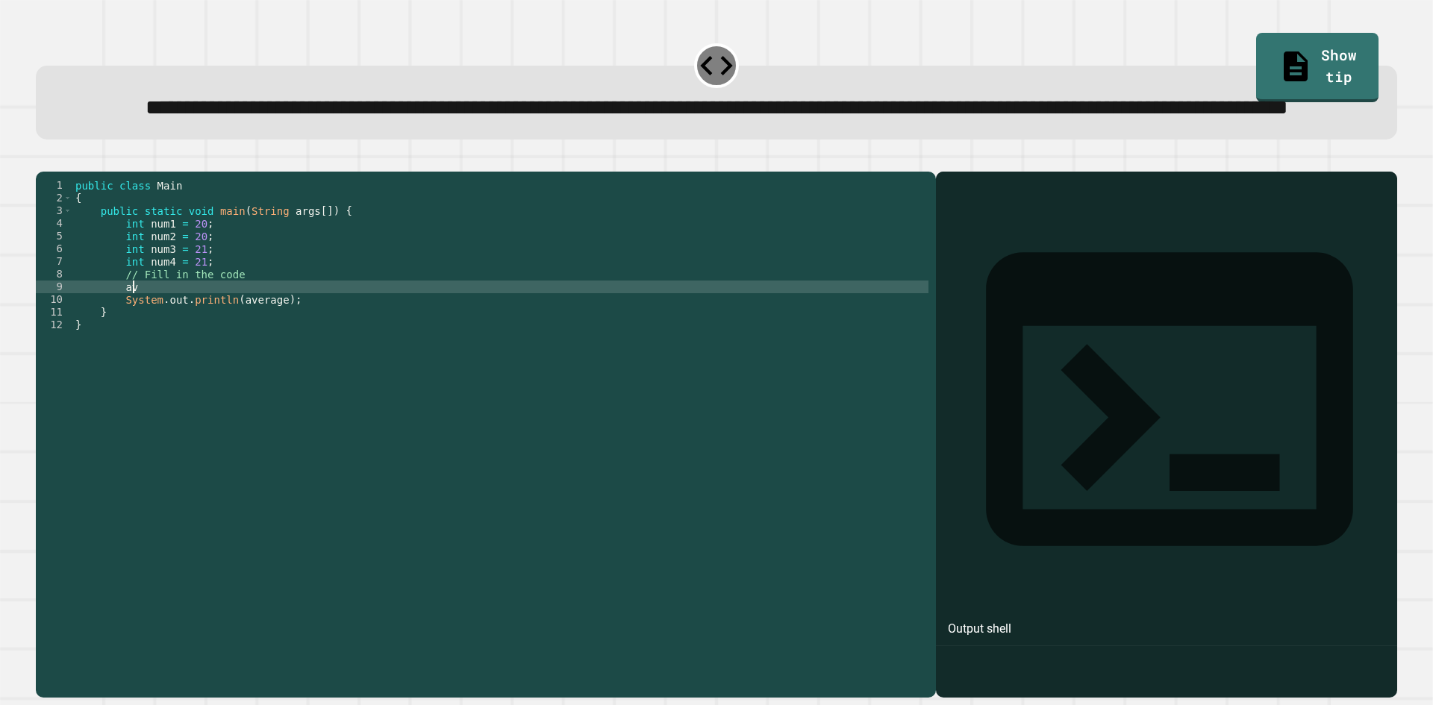
type textarea "*"
click at [43, 160] on icon "button" at bounding box center [43, 160] width 0 height 0
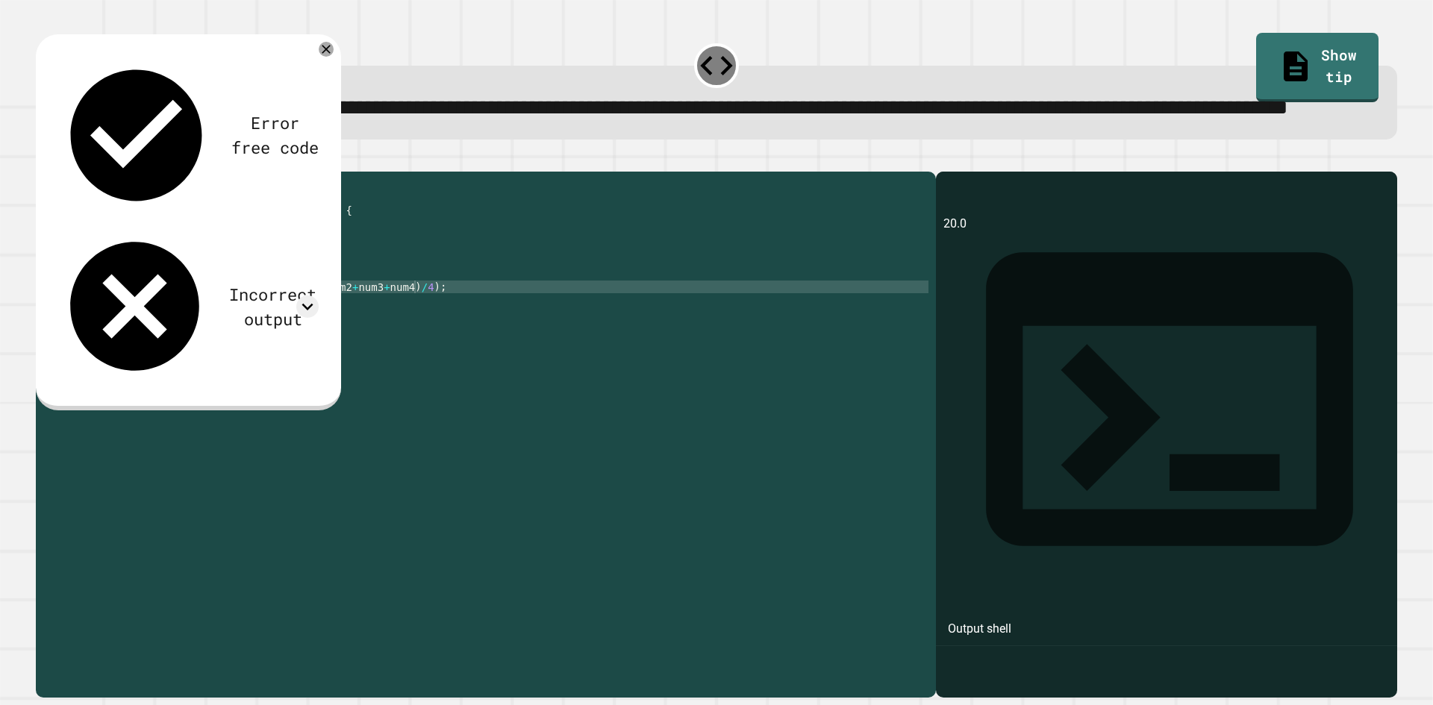
click at [232, 190] on div "Error free code 20.0 Incorrect output Expected output 20.5 My output 20.0" at bounding box center [188, 221] width 305 height 375
click at [273, 229] on div "Incorrect output" at bounding box center [187, 306] width 261 height 154
click at [292, 229] on div "Incorrect output" at bounding box center [187, 306] width 261 height 154
click at [315, 295] on icon at bounding box center [307, 306] width 22 height 22
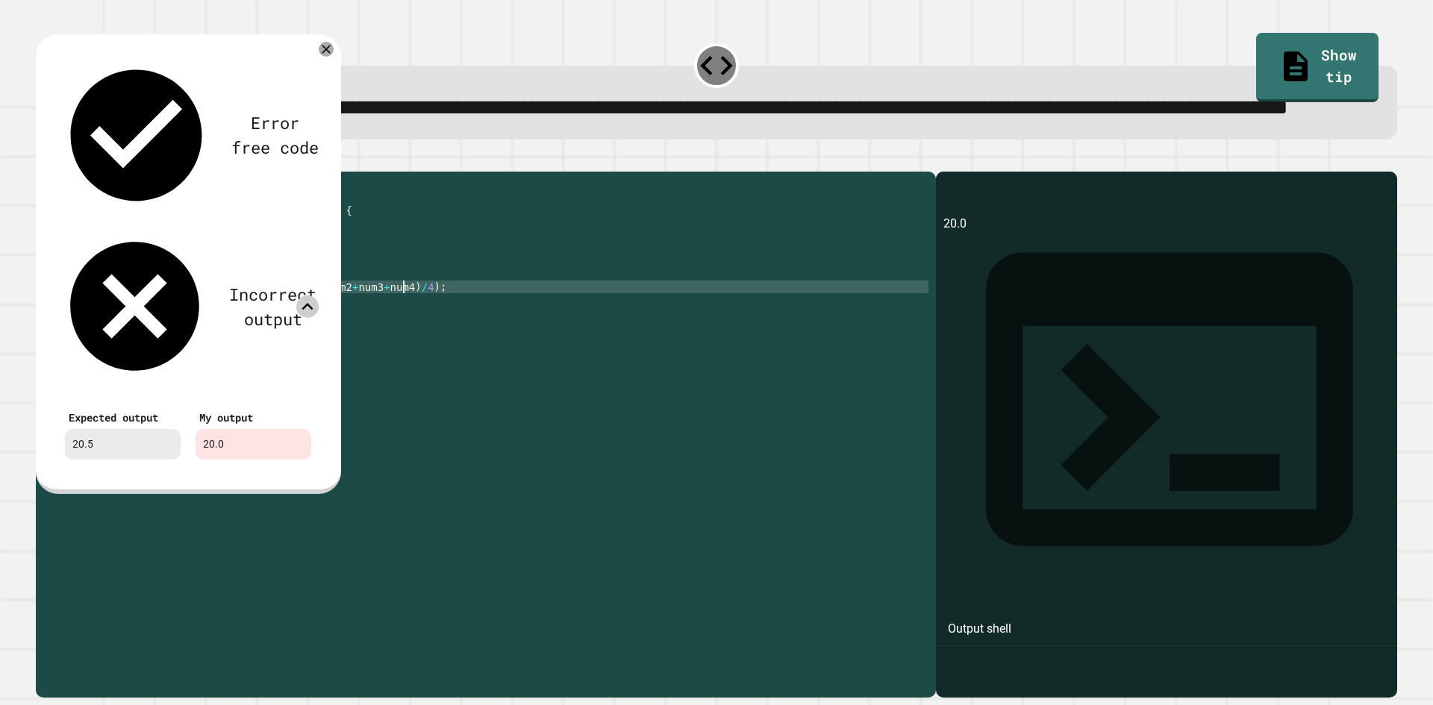
click at [401, 350] on div "public class Main { public static void main ( String args [ ]) { int num1 = 20 …" at bounding box center [500, 401] width 856 height 444
type textarea "**********"
click at [327, 57] on icon at bounding box center [327, 50] width 16 height 16
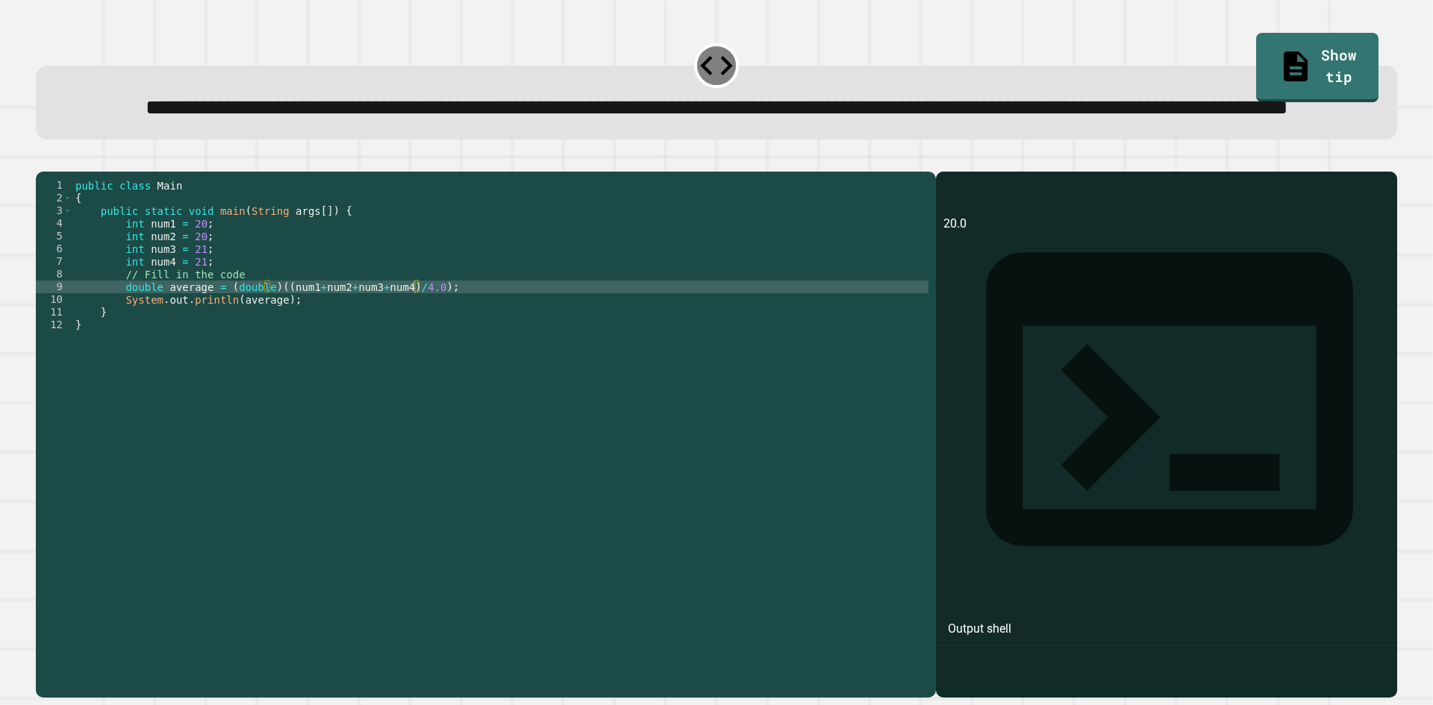
click at [43, 160] on icon "button" at bounding box center [43, 160] width 0 height 0
